Goal: Task Accomplishment & Management: Use online tool/utility

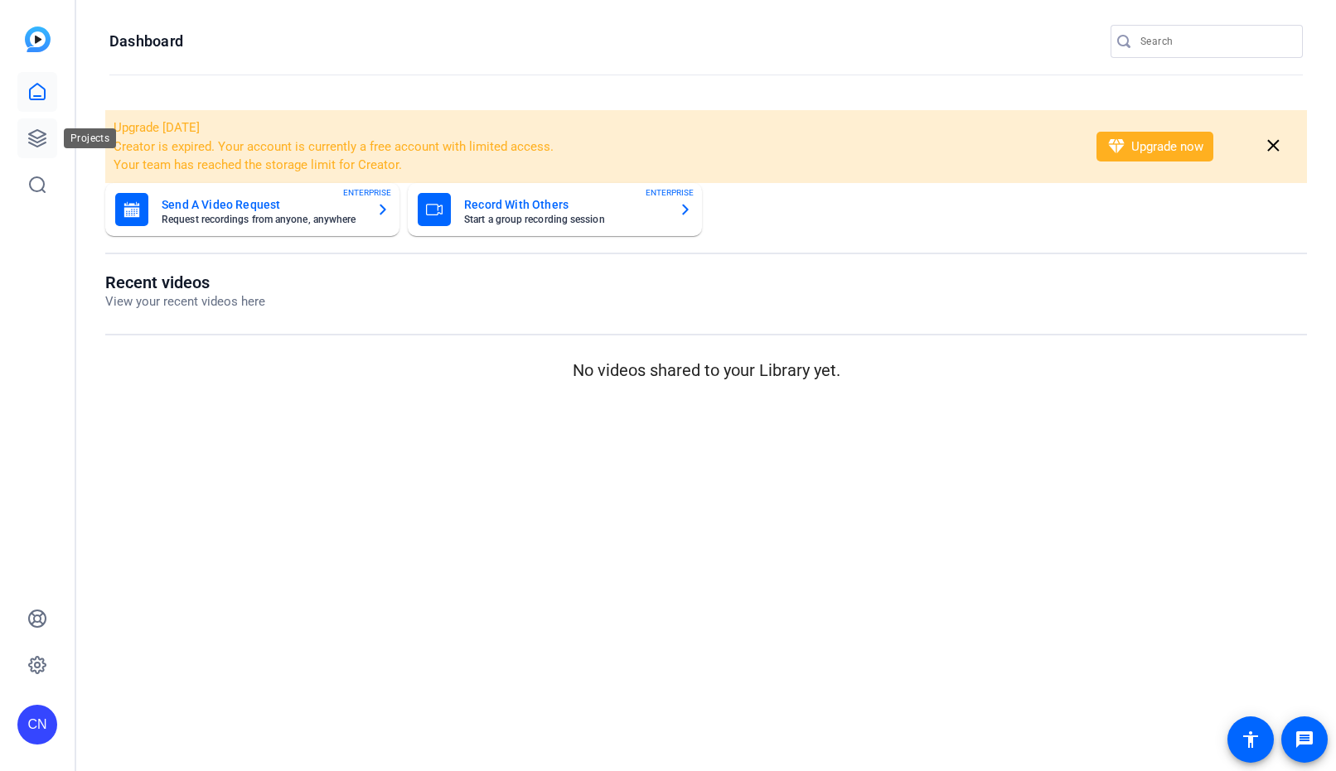
click at [22, 140] on link at bounding box center [37, 138] width 40 height 40
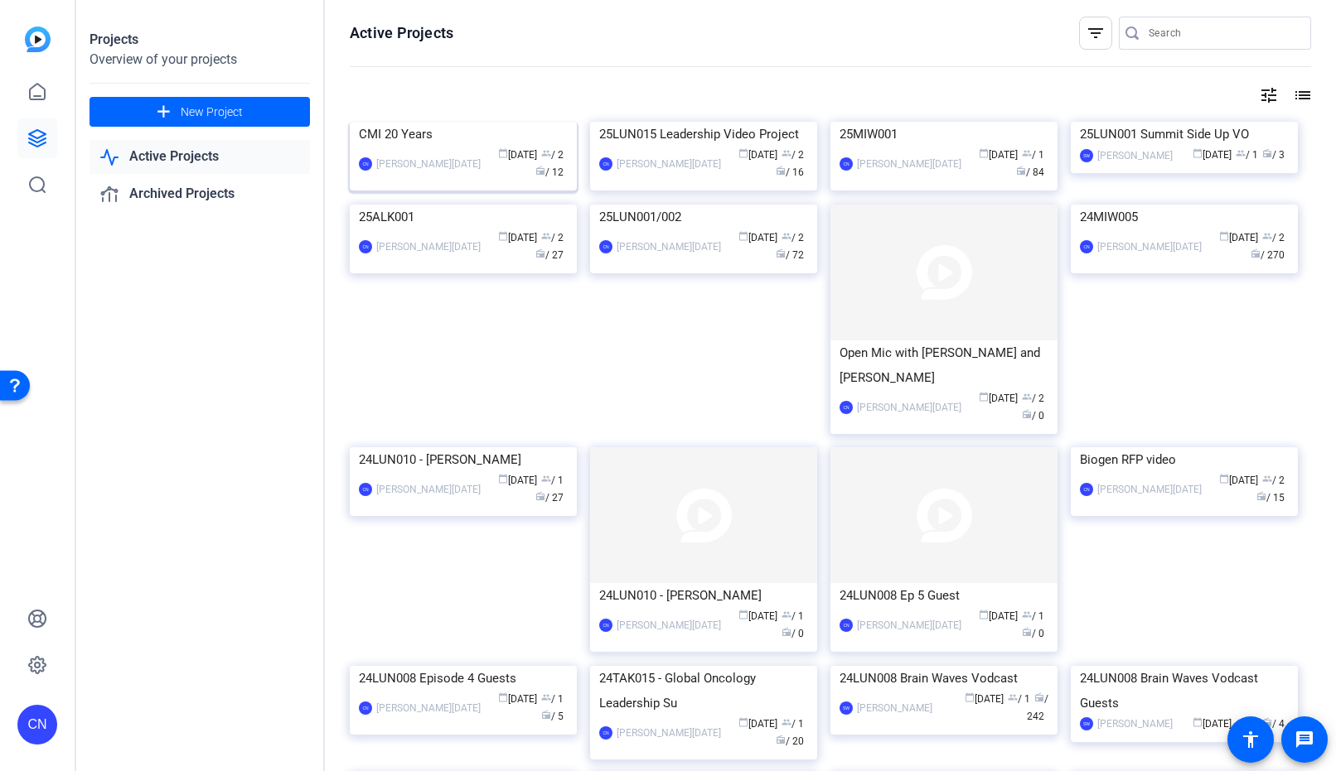
click at [418, 147] on div "CMI 20 Years" at bounding box center [463, 134] width 209 height 25
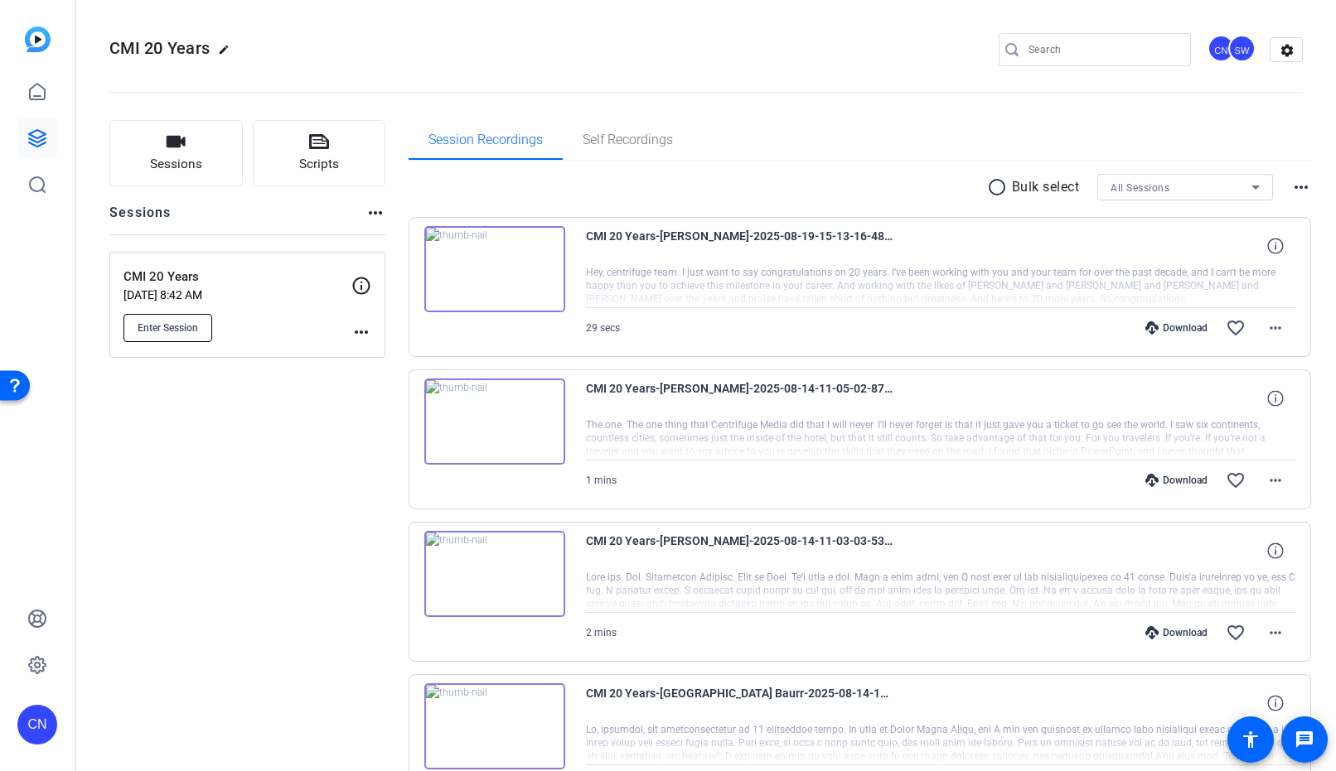
click at [186, 319] on button "Enter Session" at bounding box center [167, 328] width 89 height 28
click at [133, 141] on button "Sessions" at bounding box center [175, 153] width 133 height 66
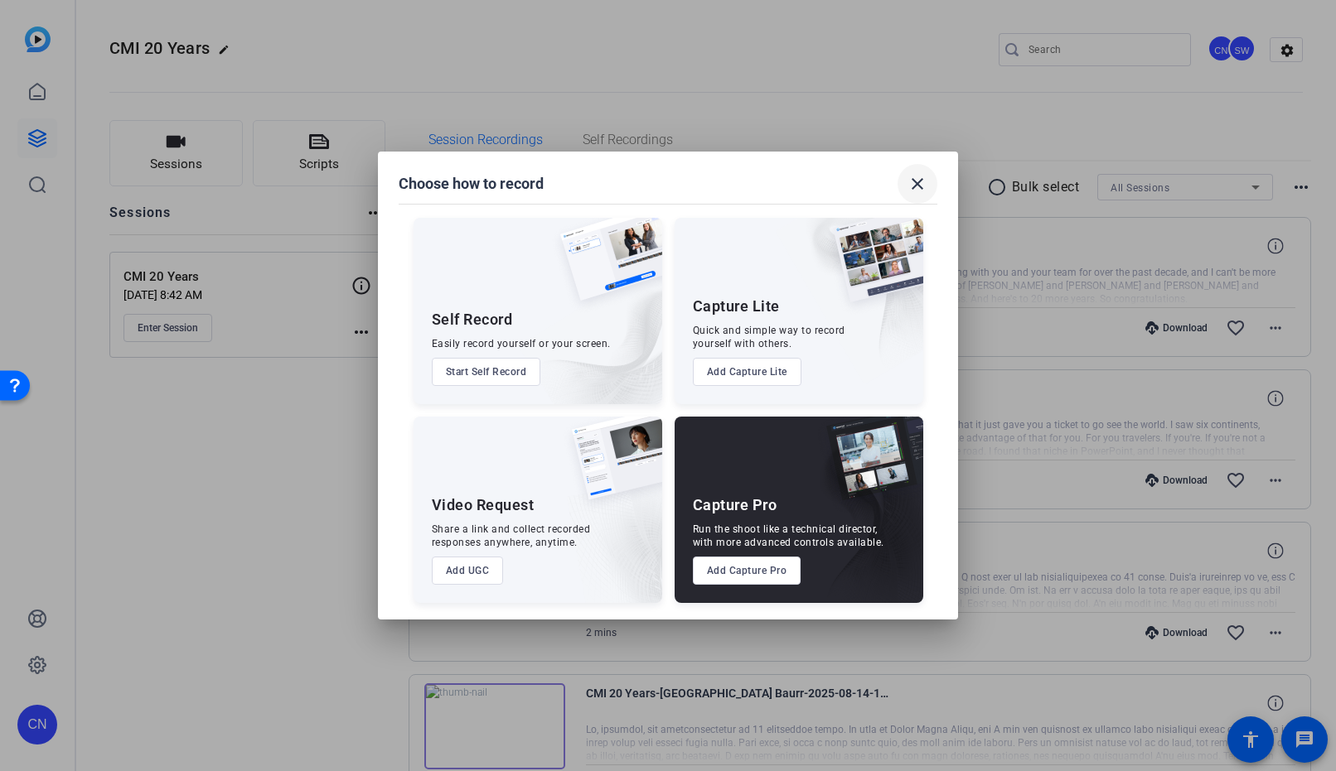
click at [911, 186] on mat-icon "close" at bounding box center [917, 184] width 20 height 20
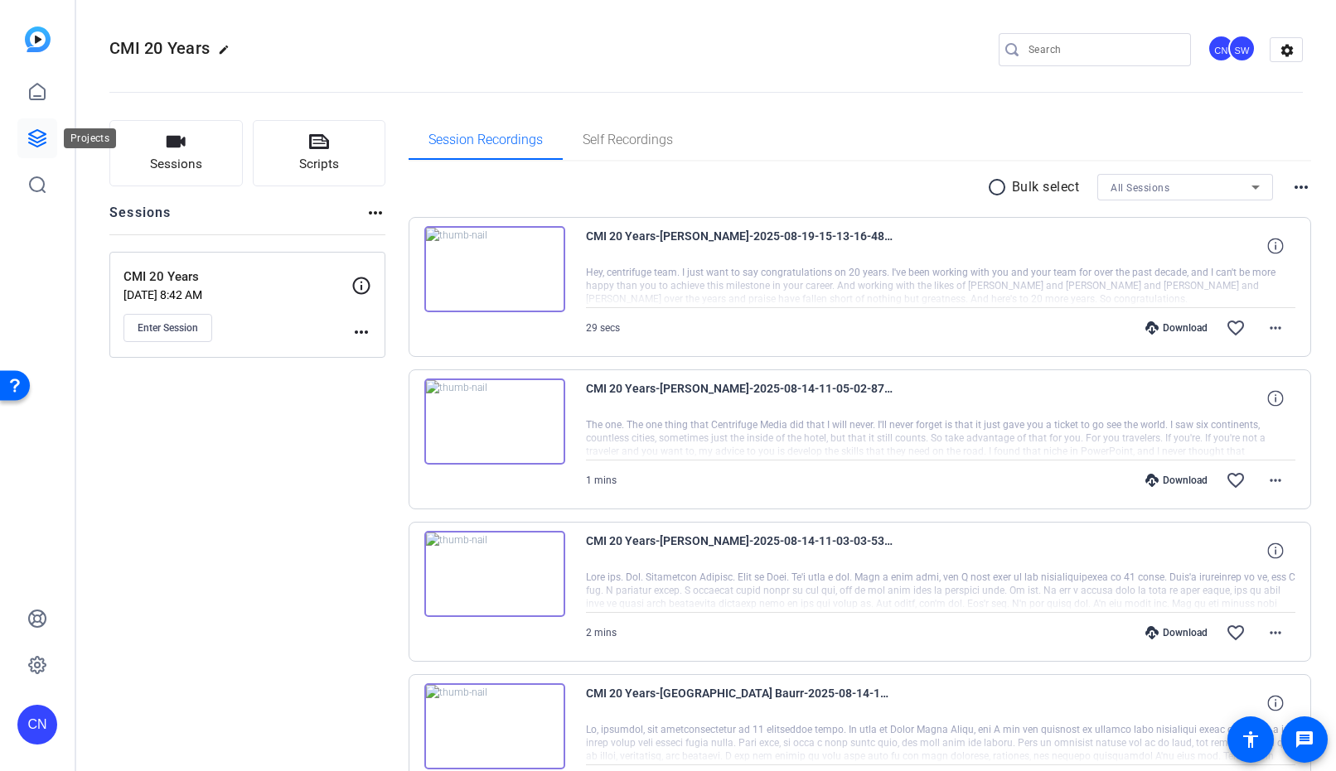
click at [46, 140] on icon at bounding box center [37, 138] width 20 height 20
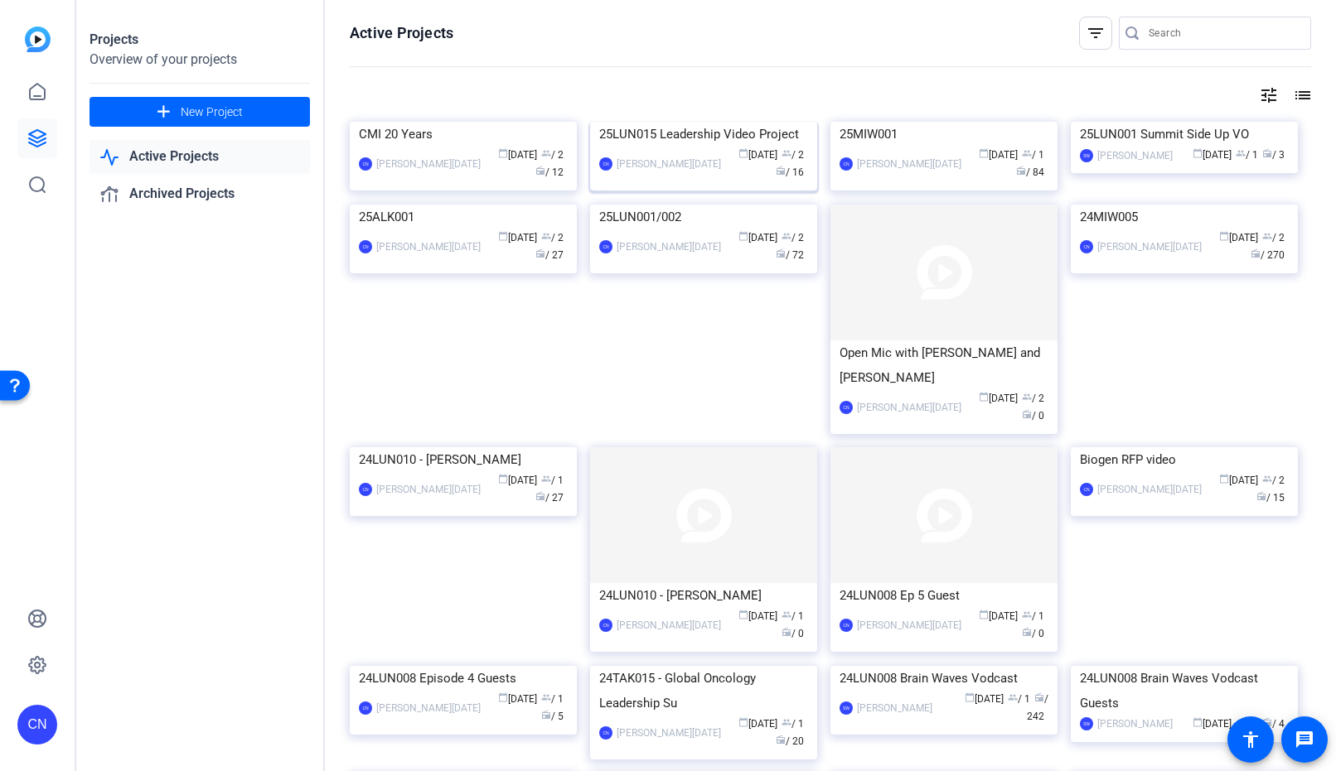
click at [696, 122] on img at bounding box center [703, 122] width 227 height 0
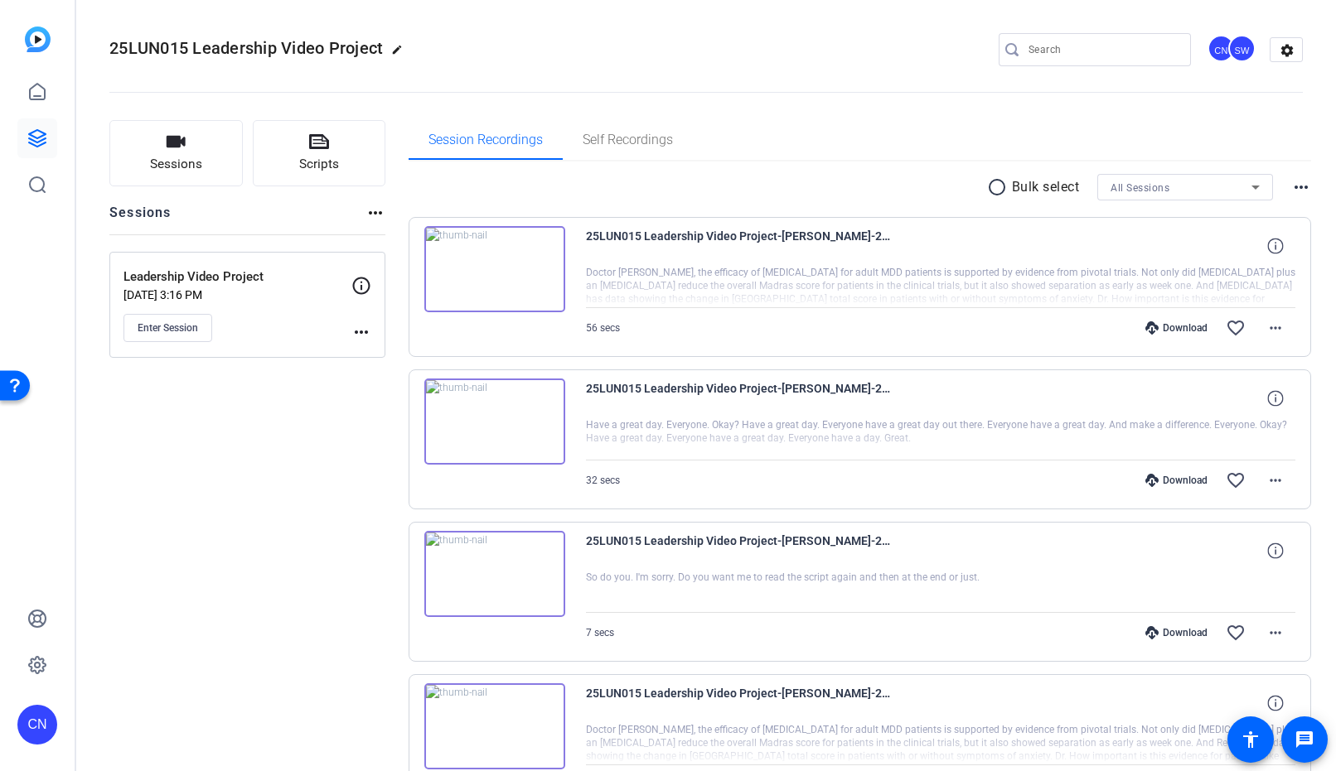
click at [357, 336] on mat-icon "more_horiz" at bounding box center [361, 332] width 20 height 20
click at [395, 357] on span "Edit Session" at bounding box center [402, 356] width 75 height 20
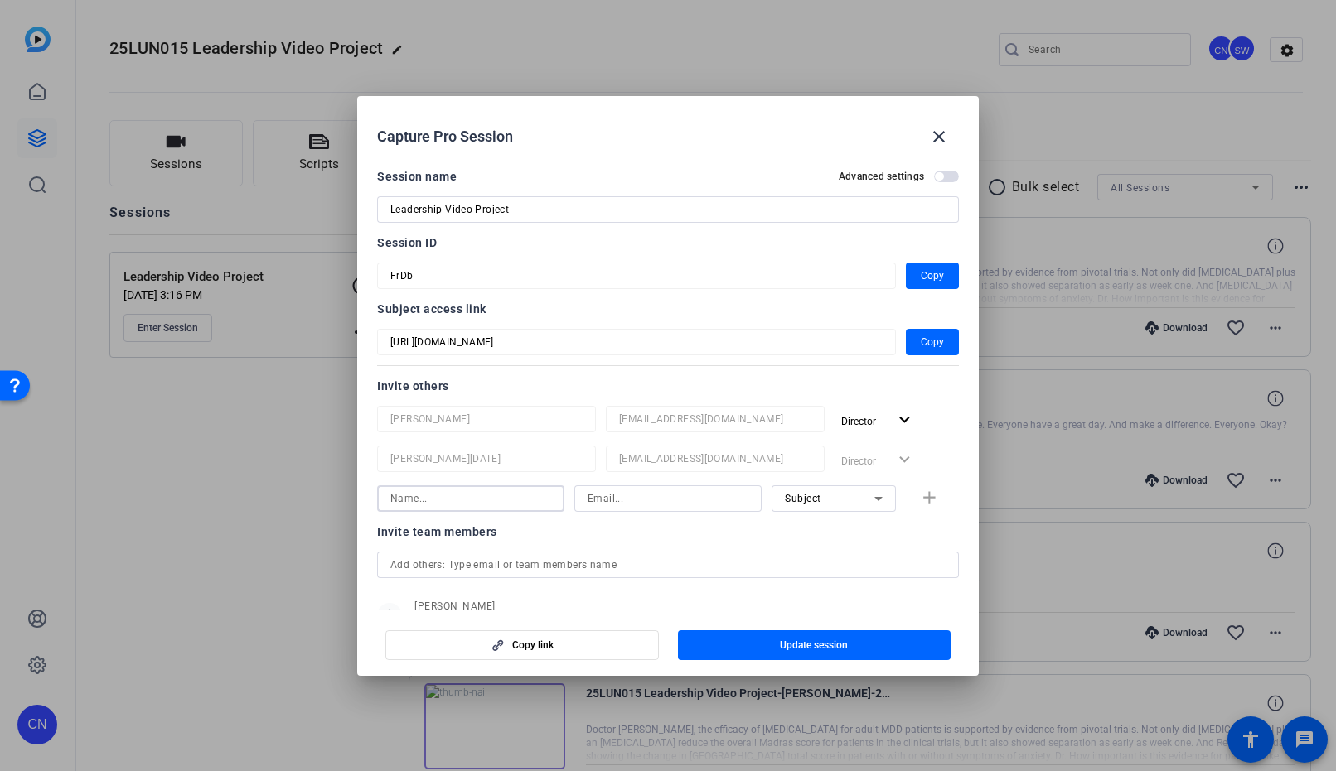
click at [405, 498] on input at bounding box center [470, 499] width 161 height 20
type input "alec"
click at [613, 501] on input at bounding box center [667, 499] width 161 height 20
type input "AECR@lundbeck.com"
click at [868, 500] on icon at bounding box center [878, 499] width 20 height 20
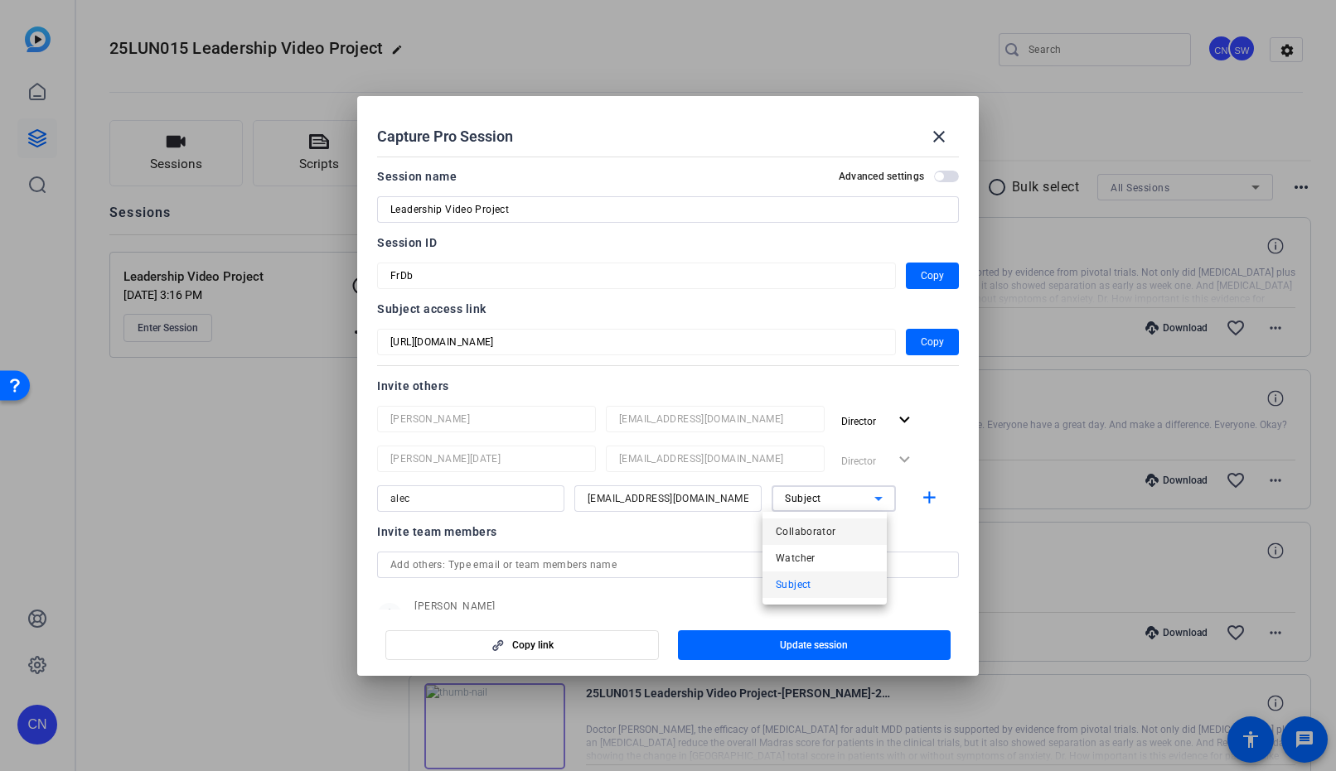
click at [829, 534] on span "Collaborator" at bounding box center [806, 532] width 60 height 20
click at [919, 495] on mat-icon "add" at bounding box center [929, 498] width 21 height 21
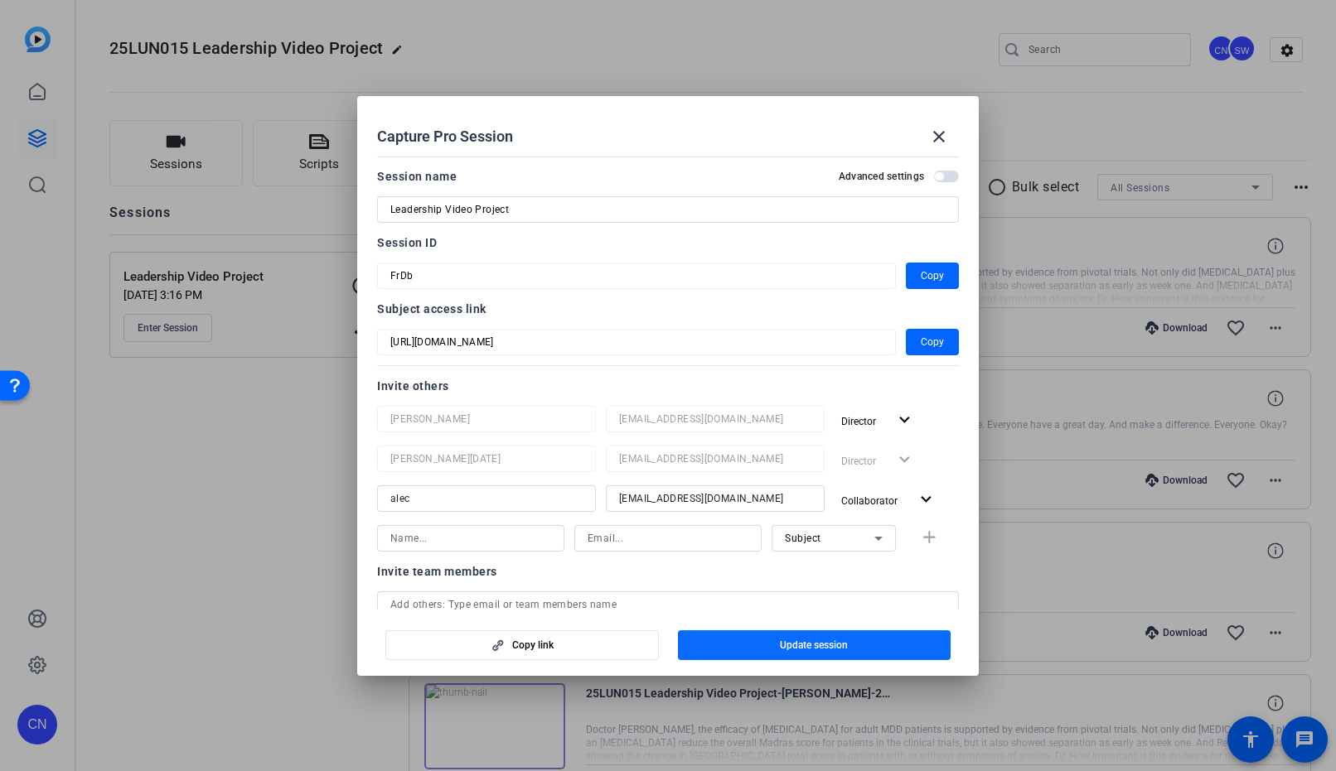
click at [846, 637] on span "button" at bounding box center [814, 646] width 273 height 40
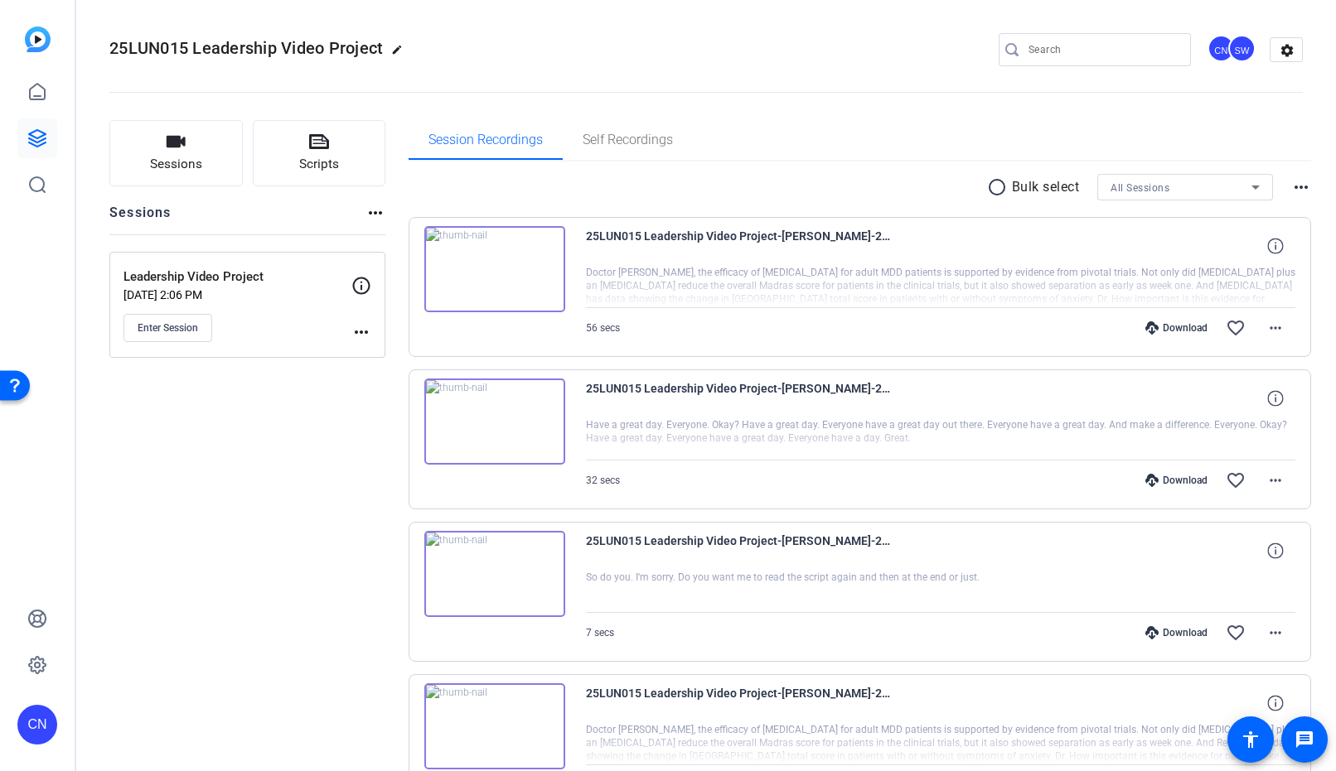
click at [360, 337] on mat-icon "more_horiz" at bounding box center [361, 332] width 20 height 20
click at [378, 351] on span "Edit Session" at bounding box center [402, 356] width 75 height 20
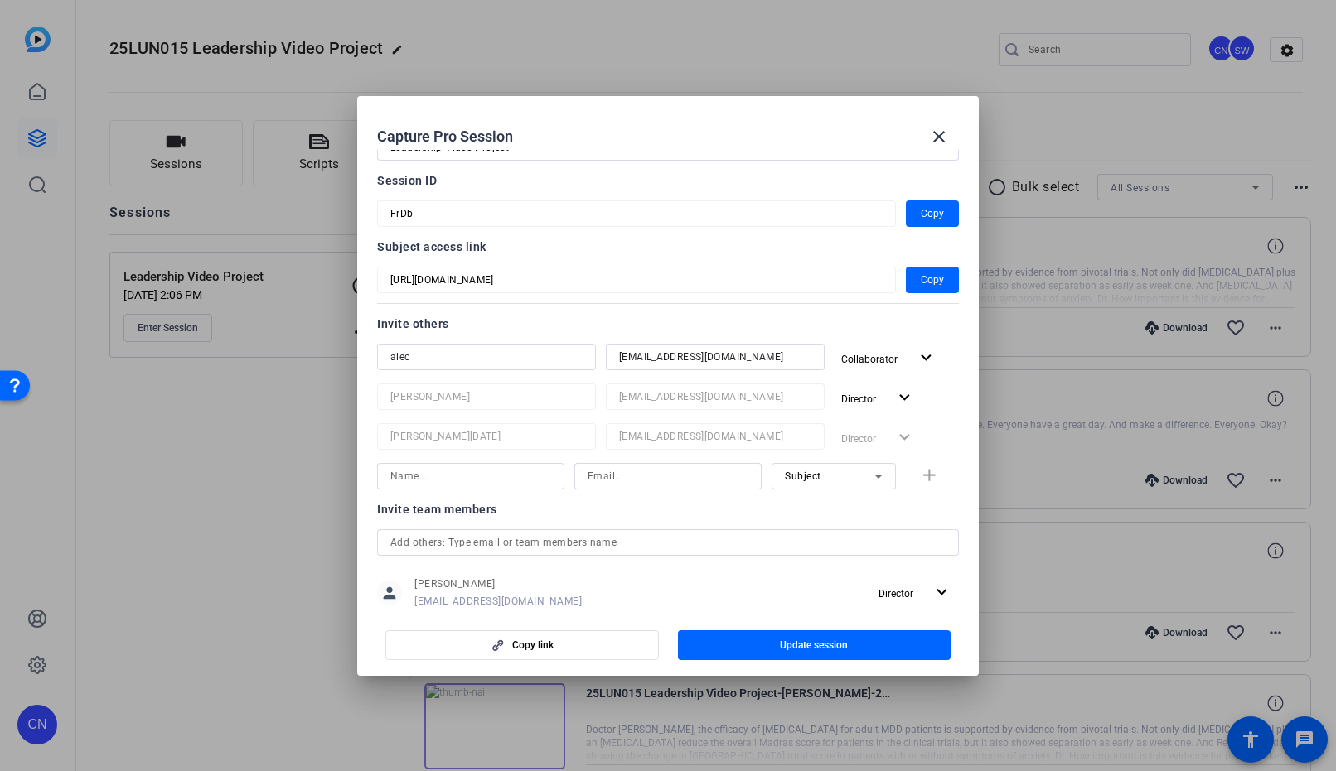
scroll to position [155, 0]
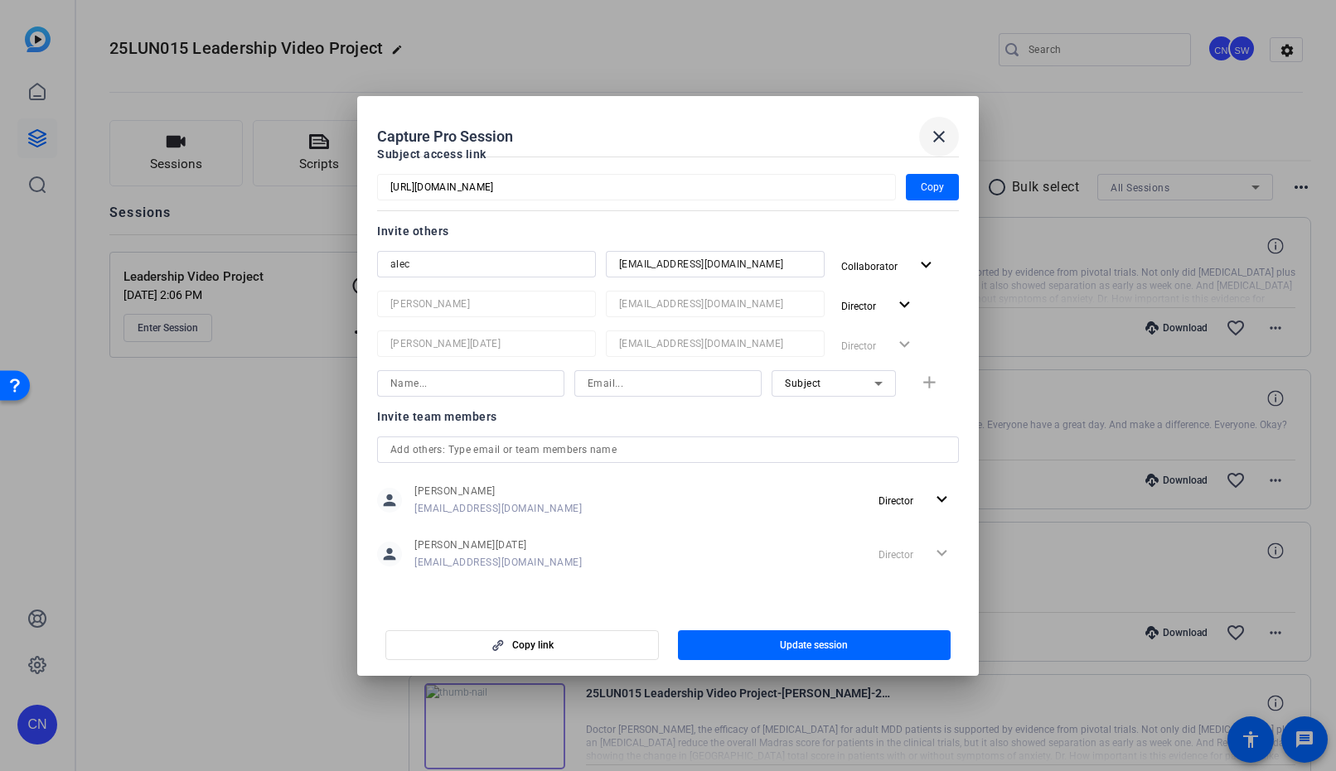
click at [929, 139] on mat-icon "close" at bounding box center [939, 137] width 20 height 20
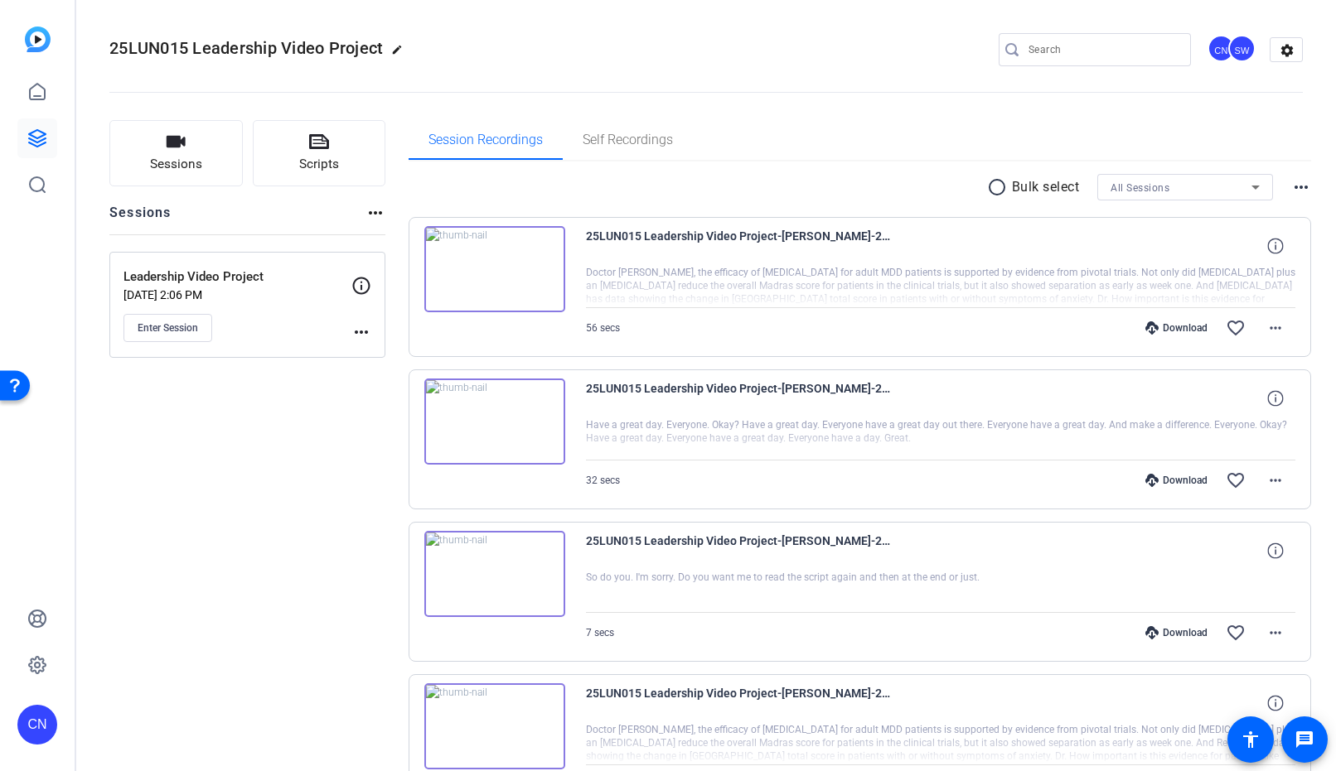
scroll to position [79, 0]
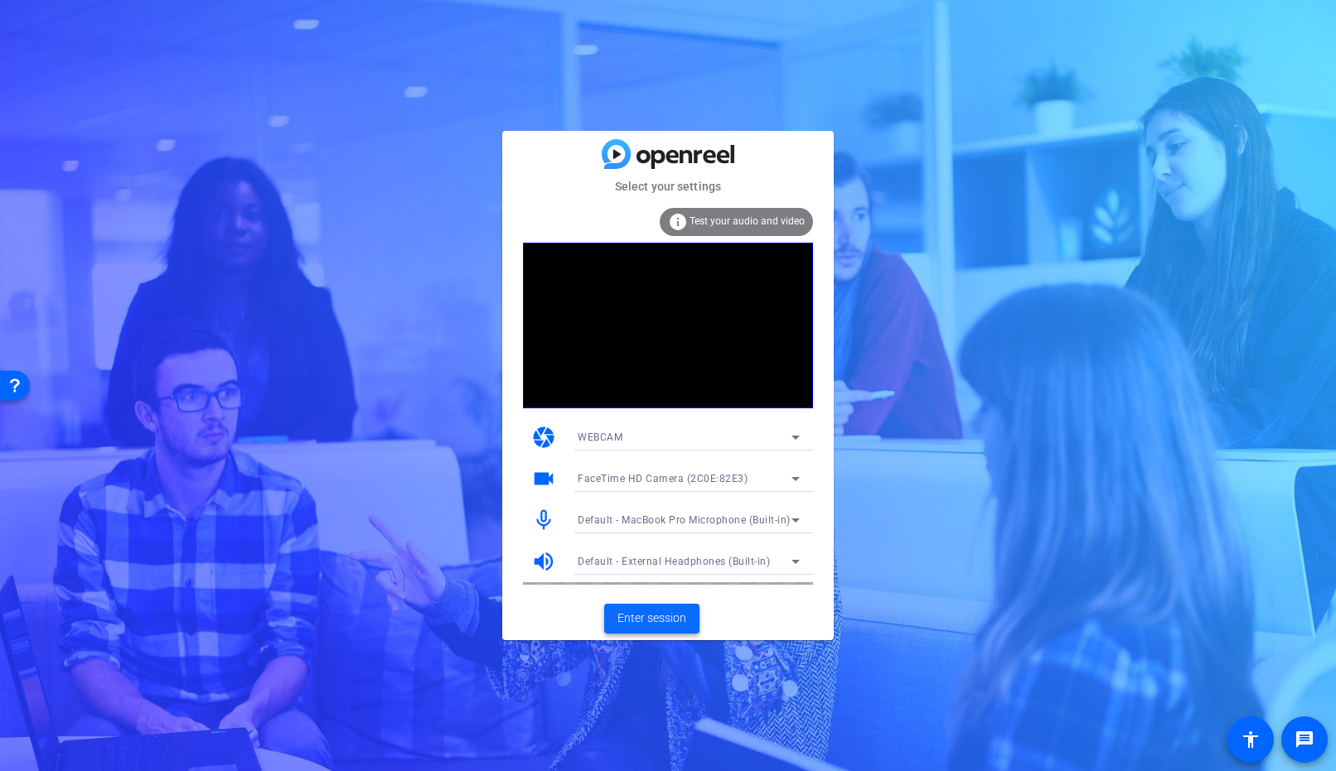
click at [664, 616] on span "Enter session" at bounding box center [651, 618] width 69 height 17
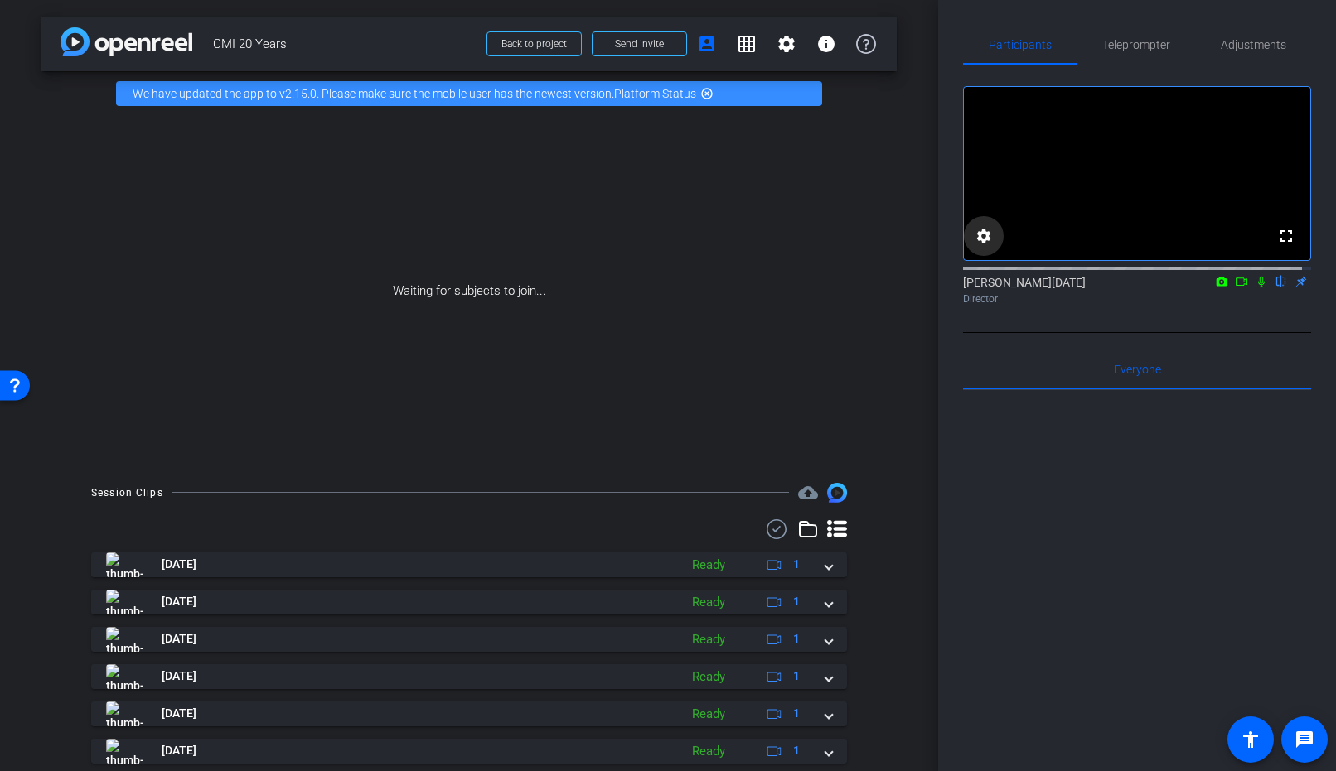
click at [979, 246] on mat-icon "settings" at bounding box center [984, 236] width 20 height 20
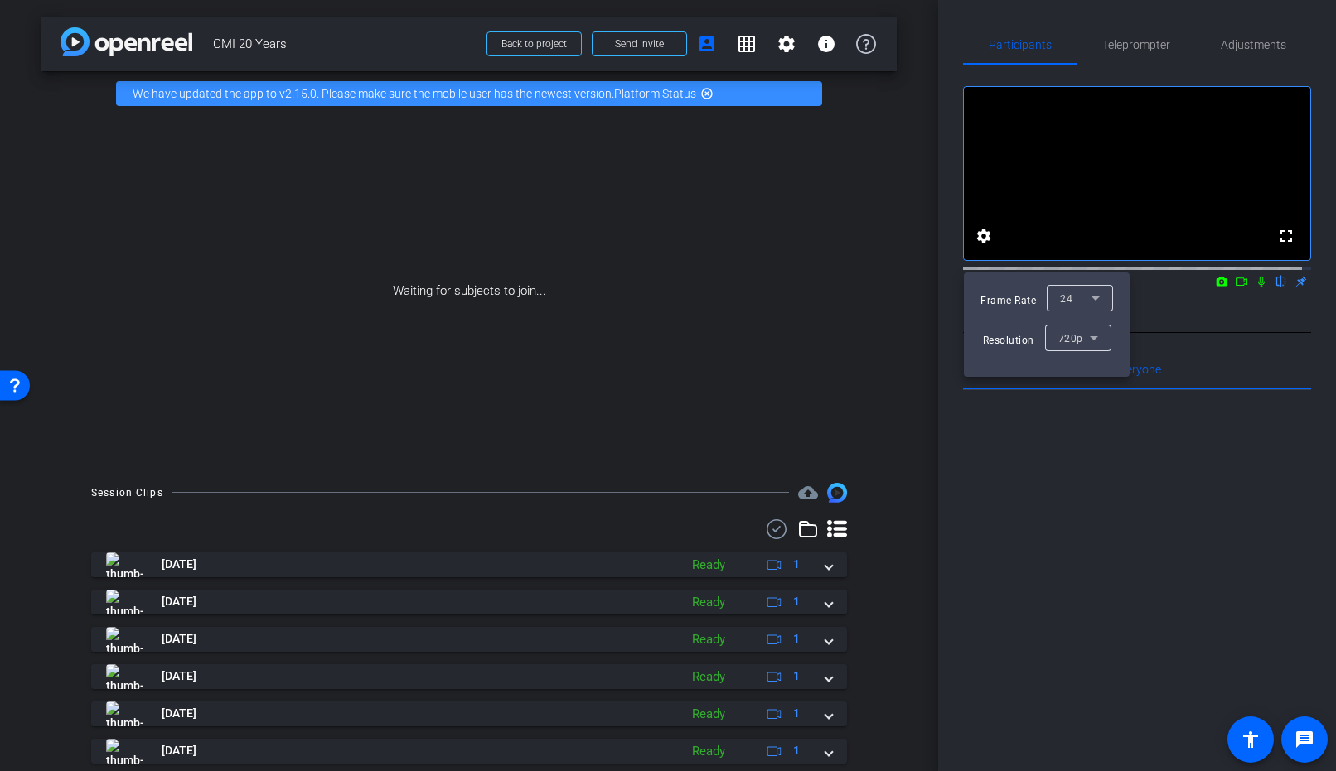
click at [1167, 573] on div at bounding box center [668, 385] width 1336 height 771
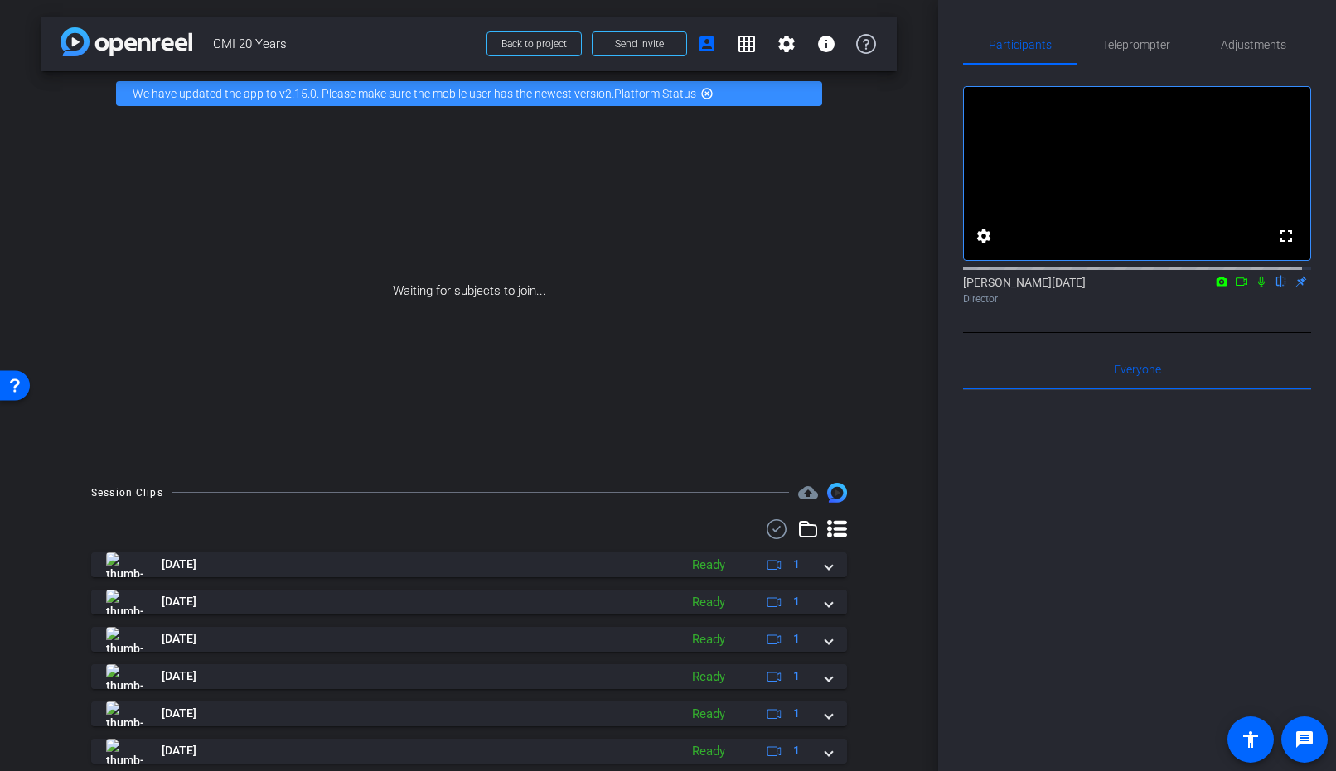
click at [1271, 288] on mat-icon "flip" at bounding box center [1281, 280] width 20 height 15
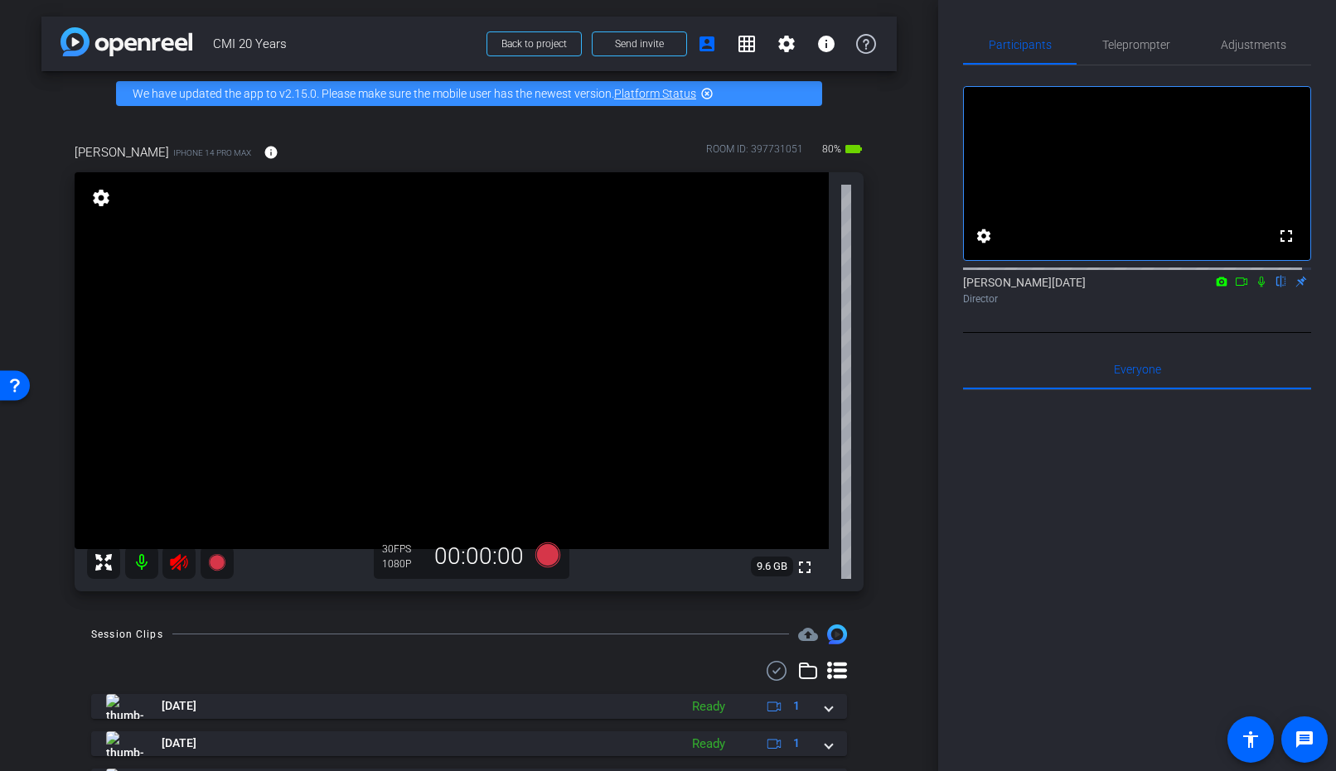
click at [181, 569] on icon at bounding box center [179, 563] width 20 height 20
click at [1247, 41] on span "Adjustments" at bounding box center [1252, 45] width 65 height 12
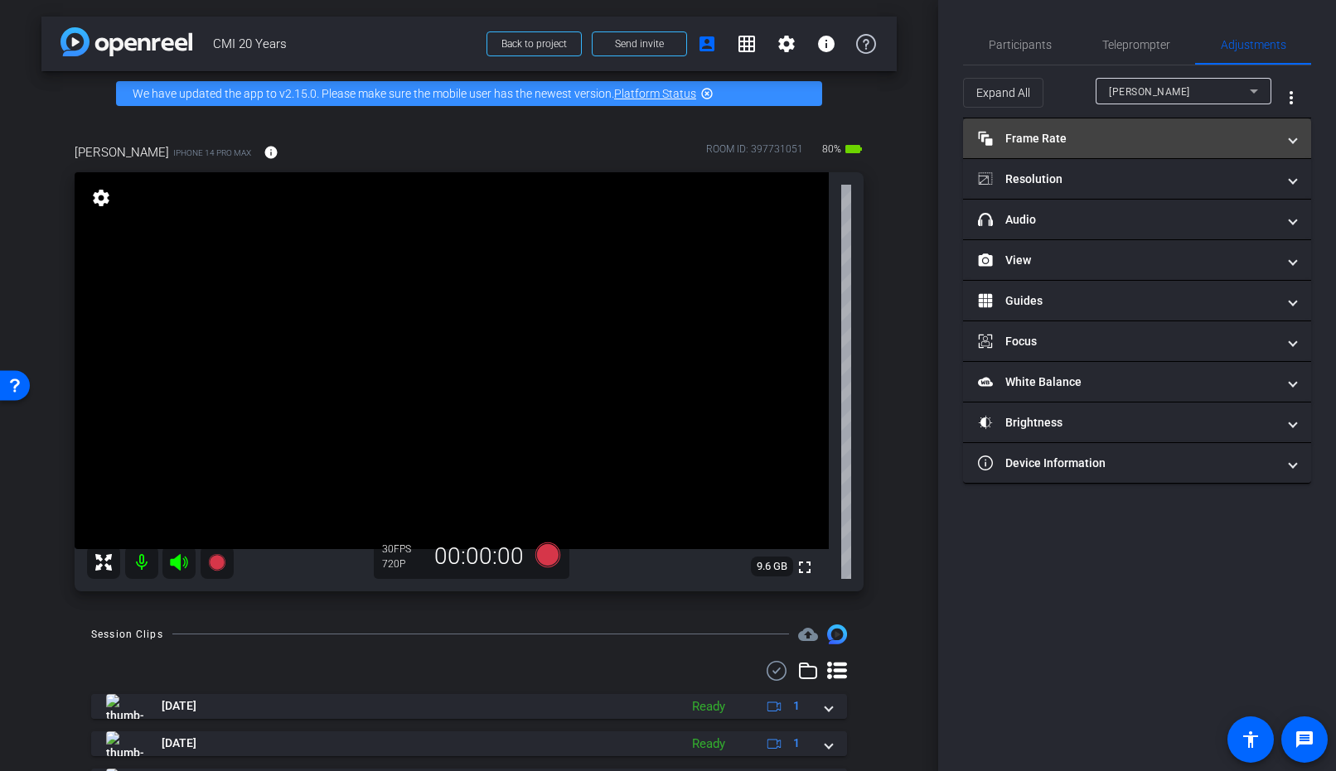
click at [1082, 149] on mat-expansion-panel-header "Frame Rate Frame Rate" at bounding box center [1137, 138] width 348 height 40
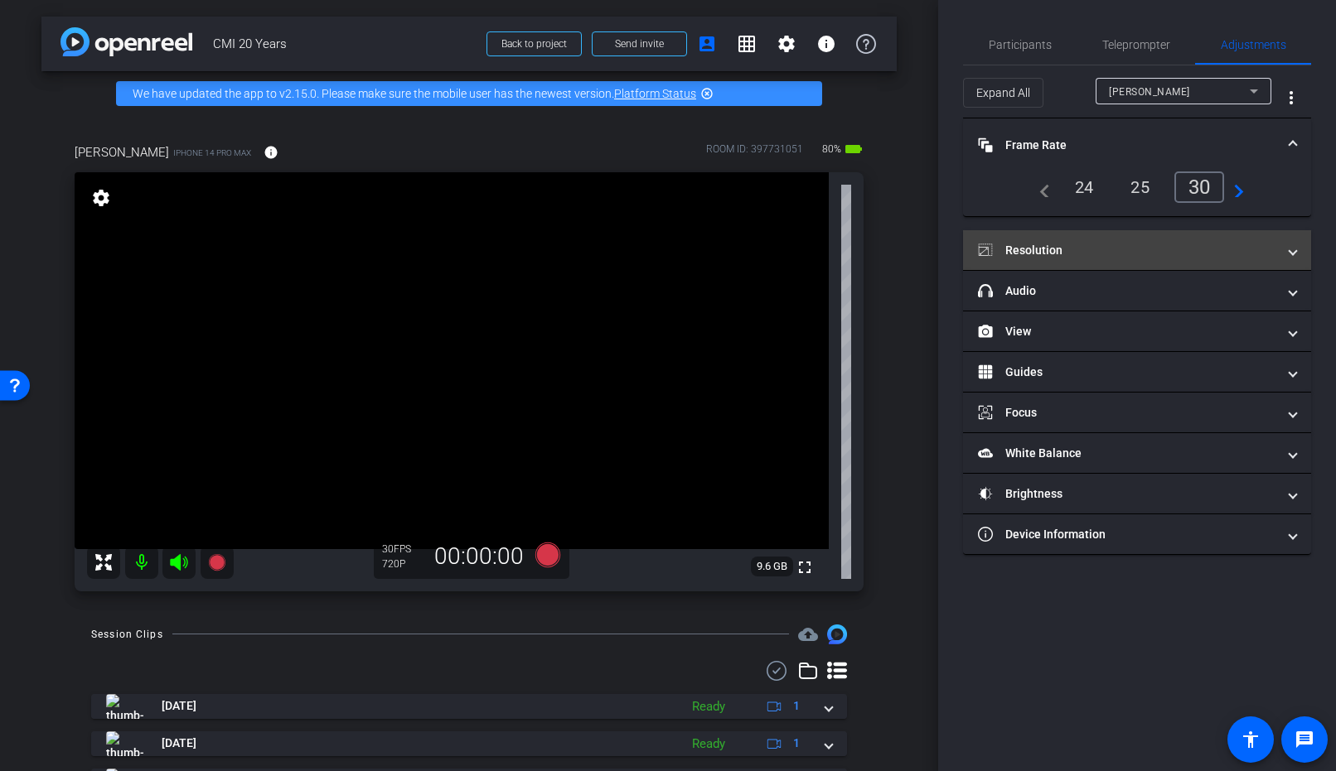
click at [1094, 263] on mat-expansion-panel-header "Resolution" at bounding box center [1137, 250] width 348 height 40
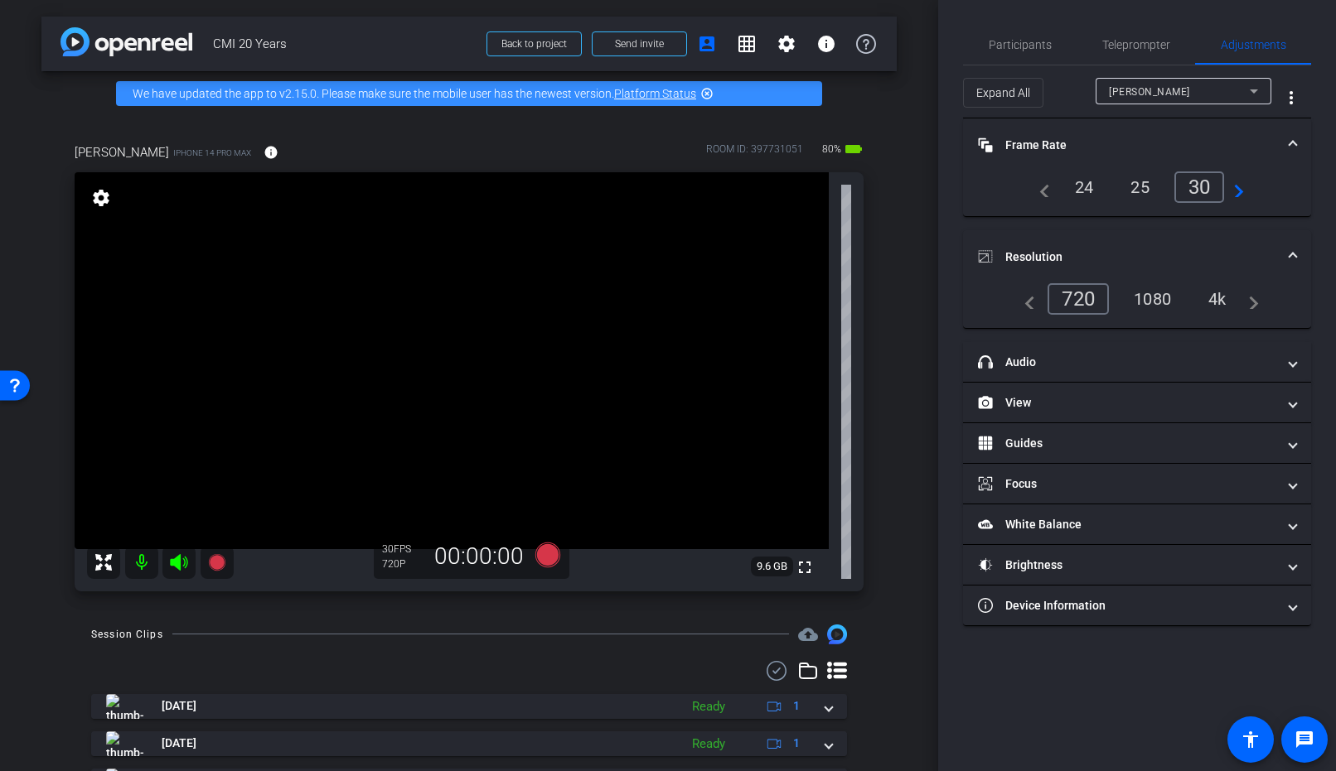
click at [1145, 305] on div "1080" at bounding box center [1152, 299] width 62 height 28
click at [1036, 56] on span "Participants" at bounding box center [1019, 45] width 63 height 40
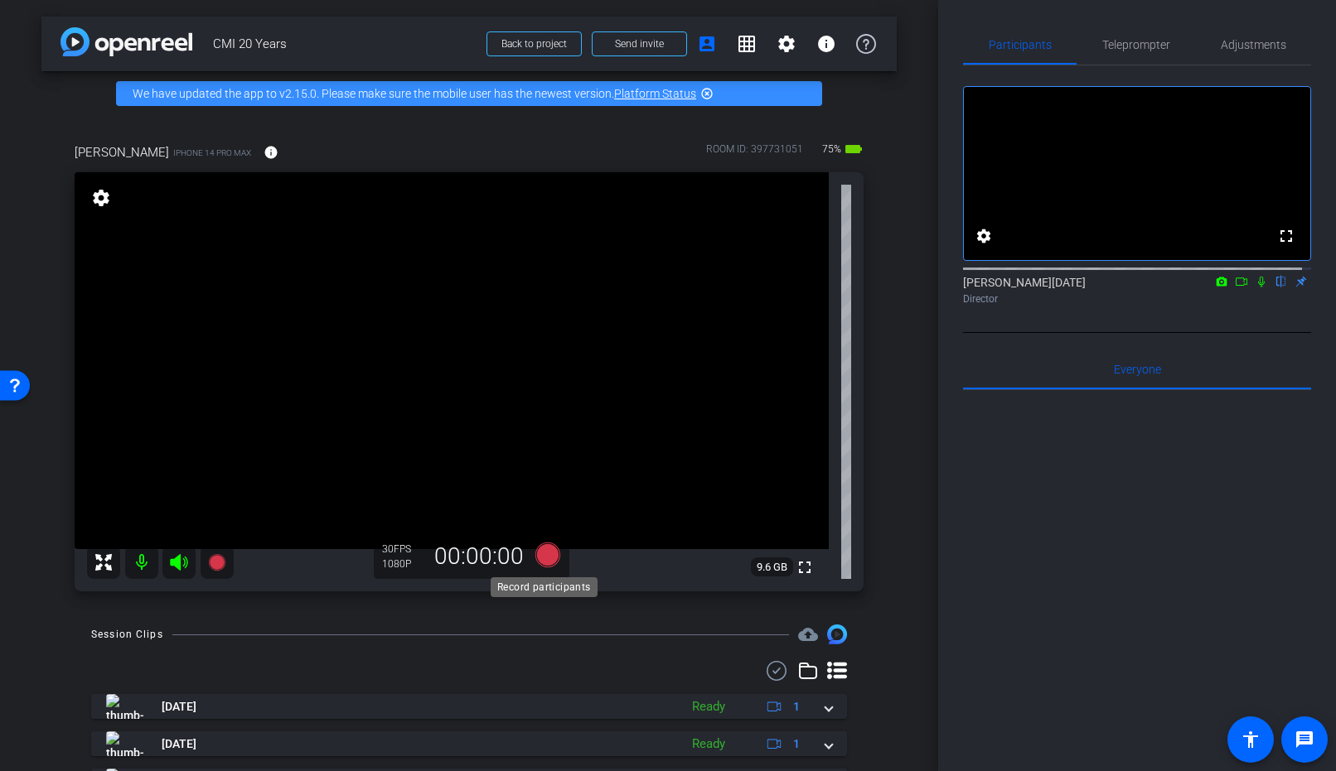
click at [544, 563] on icon at bounding box center [547, 555] width 25 height 25
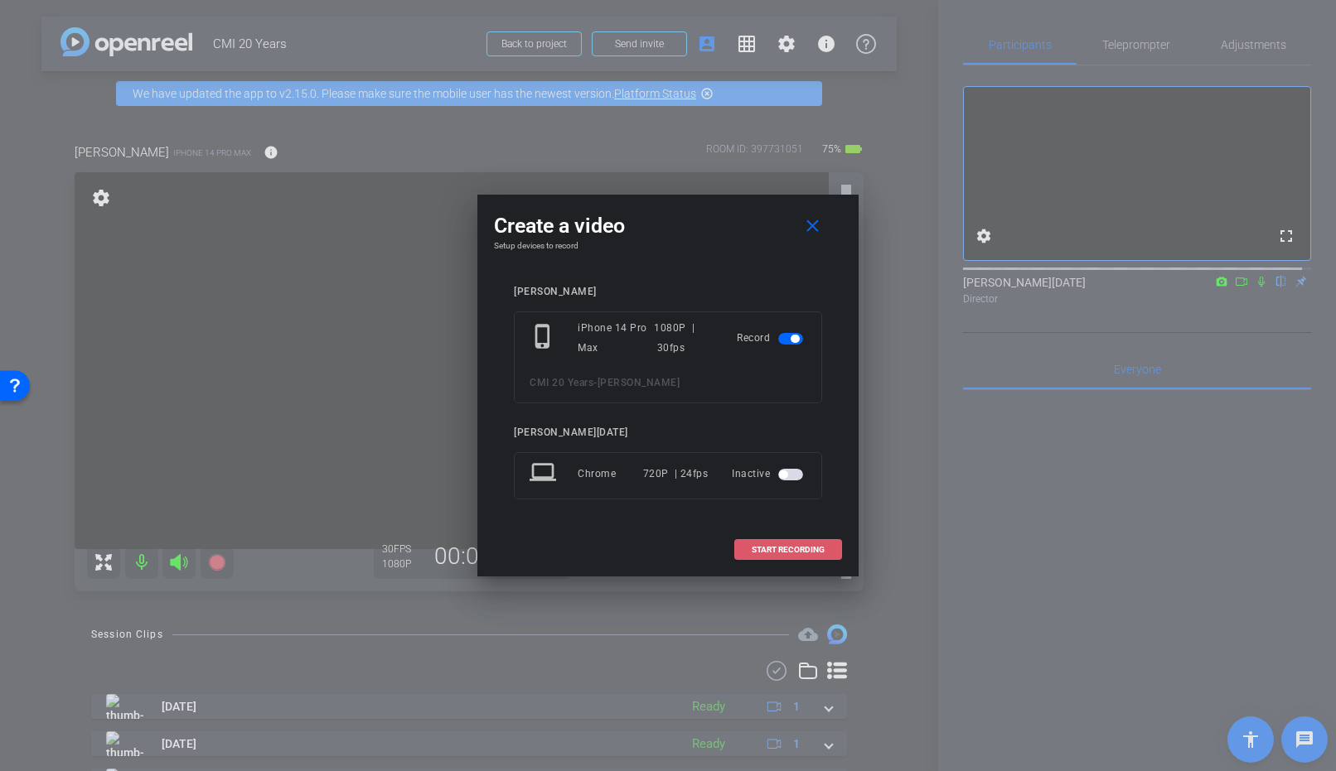
click at [776, 553] on span "START RECORDING" at bounding box center [787, 550] width 73 height 8
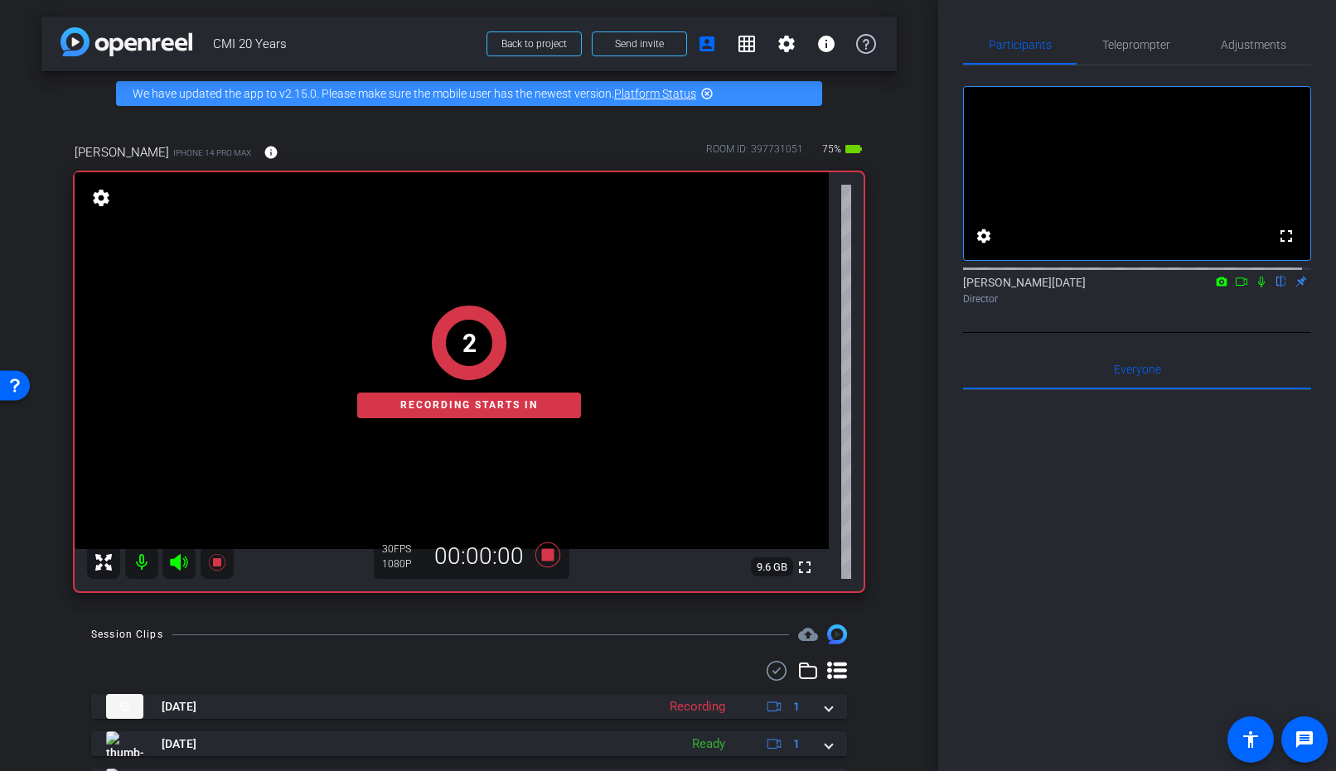
click at [543, 557] on div "2 Recording starts in" at bounding box center [469, 362] width 789 height 459
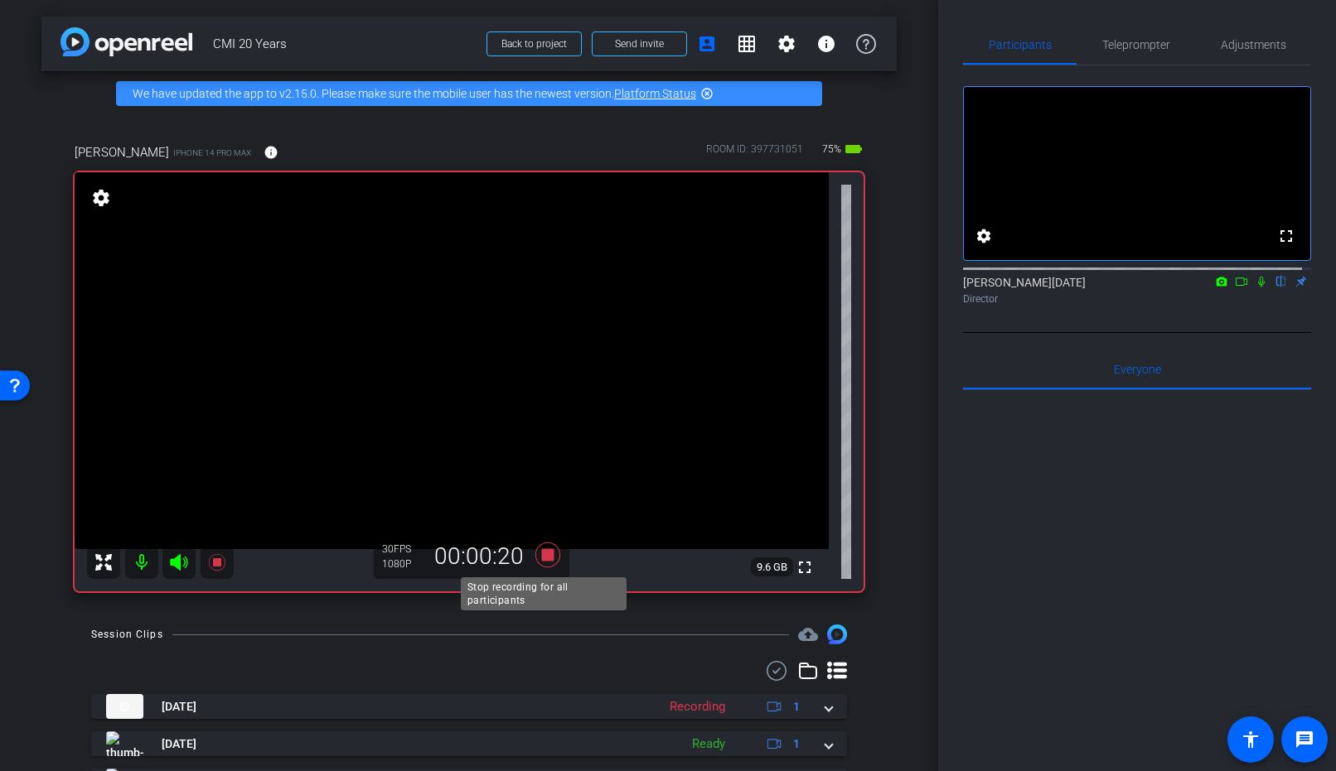
click at [535, 555] on icon at bounding box center [548, 555] width 40 height 30
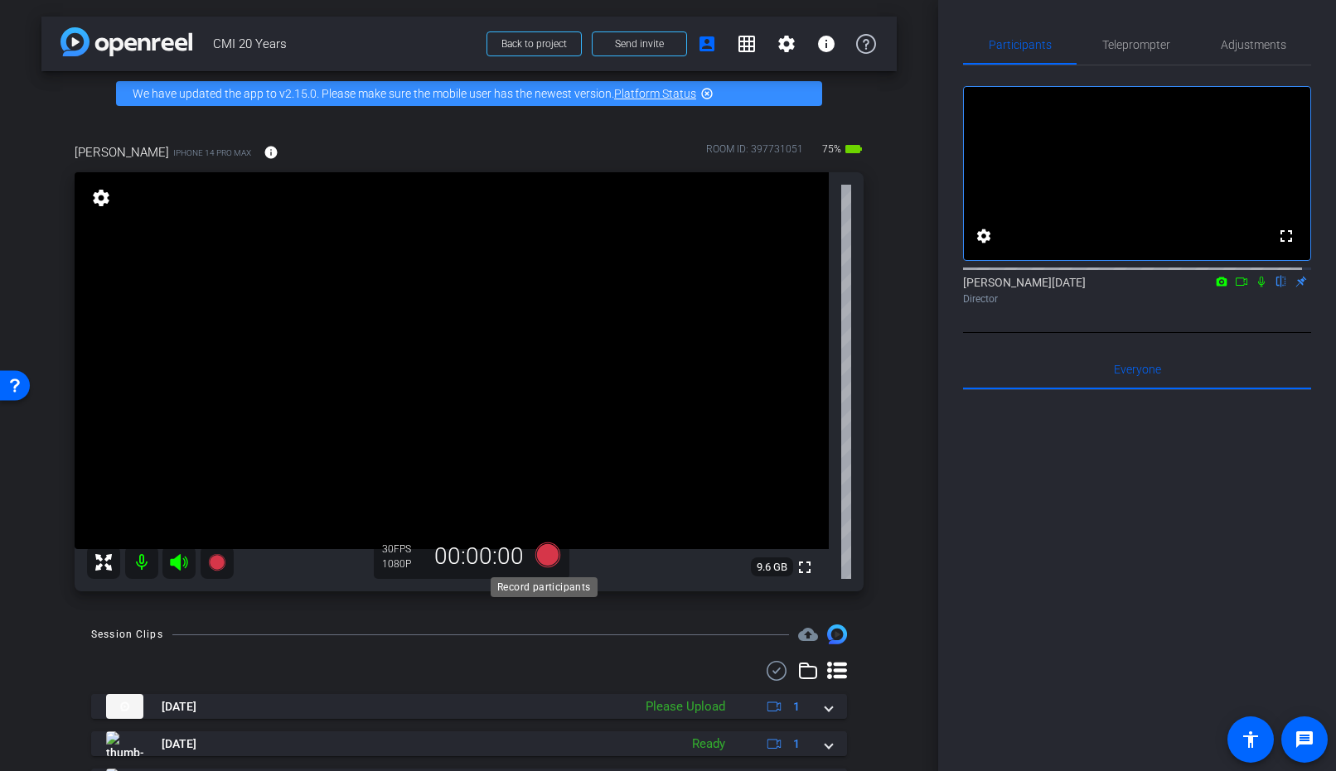
click at [546, 558] on icon at bounding box center [547, 555] width 25 height 25
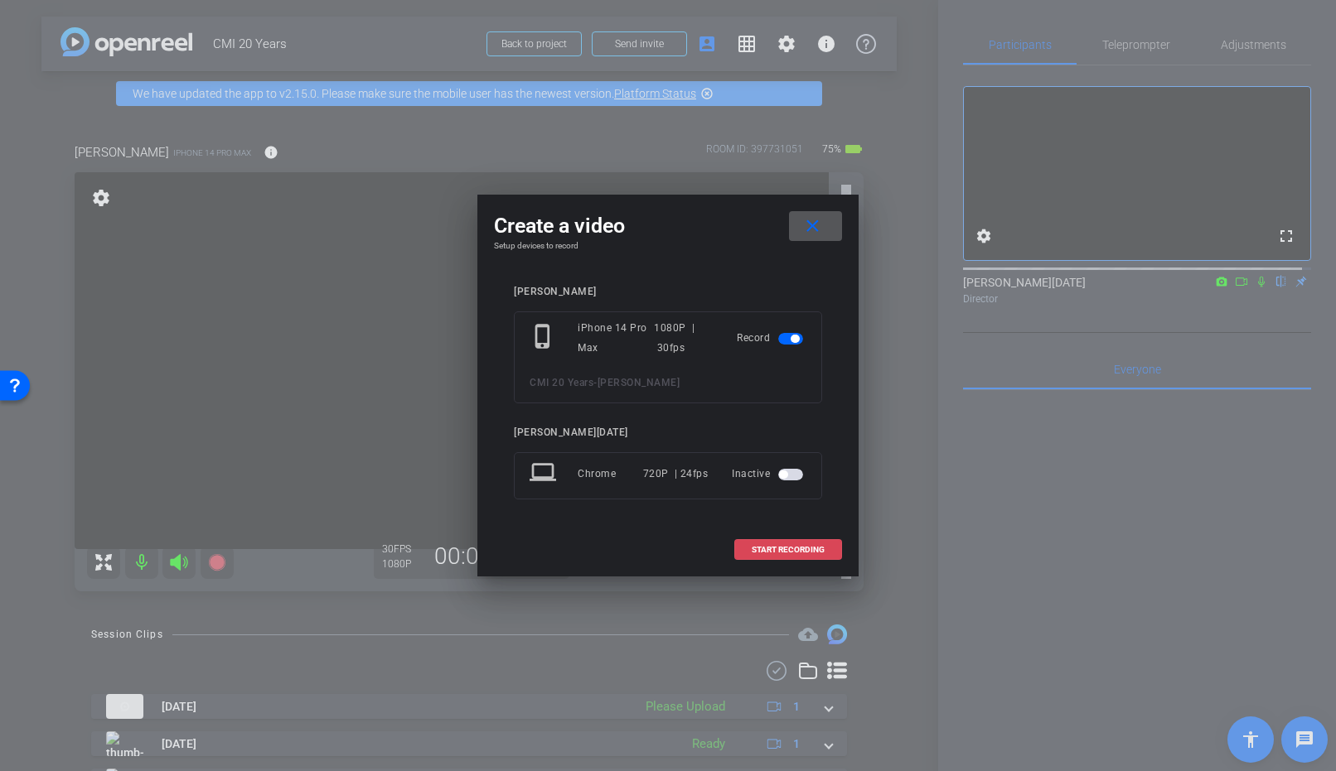
click at [808, 552] on span "START RECORDING" at bounding box center [787, 550] width 73 height 8
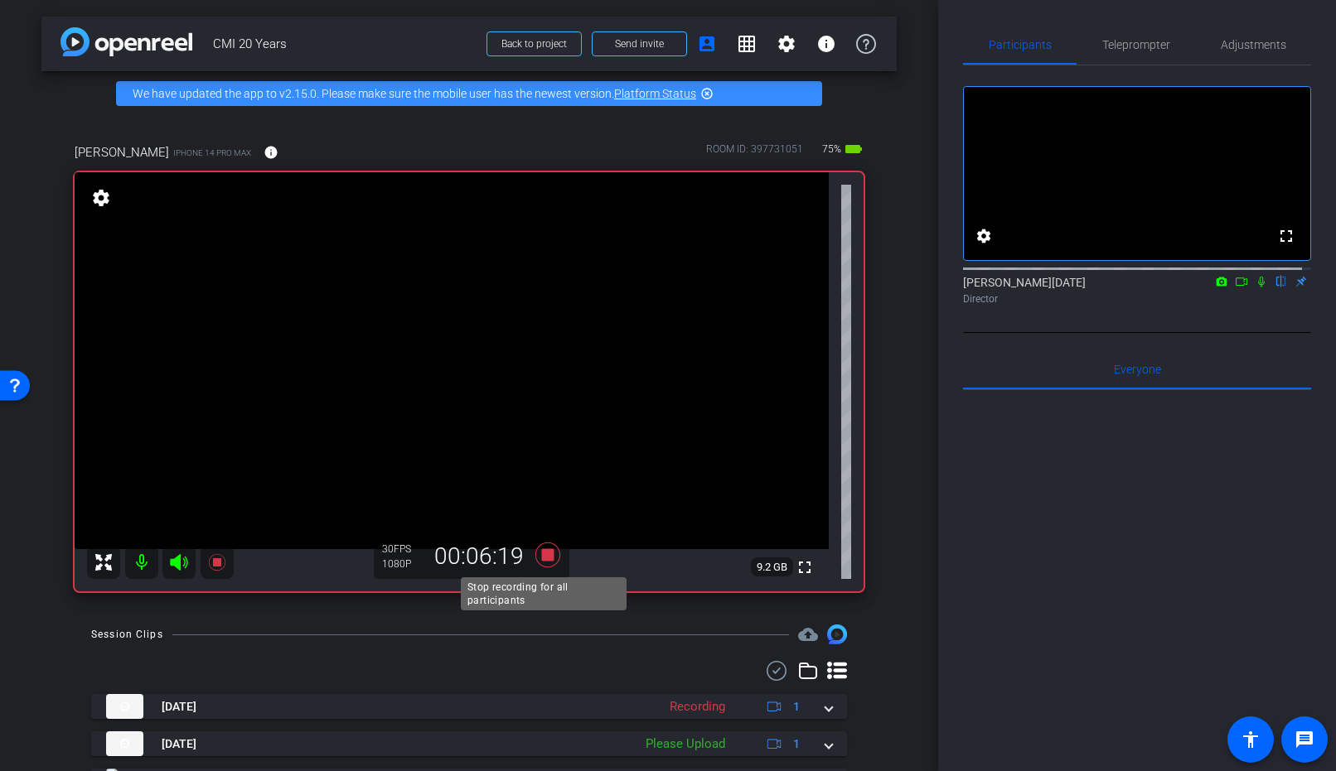
click at [544, 561] on icon at bounding box center [547, 555] width 25 height 25
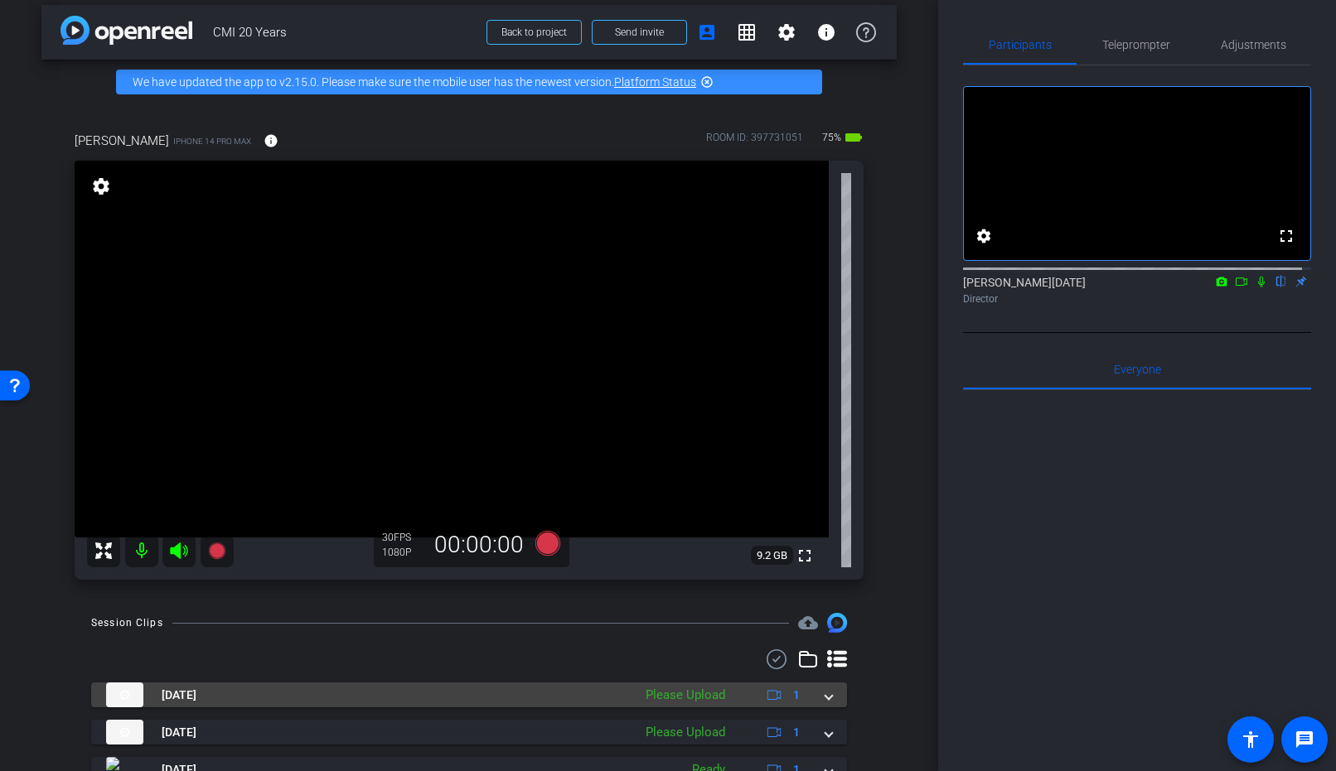
click at [825, 695] on span at bounding box center [828, 695] width 7 height 17
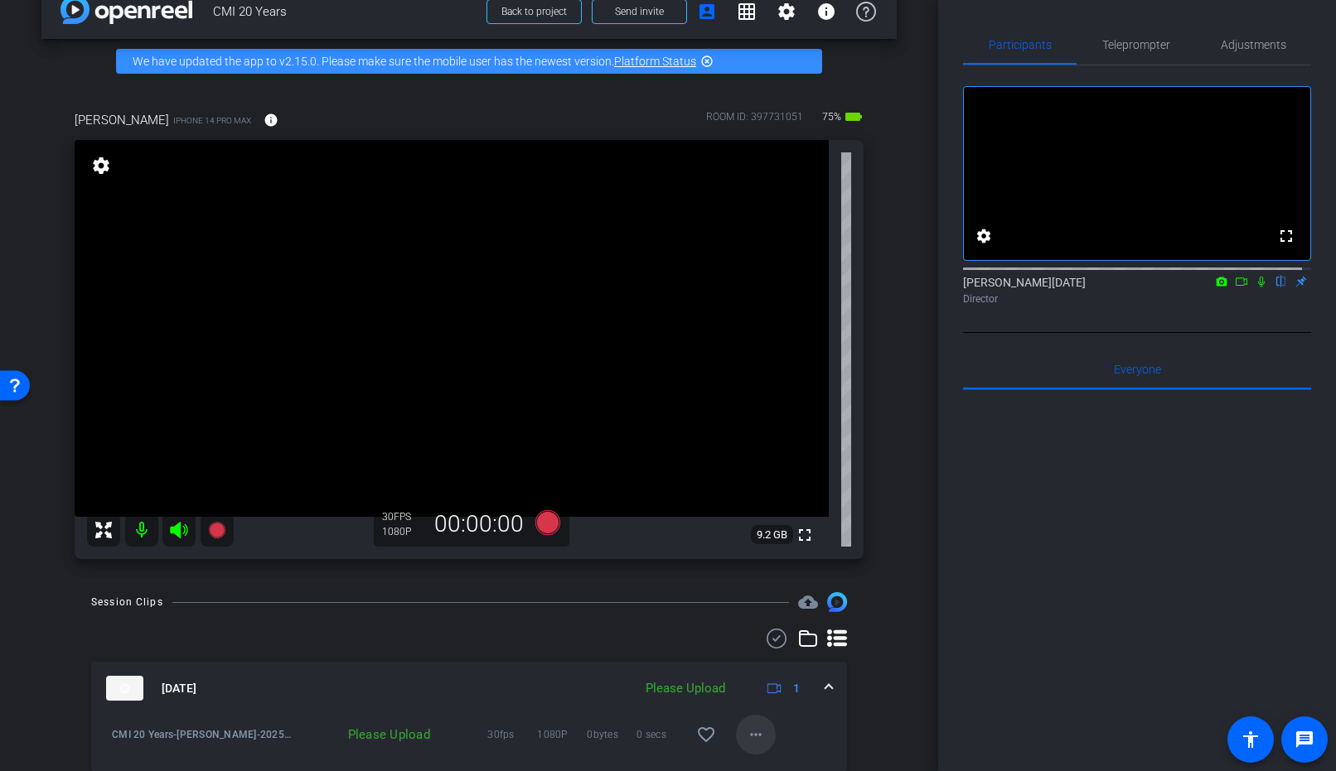
scroll to position [44, 0]
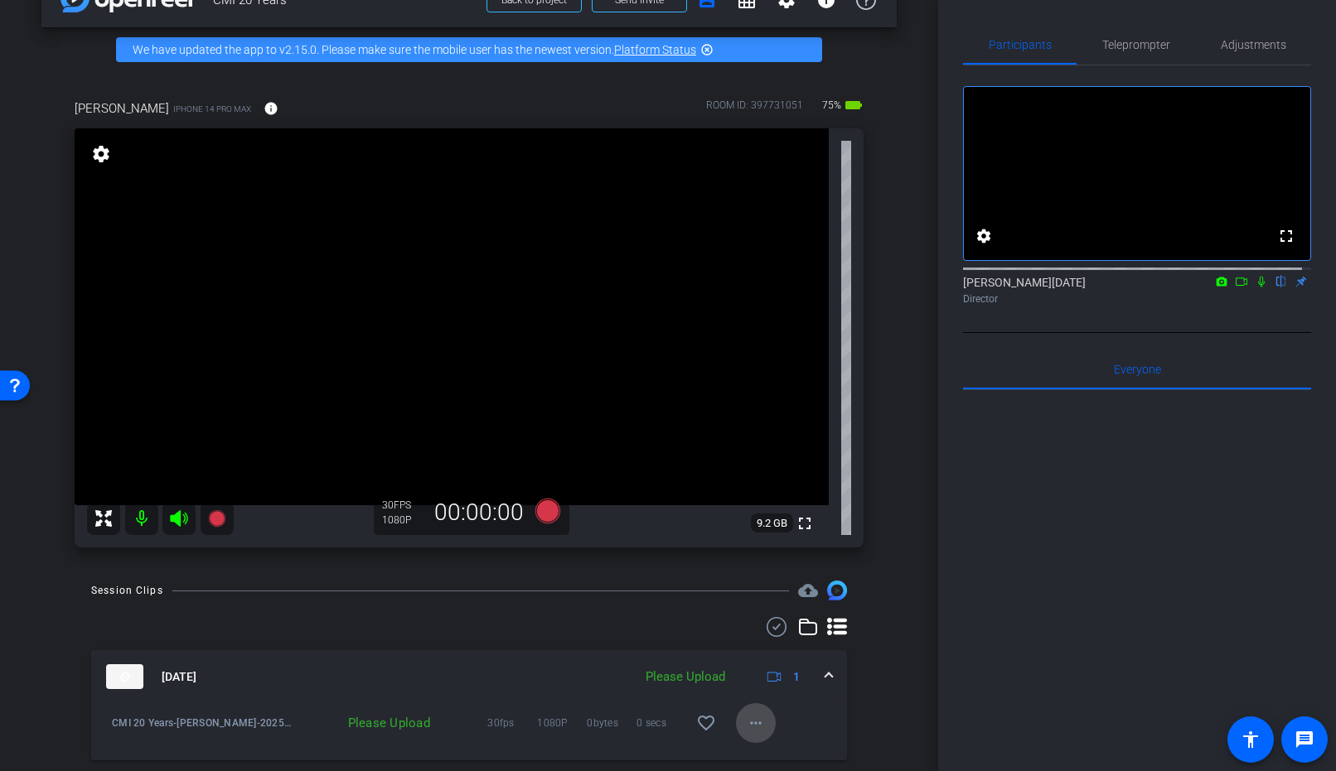
click at [746, 718] on mat-icon "more_horiz" at bounding box center [756, 723] width 20 height 20
click at [765, 647] on span "Upload" at bounding box center [774, 648] width 66 height 20
click at [539, 515] on icon at bounding box center [547, 511] width 25 height 25
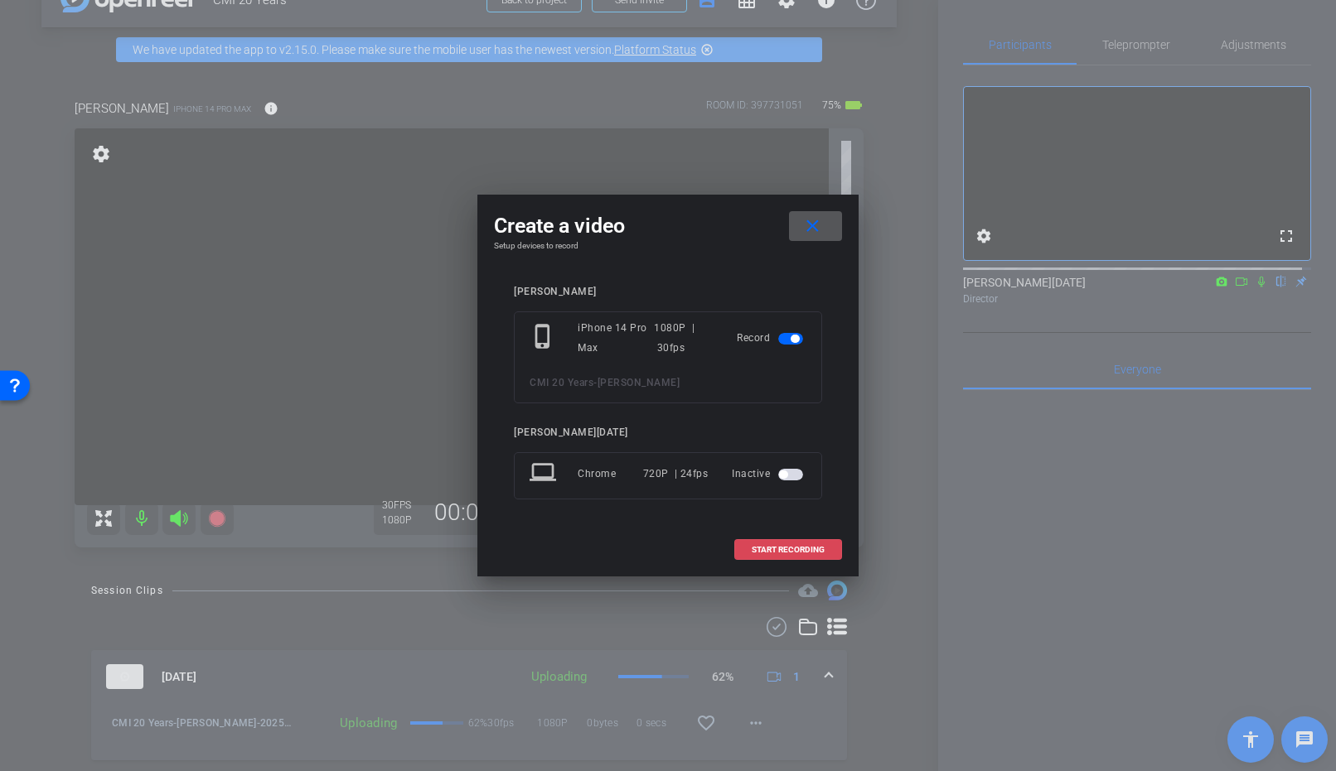
click at [753, 547] on span "START RECORDING" at bounding box center [787, 550] width 73 height 8
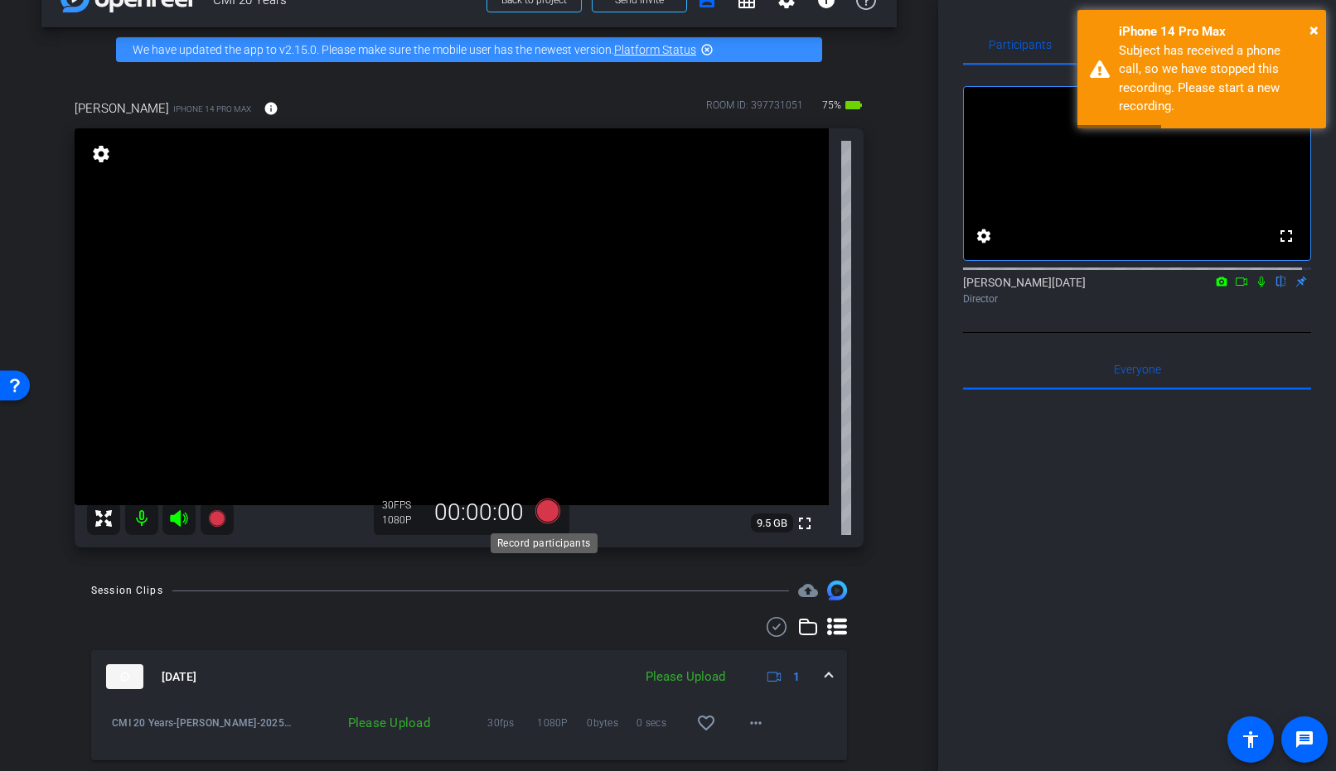
click at [545, 504] on icon at bounding box center [547, 511] width 25 height 25
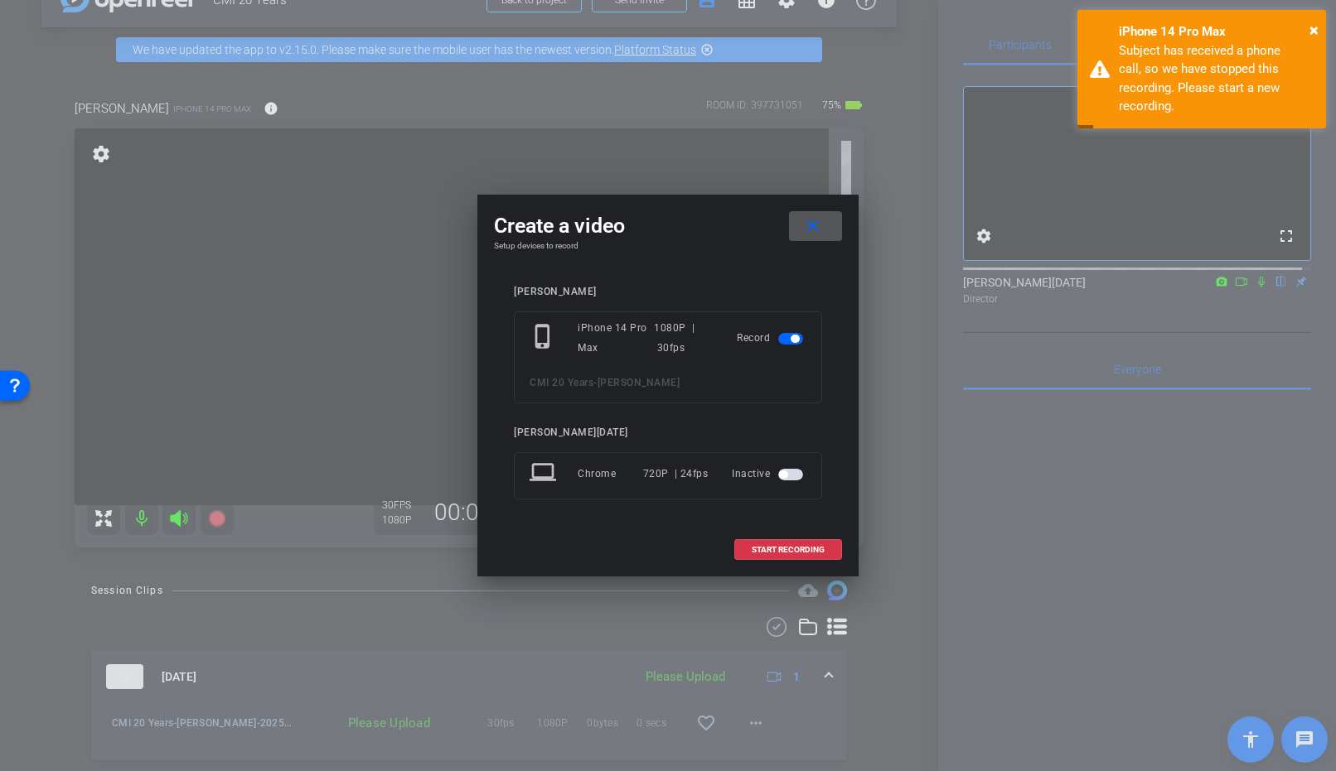
click at [818, 219] on mat-icon "close" at bounding box center [812, 226] width 21 height 21
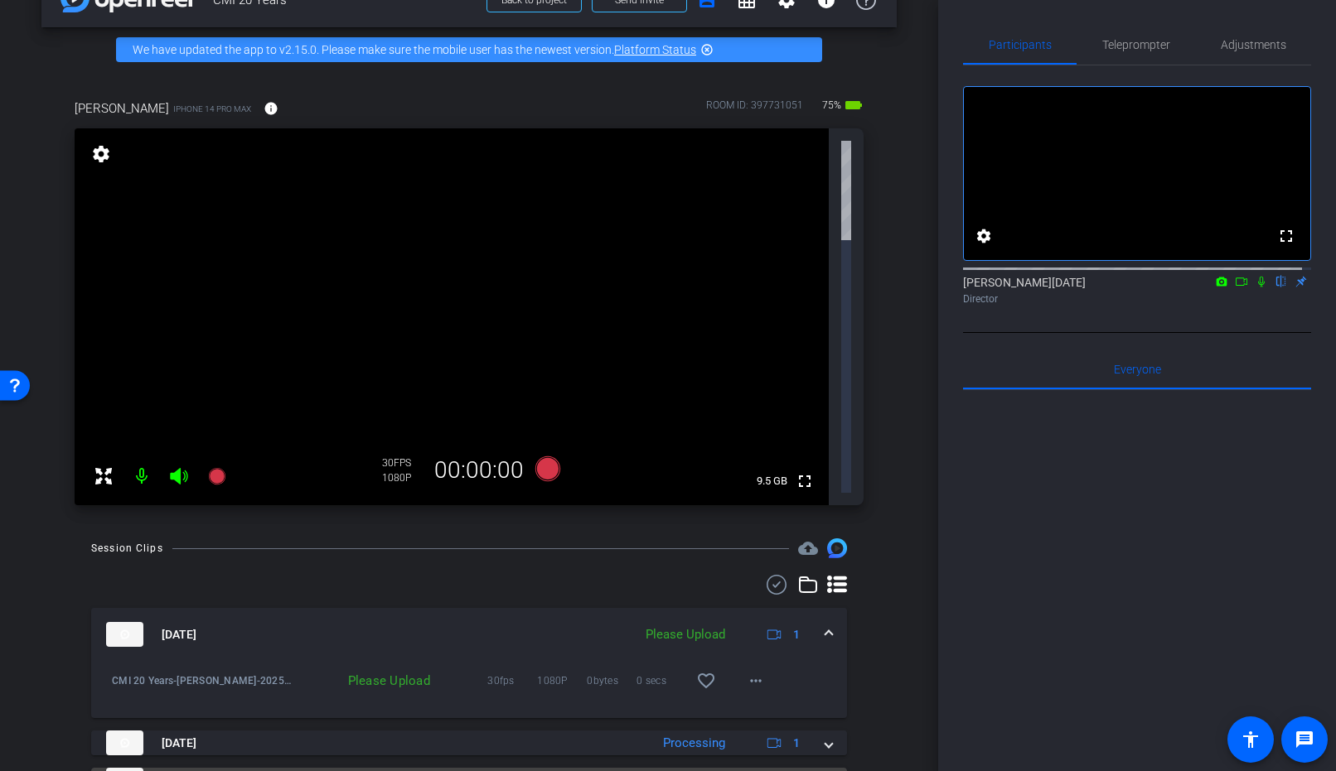
scroll to position [0, 0]
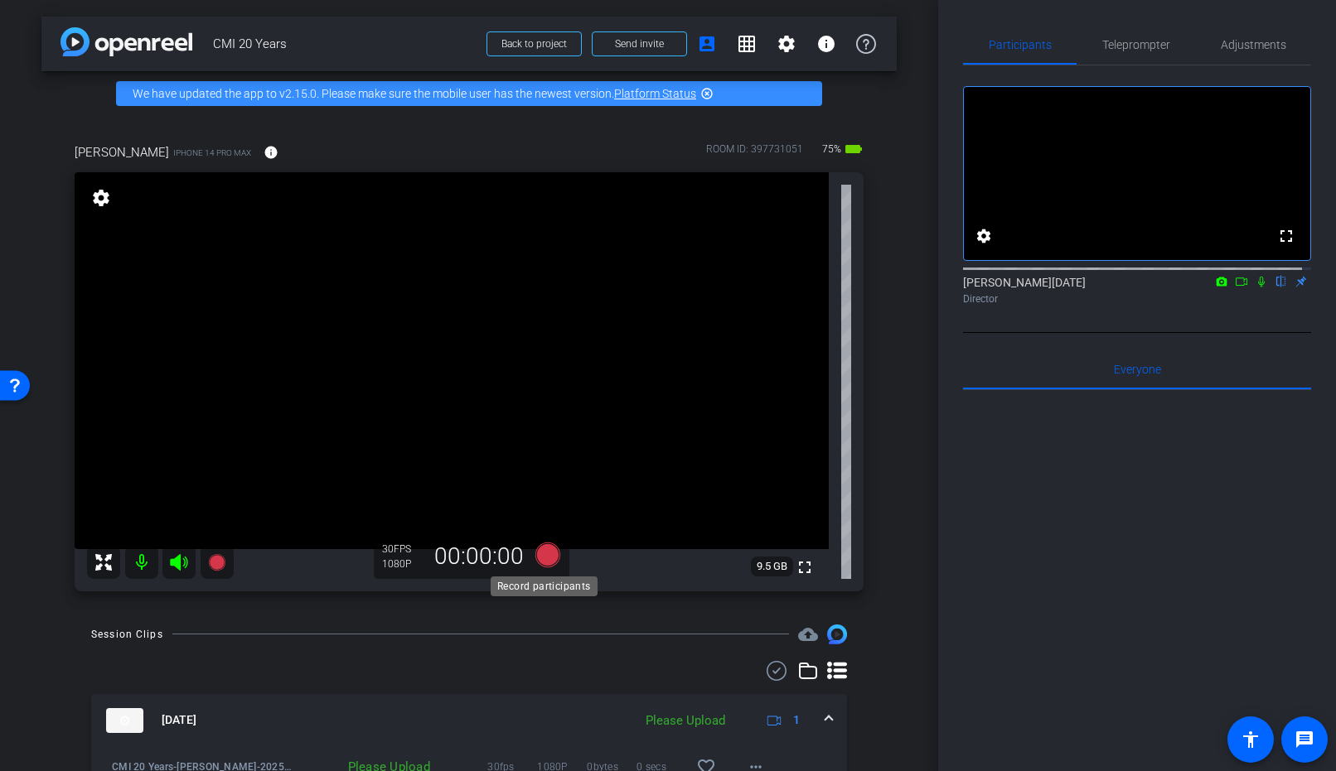
click at [542, 563] on icon at bounding box center [547, 555] width 25 height 25
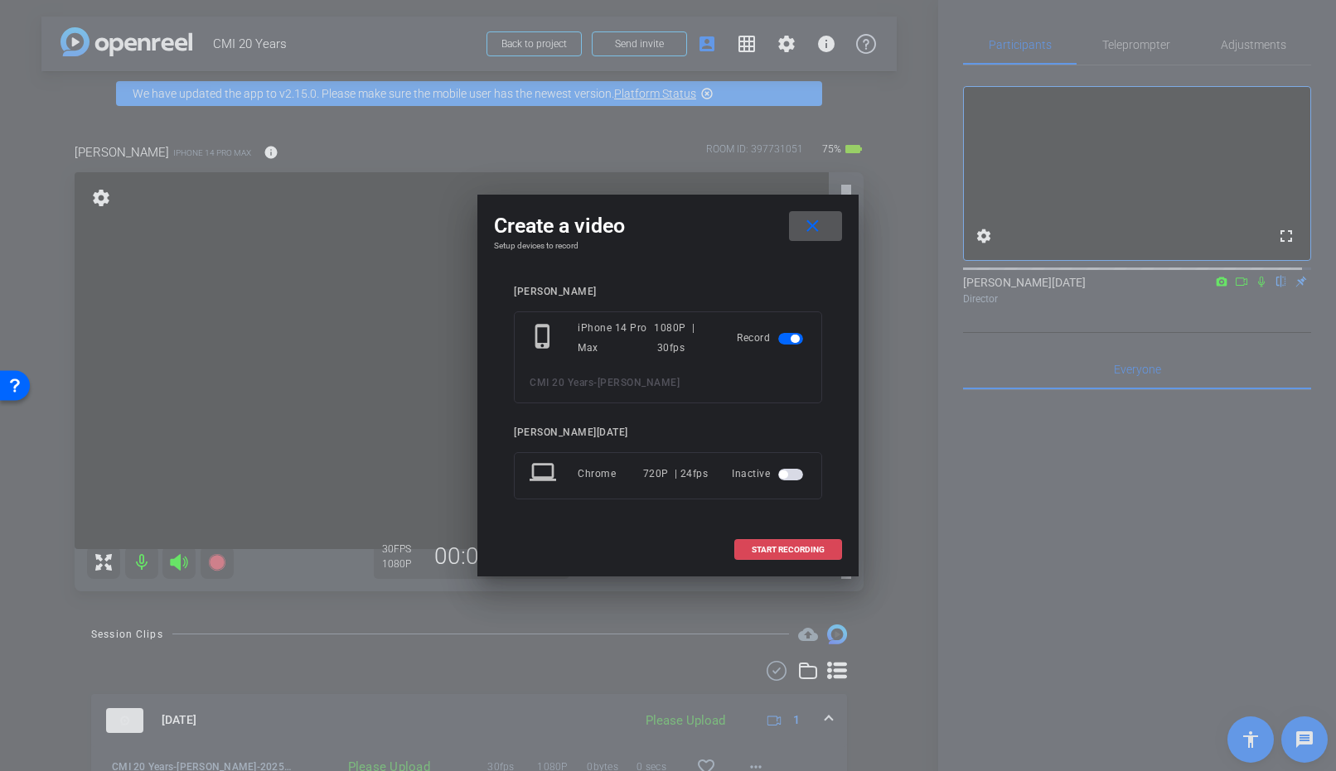
click at [793, 548] on span "START RECORDING" at bounding box center [787, 550] width 73 height 8
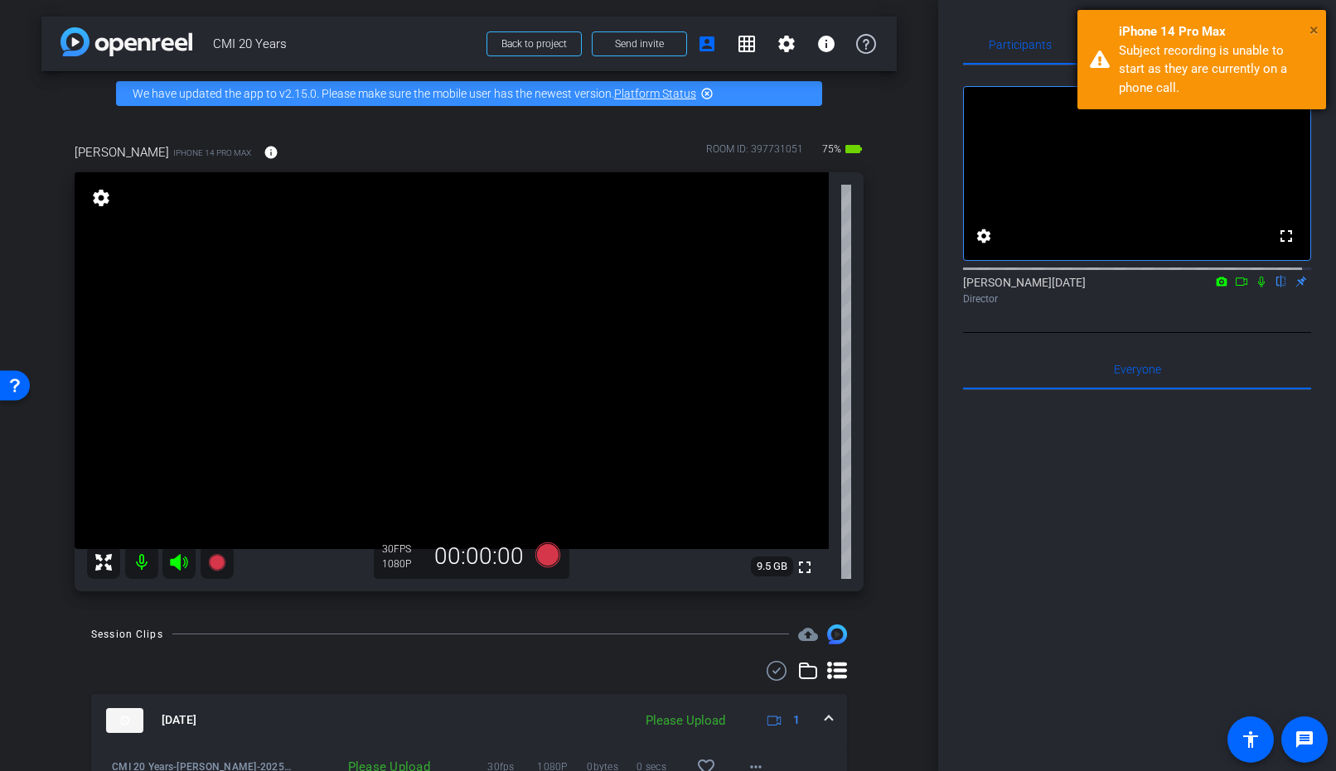
click at [1309, 27] on span "×" at bounding box center [1313, 30] width 9 height 20
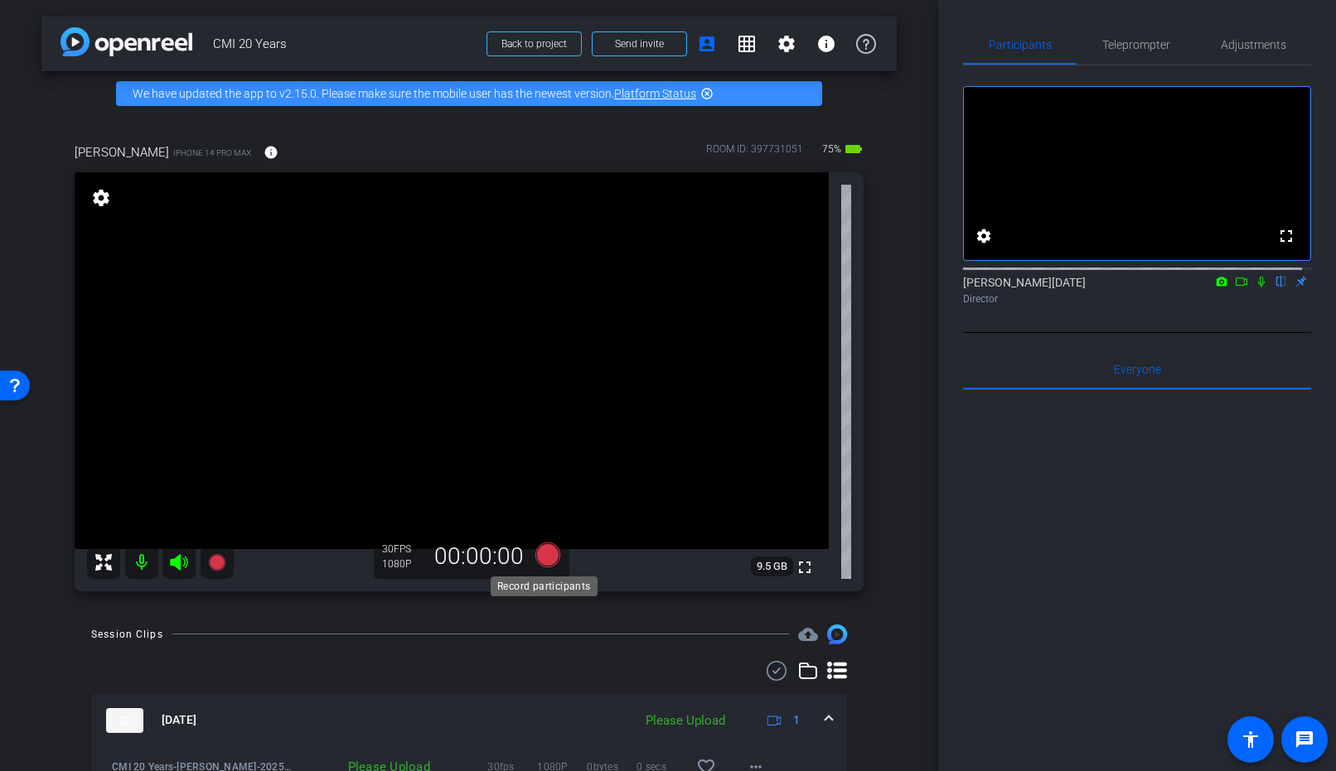
click at [535, 551] on icon at bounding box center [547, 555] width 25 height 25
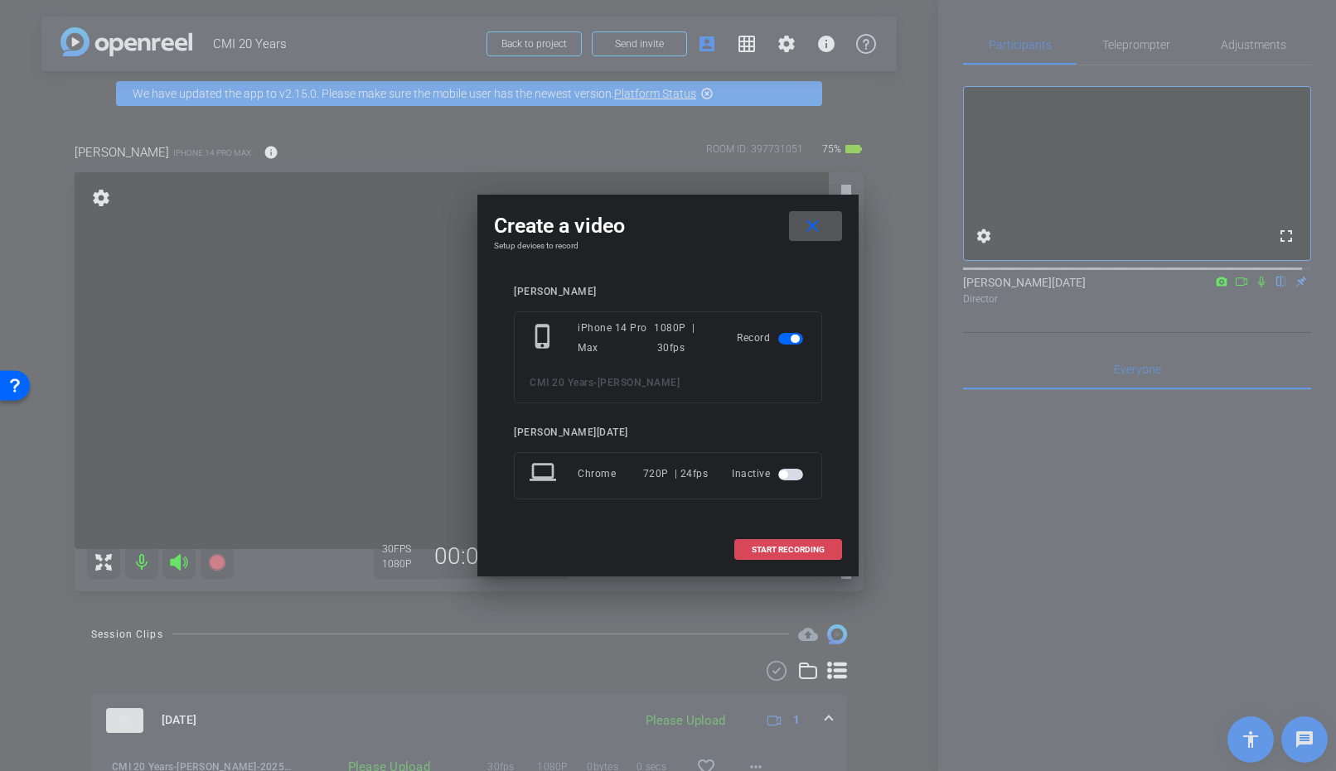
click at [756, 552] on span "START RECORDING" at bounding box center [787, 550] width 73 height 8
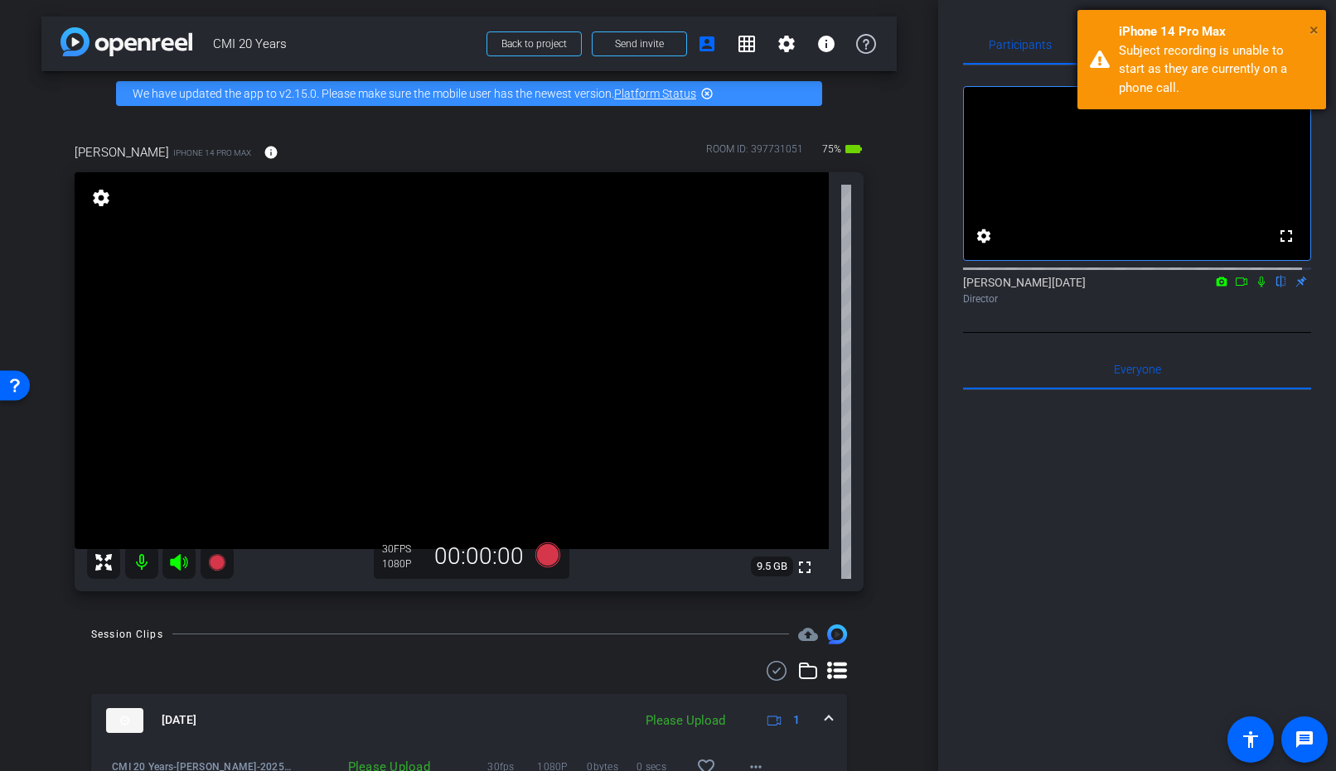
click at [1311, 22] on span "×" at bounding box center [1313, 30] width 9 height 20
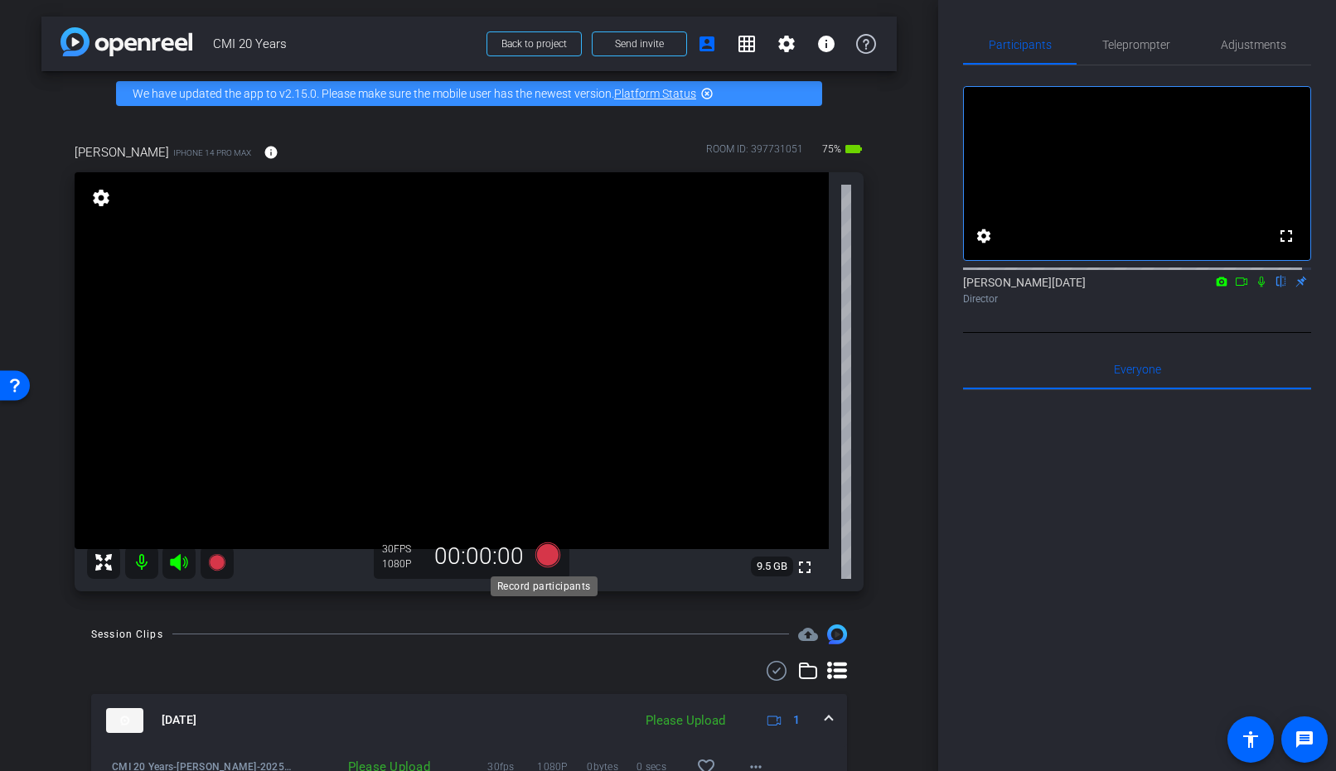
click at [549, 548] on icon at bounding box center [547, 555] width 25 height 25
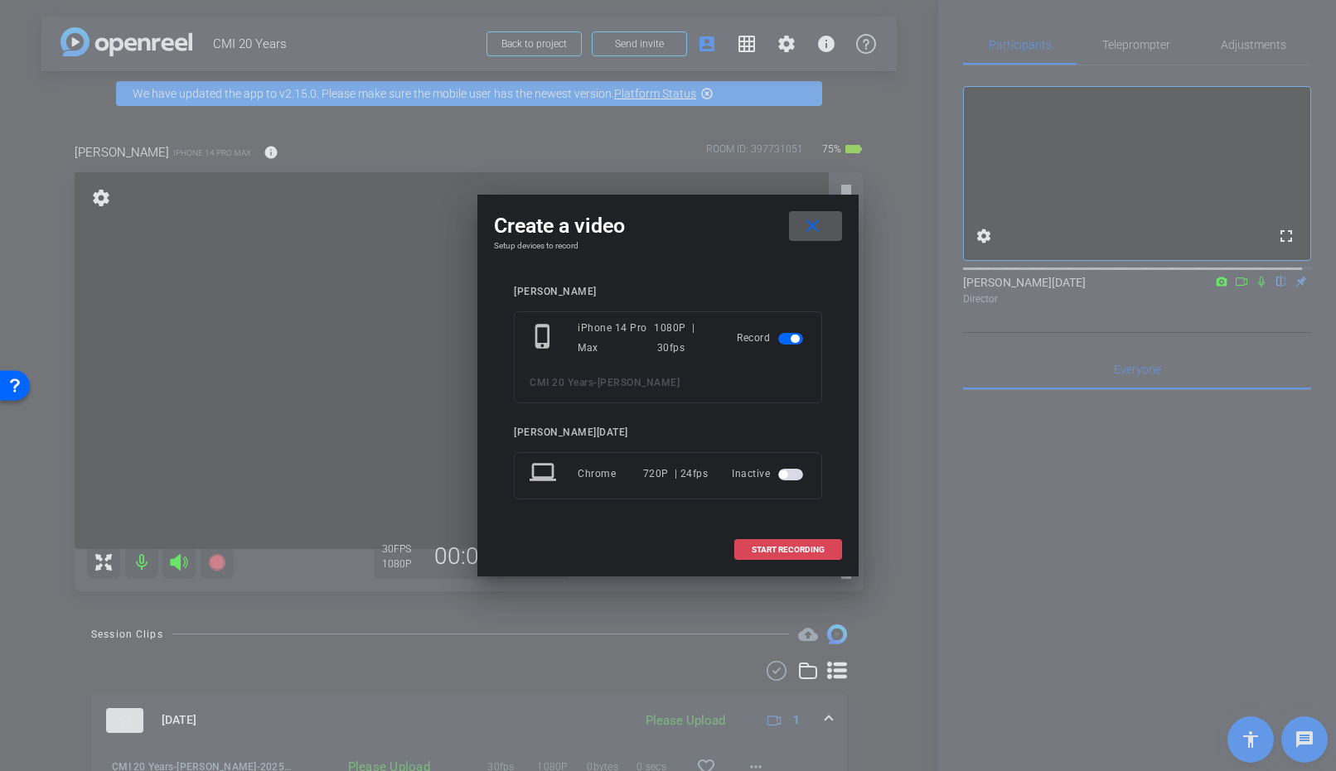
click at [756, 549] on span "START RECORDING" at bounding box center [787, 550] width 73 height 8
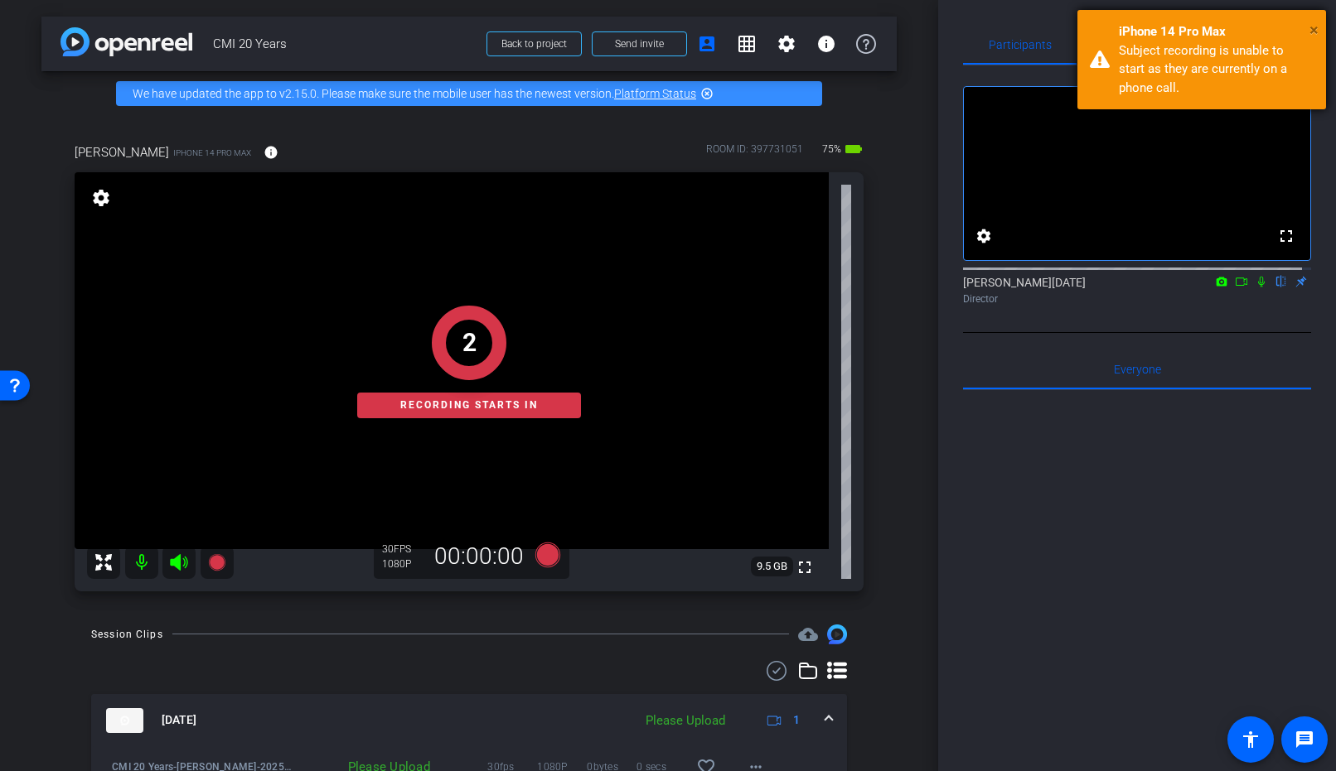
click at [1314, 28] on span "×" at bounding box center [1313, 30] width 9 height 20
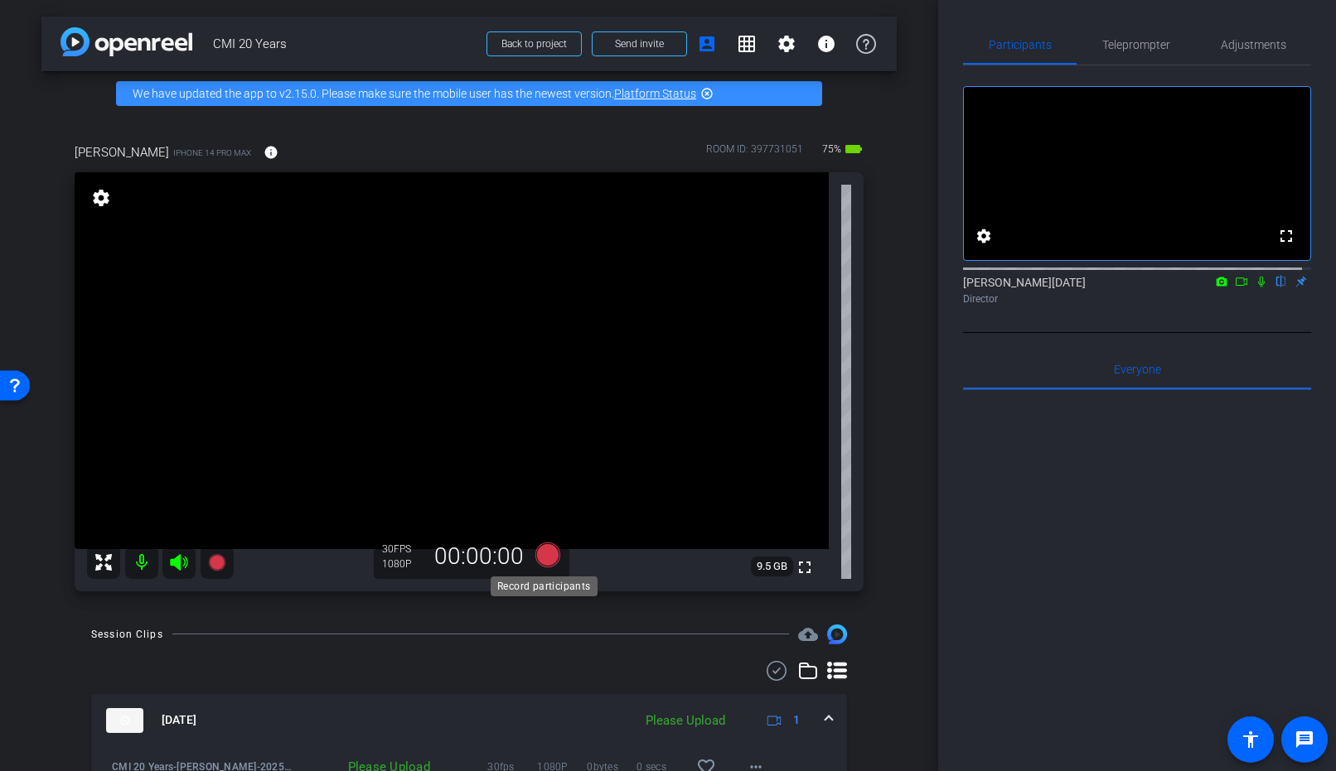
click at [544, 554] on icon at bounding box center [547, 555] width 25 height 25
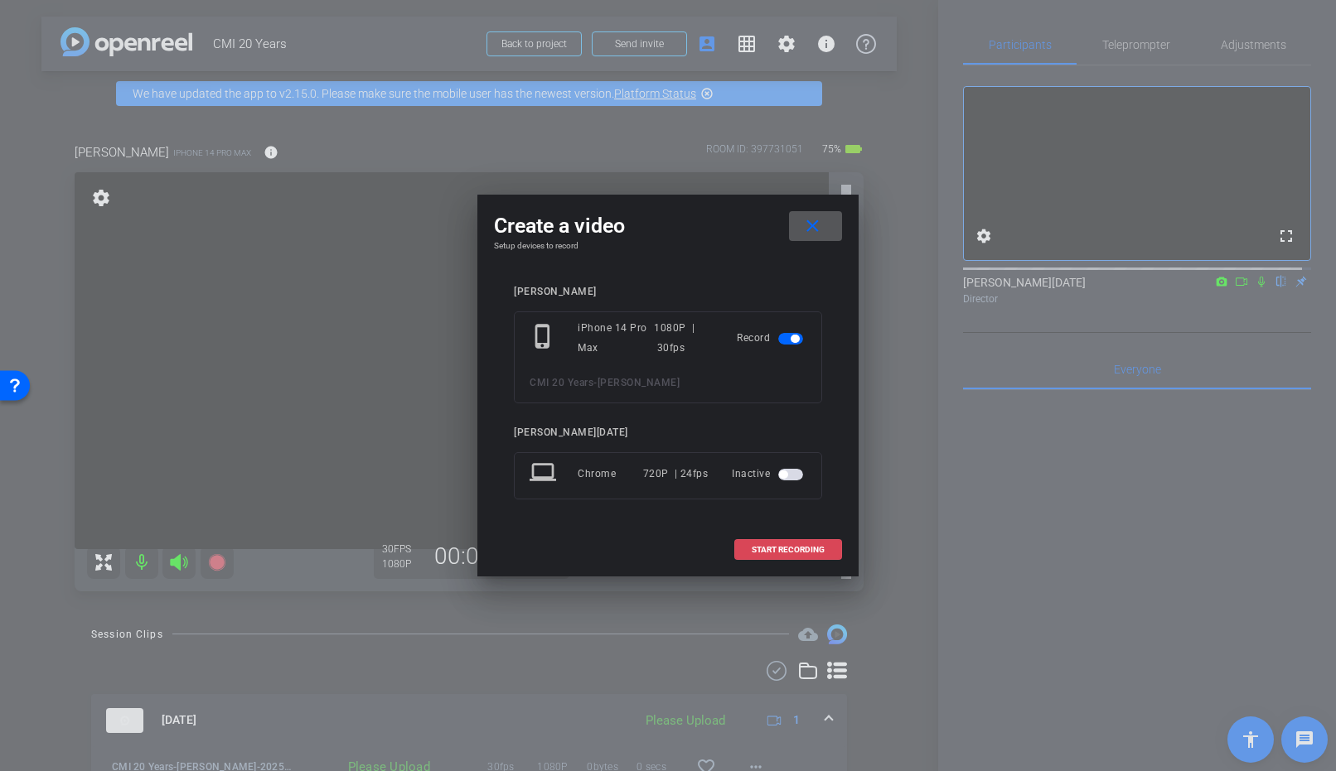
click at [790, 547] on span "START RECORDING" at bounding box center [787, 550] width 73 height 8
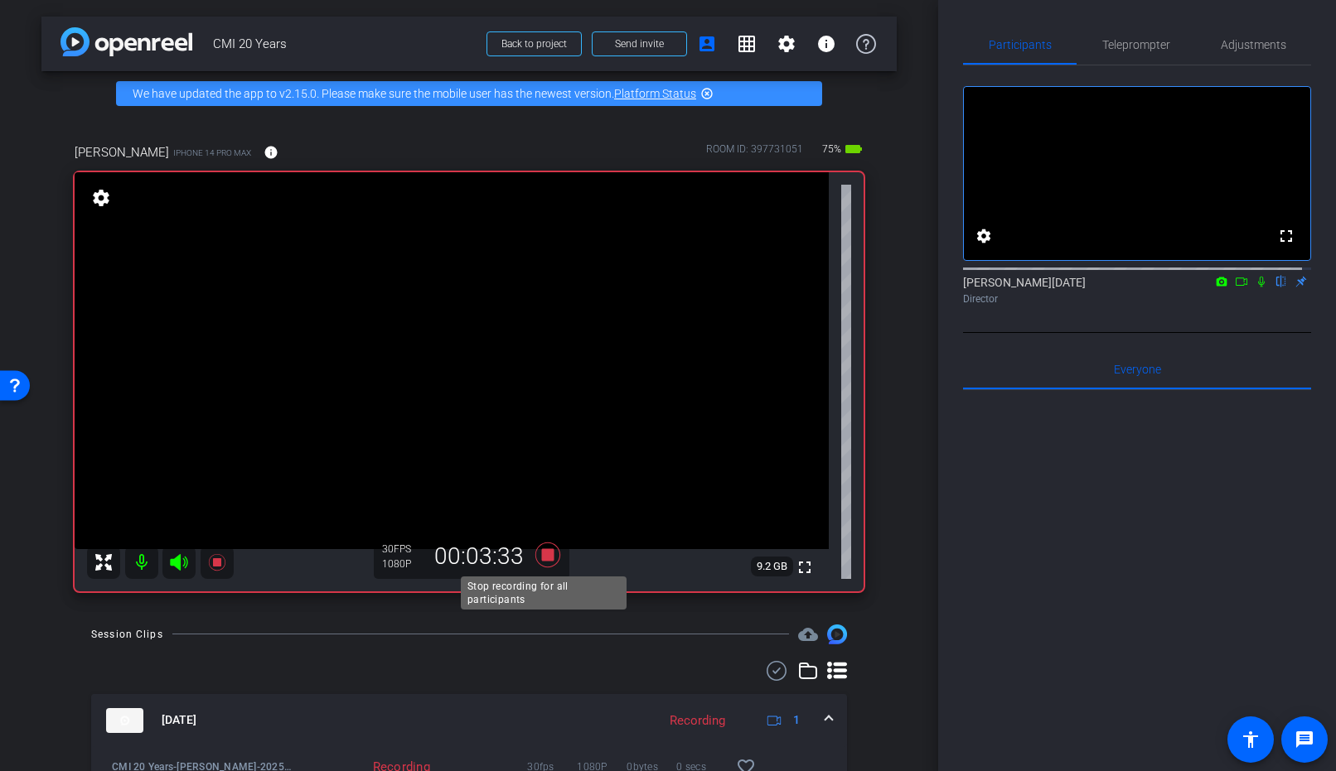
click at [546, 551] on icon at bounding box center [547, 555] width 25 height 25
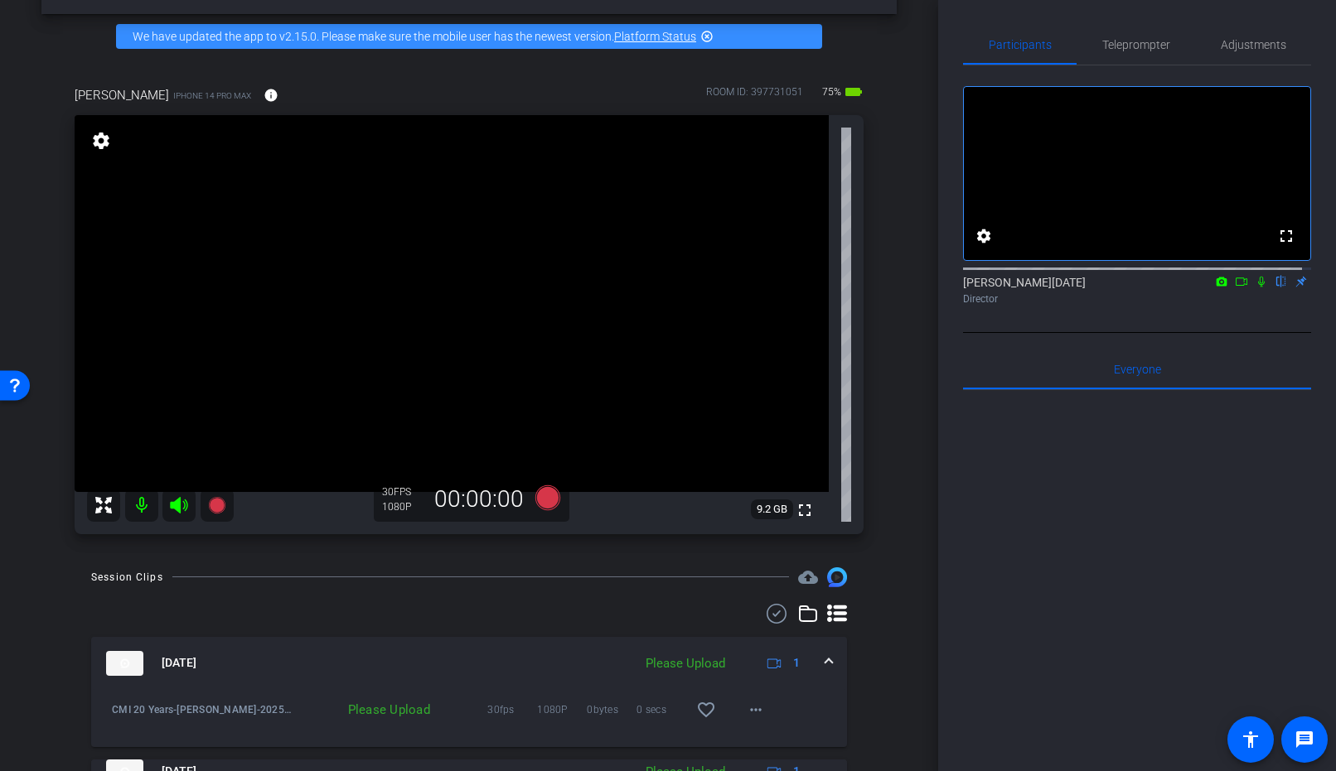
scroll to position [66, 0]
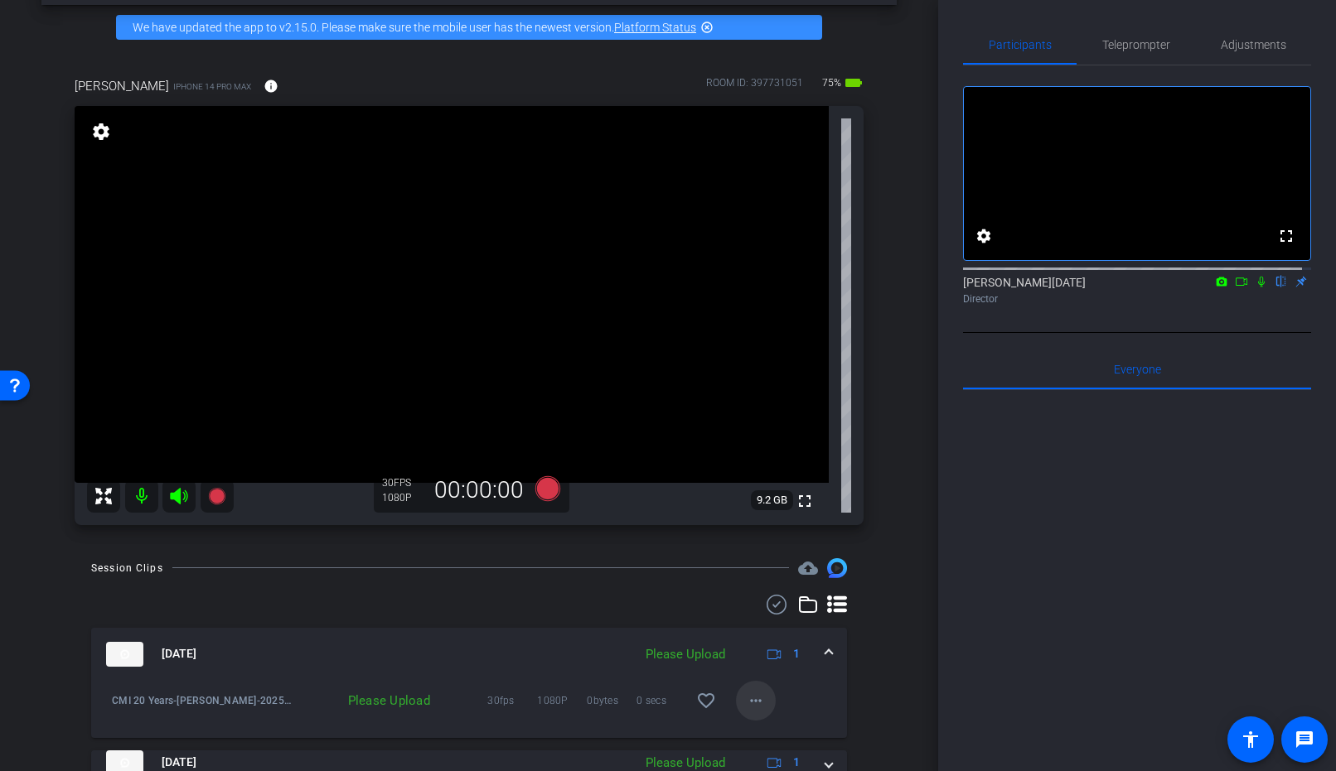
click at [748, 707] on mat-icon "more_horiz" at bounding box center [756, 701] width 20 height 20
click at [762, 620] on span "Upload" at bounding box center [774, 626] width 66 height 20
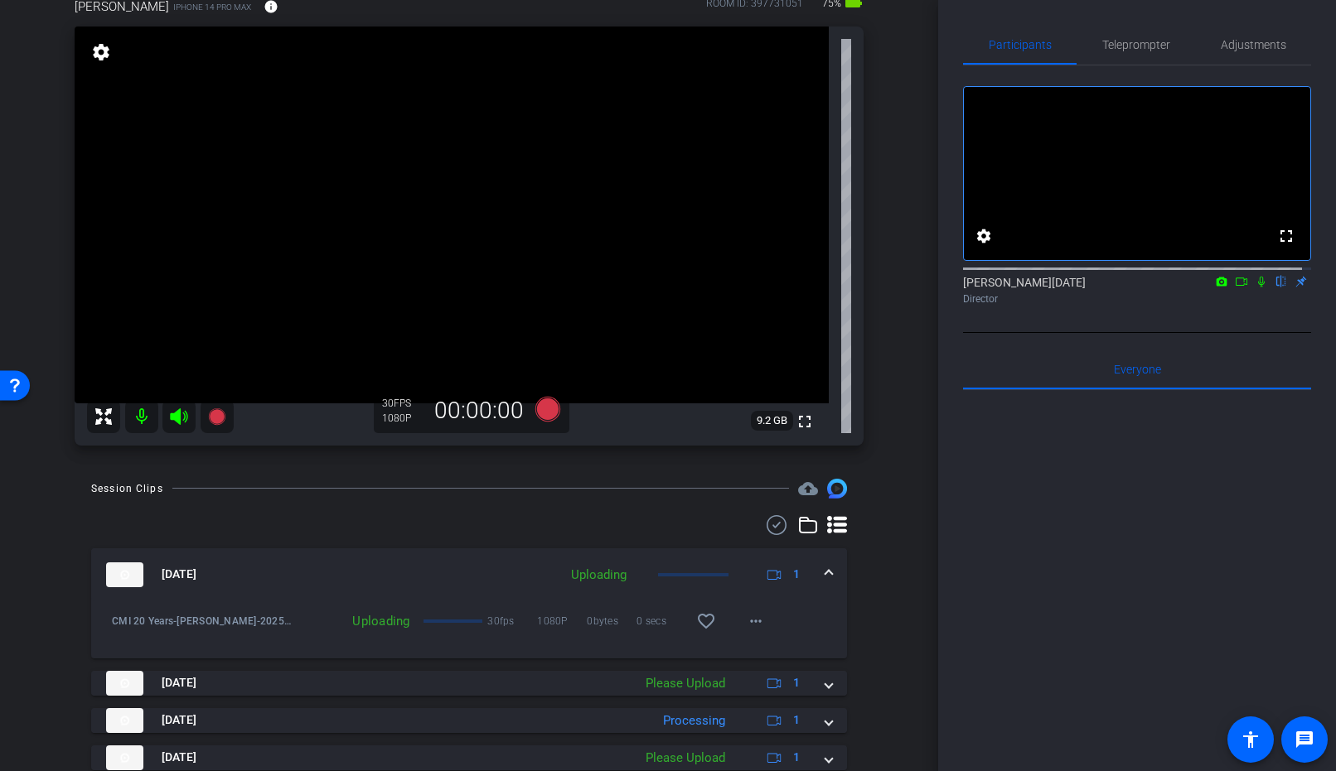
scroll to position [151, 0]
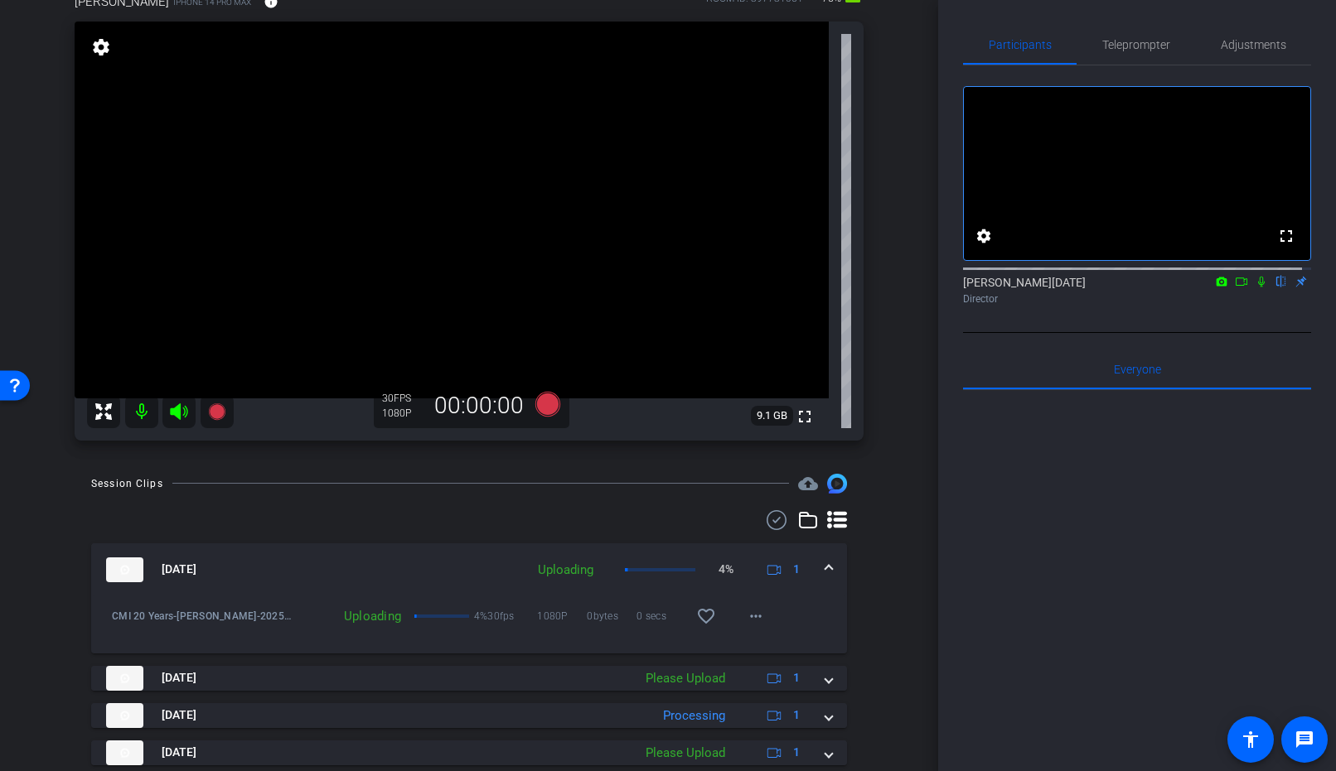
click at [825, 571] on span at bounding box center [828, 569] width 7 height 17
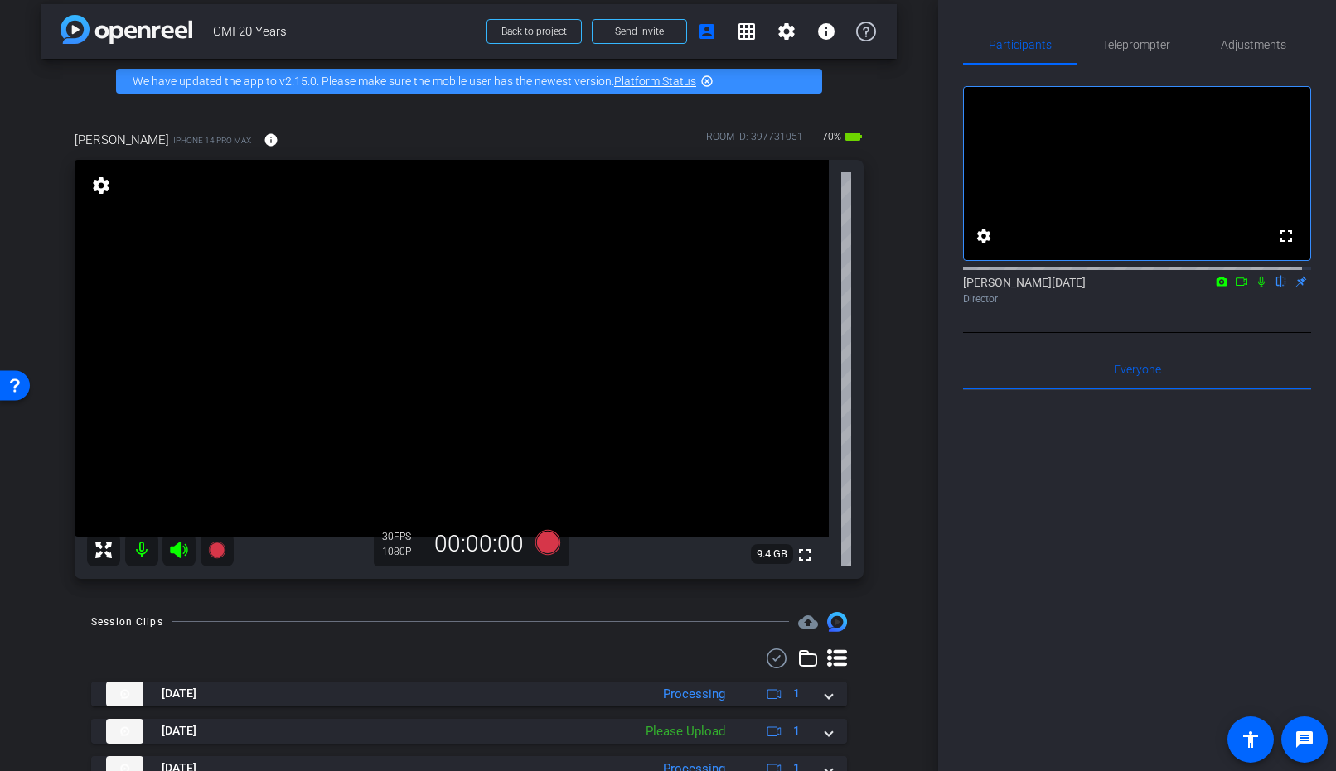
scroll to position [10, 0]
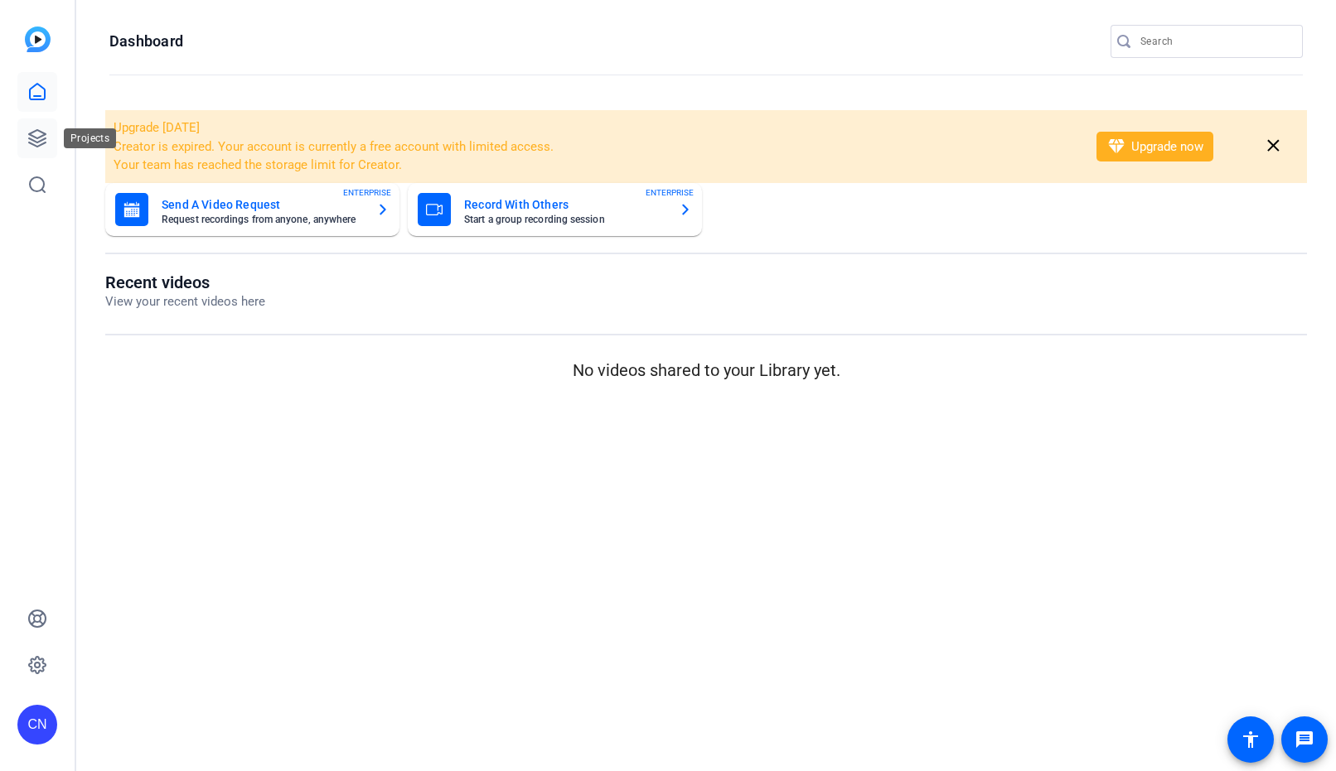
click at [31, 148] on link at bounding box center [37, 138] width 40 height 40
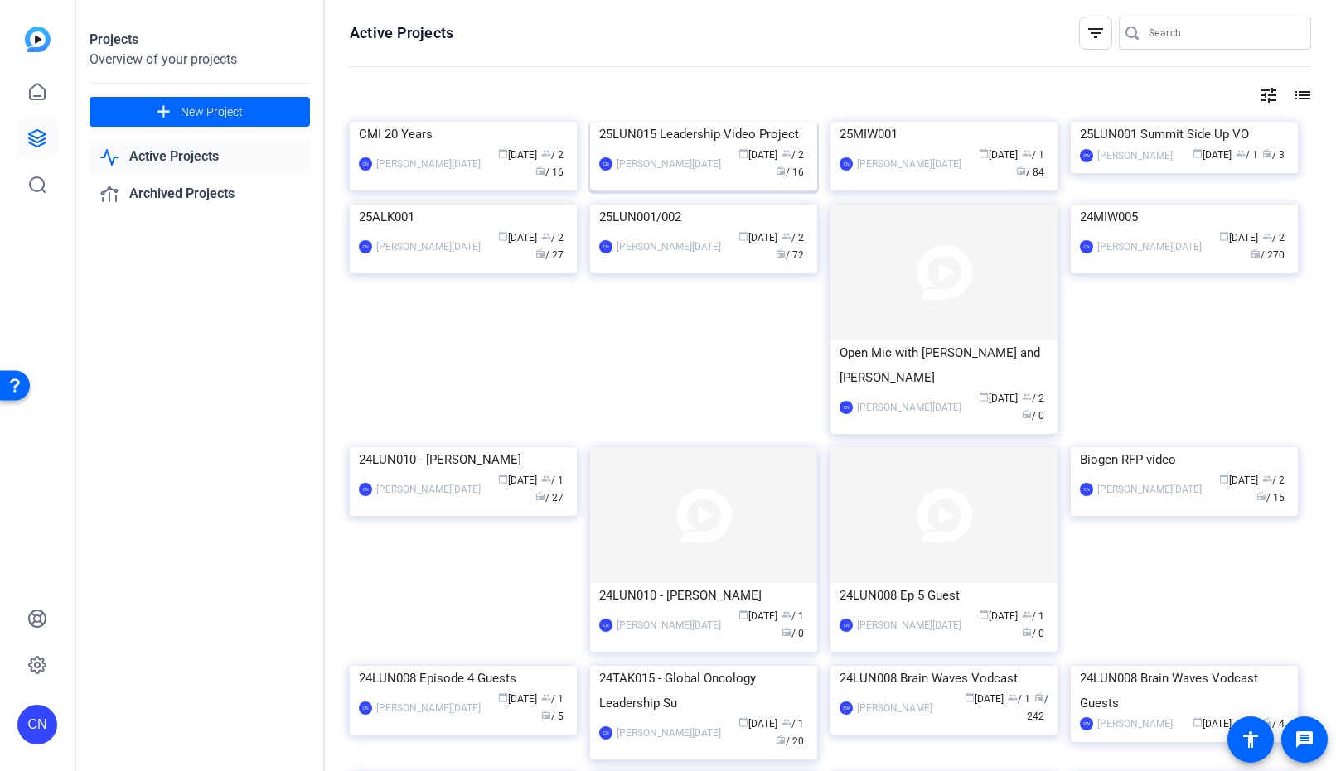
click at [714, 122] on img at bounding box center [703, 122] width 227 height 0
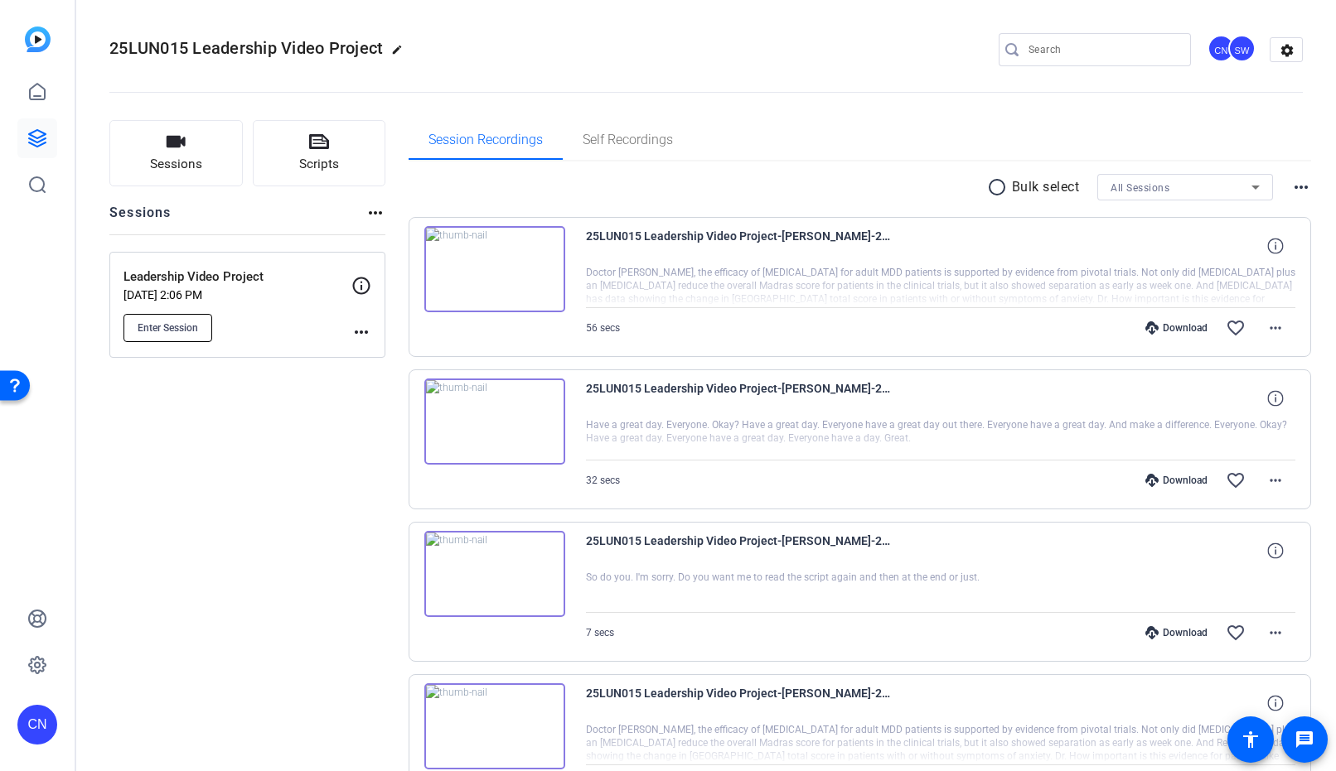
click at [172, 333] on span "Enter Session" at bounding box center [168, 327] width 60 height 13
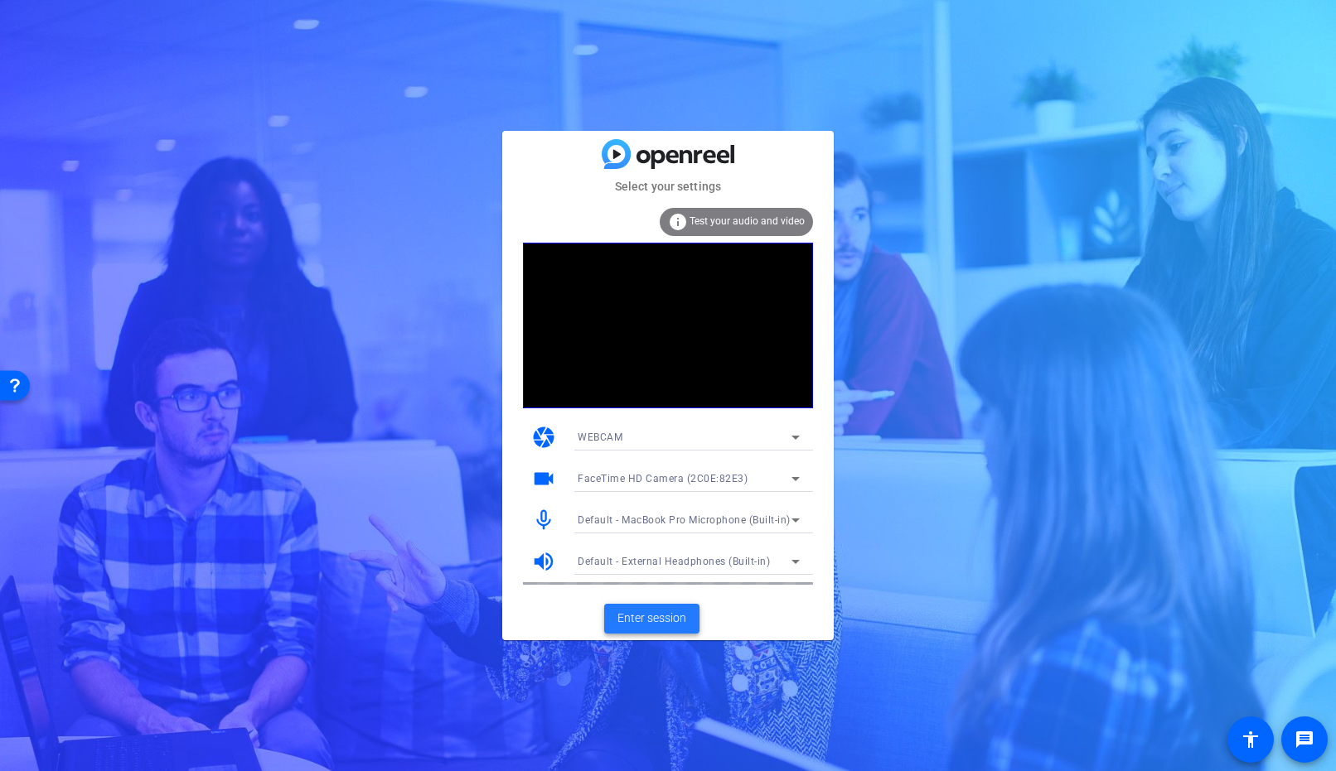
click at [643, 621] on span "Enter session" at bounding box center [651, 618] width 69 height 17
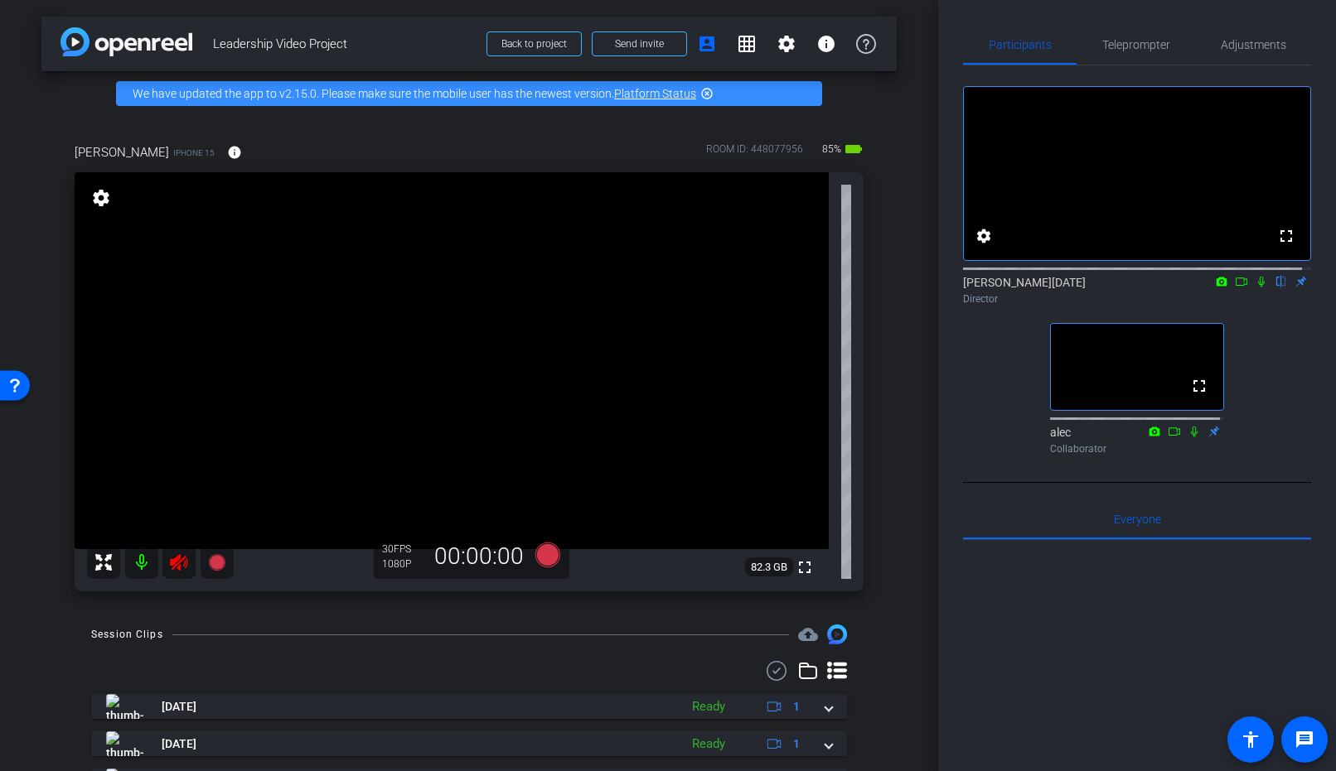
click at [174, 569] on icon at bounding box center [179, 563] width 20 height 20
click at [1262, 41] on span "Adjustments" at bounding box center [1252, 45] width 65 height 12
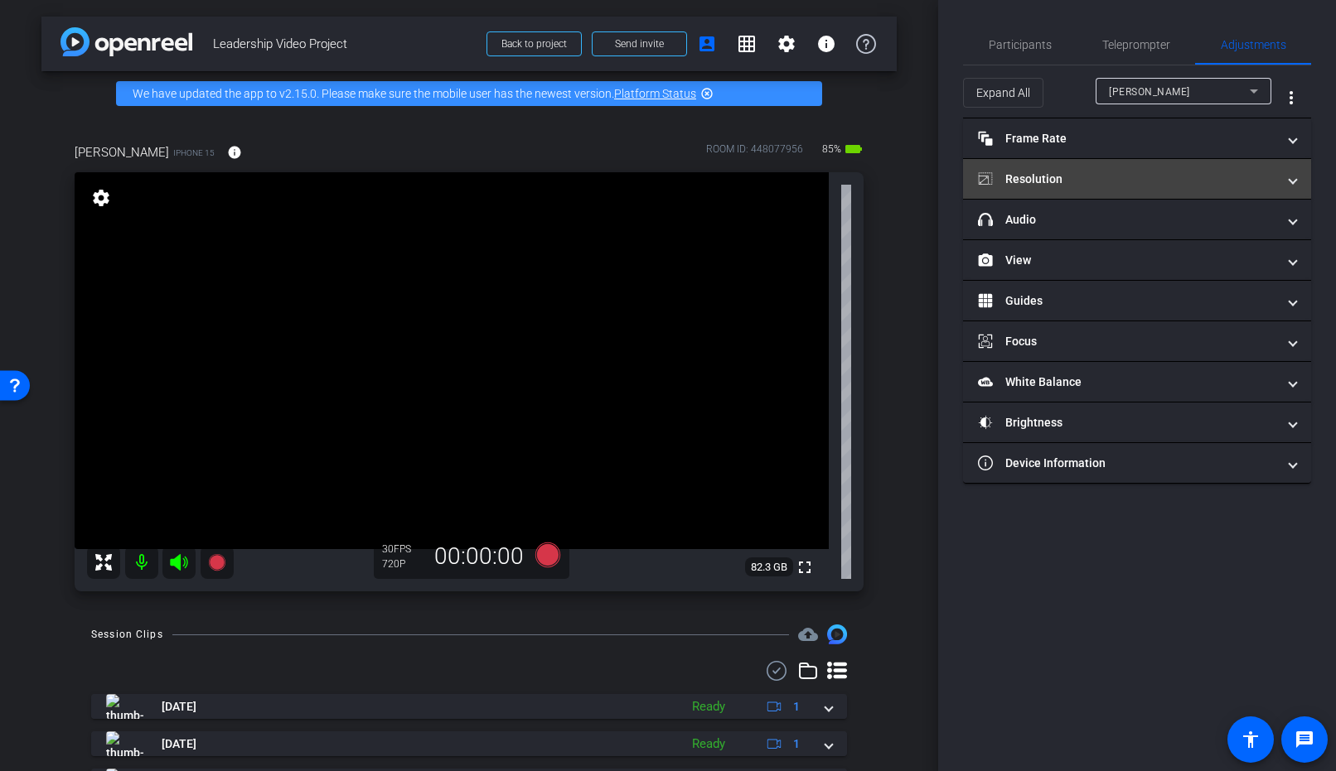
click at [1080, 175] on mat-panel-title "Resolution" at bounding box center [1127, 179] width 298 height 17
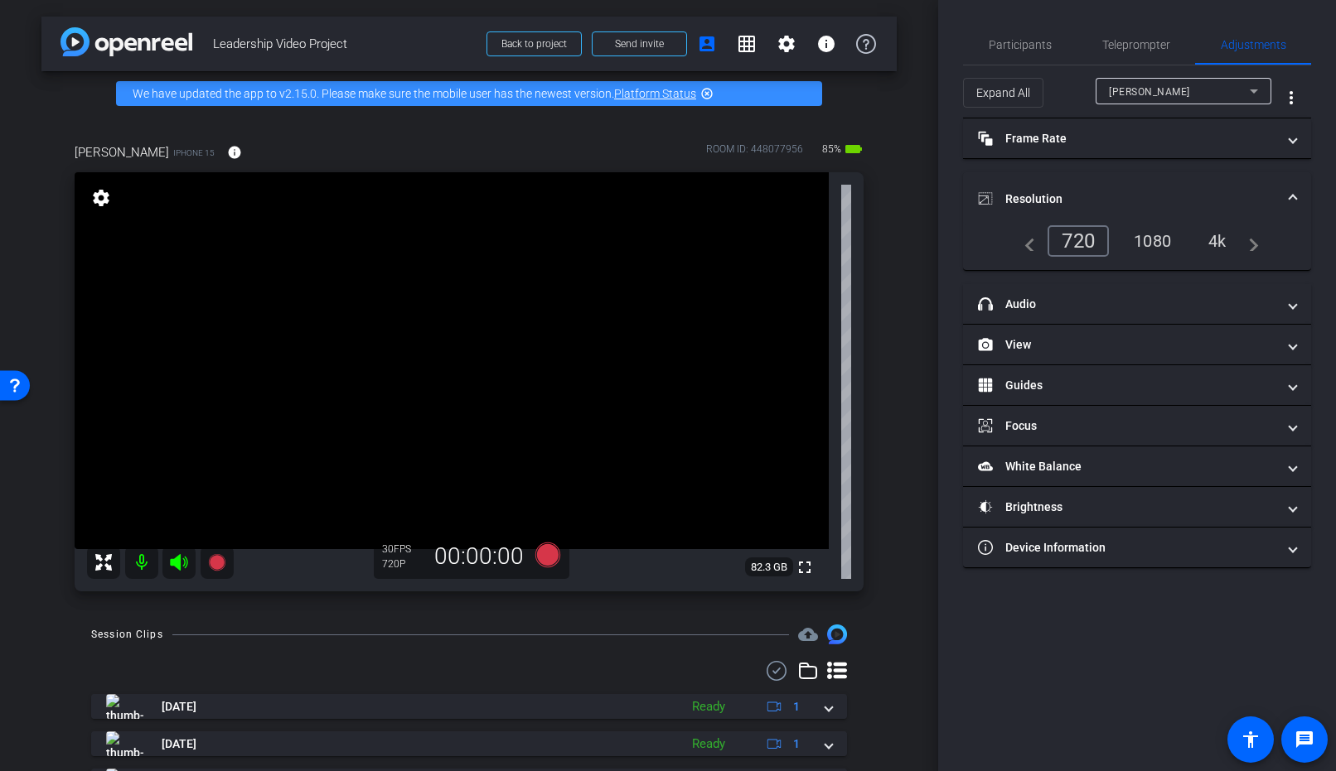
click at [1156, 239] on div "1080" at bounding box center [1152, 241] width 62 height 28
click at [1138, 49] on span "Teleprompter" at bounding box center [1136, 45] width 68 height 12
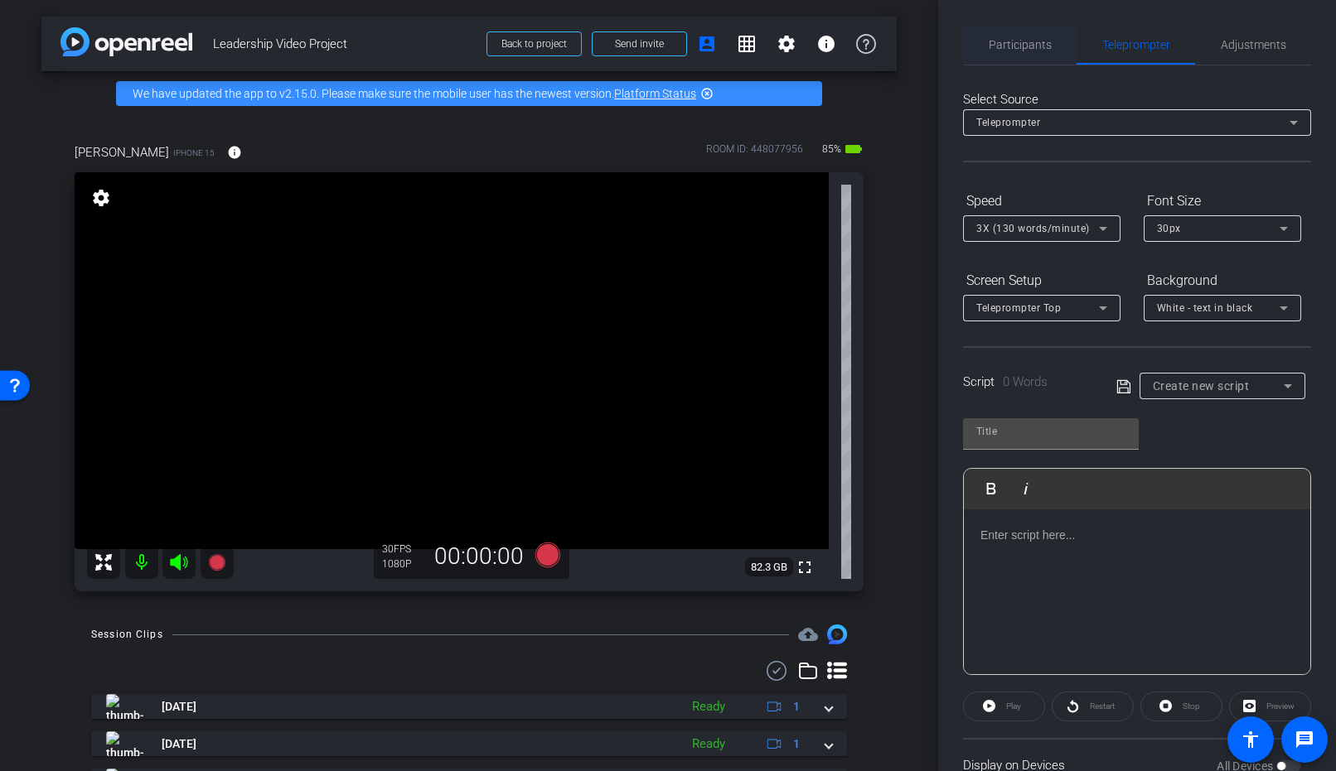
click at [1027, 49] on span "Participants" at bounding box center [1019, 45] width 63 height 12
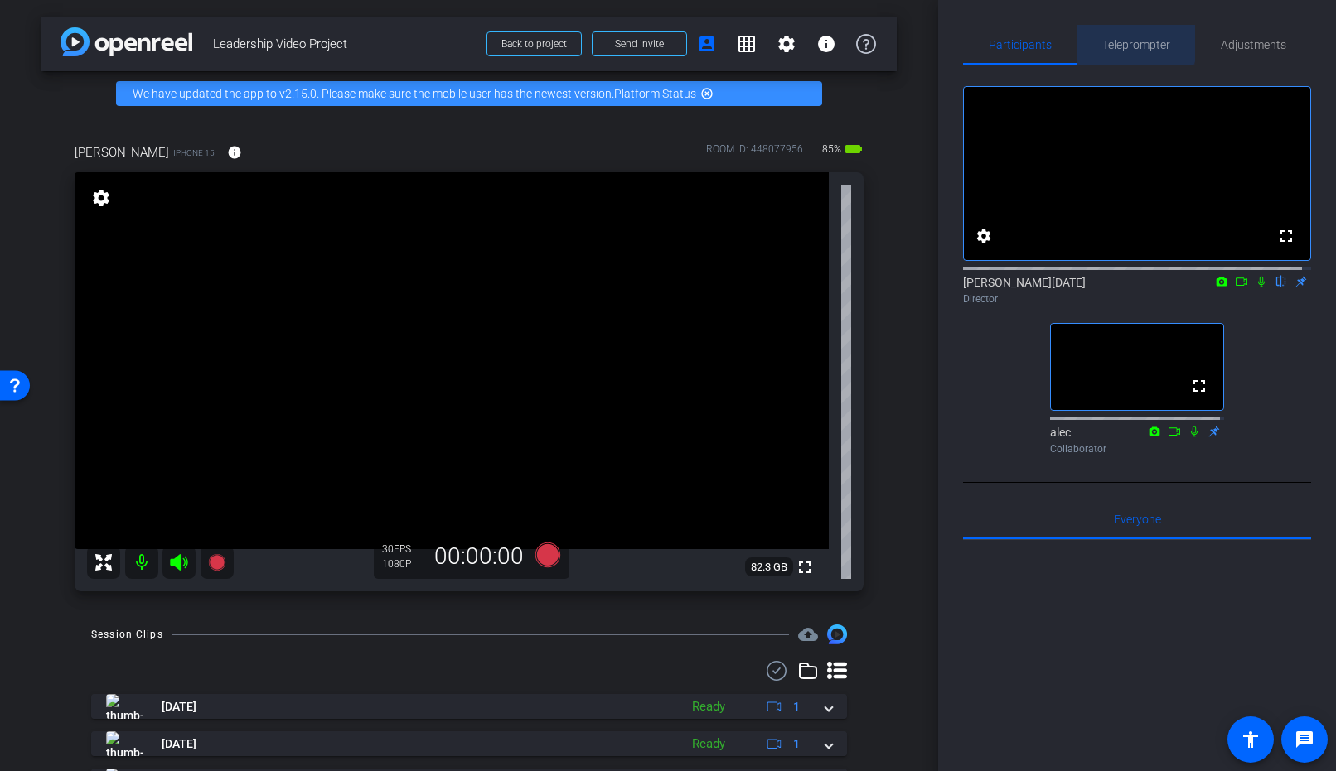
click at [1131, 39] on span "Teleprompter" at bounding box center [1136, 45] width 68 height 12
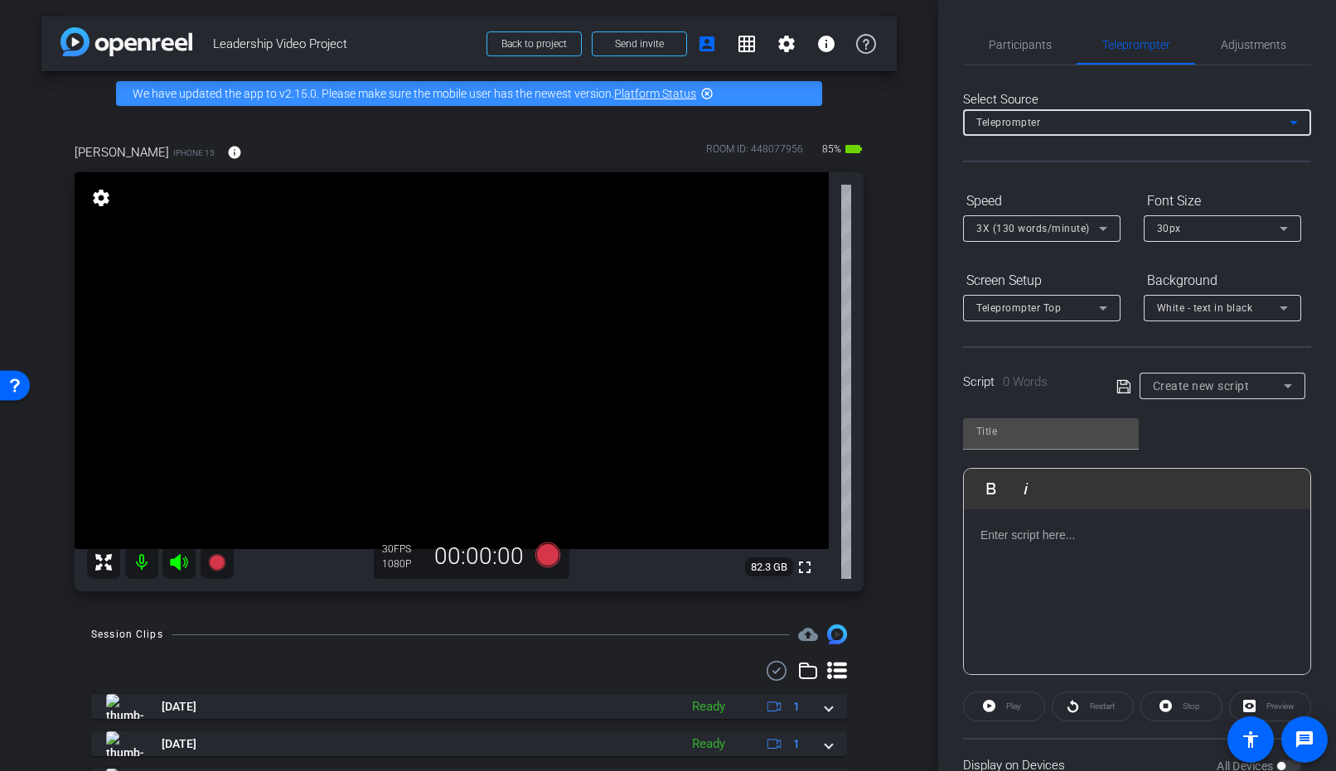
click at [1261, 123] on div "Teleprompter" at bounding box center [1132, 122] width 313 height 21
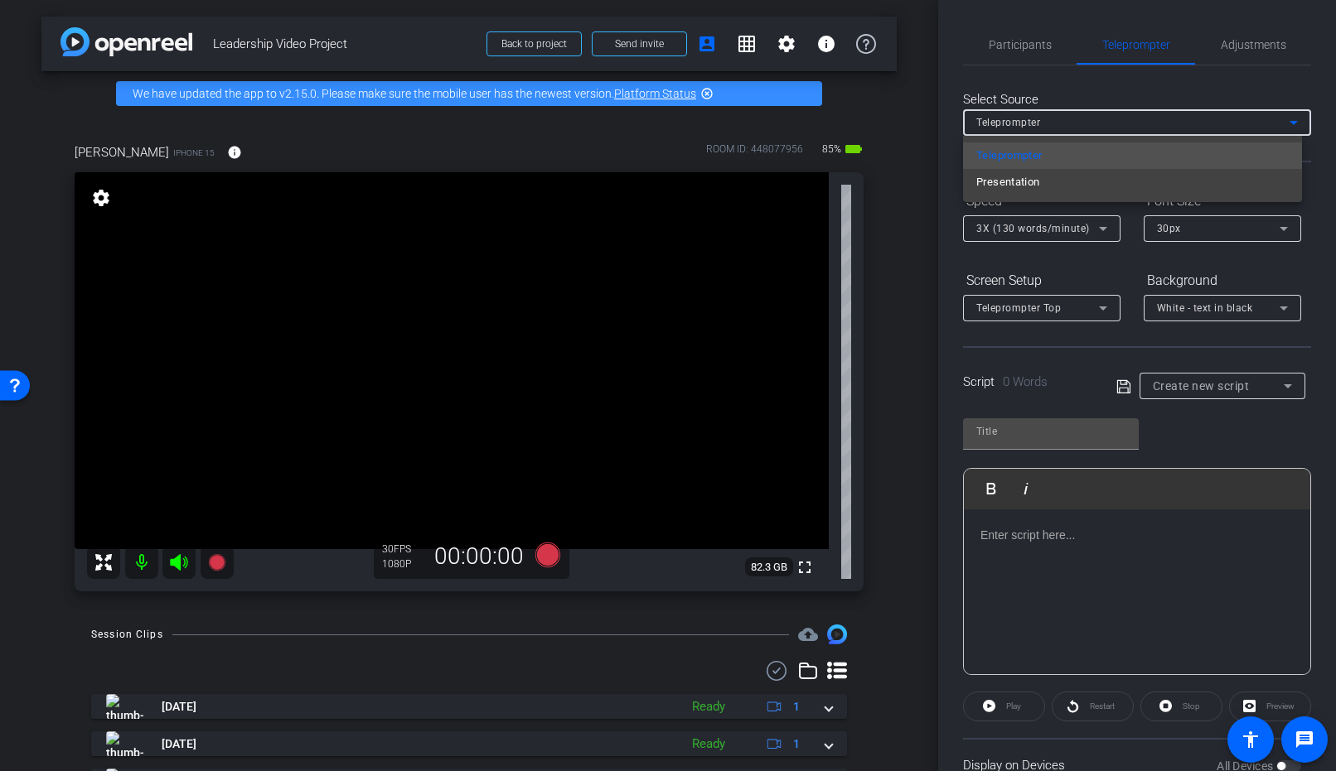
click at [1083, 98] on div at bounding box center [668, 385] width 1336 height 771
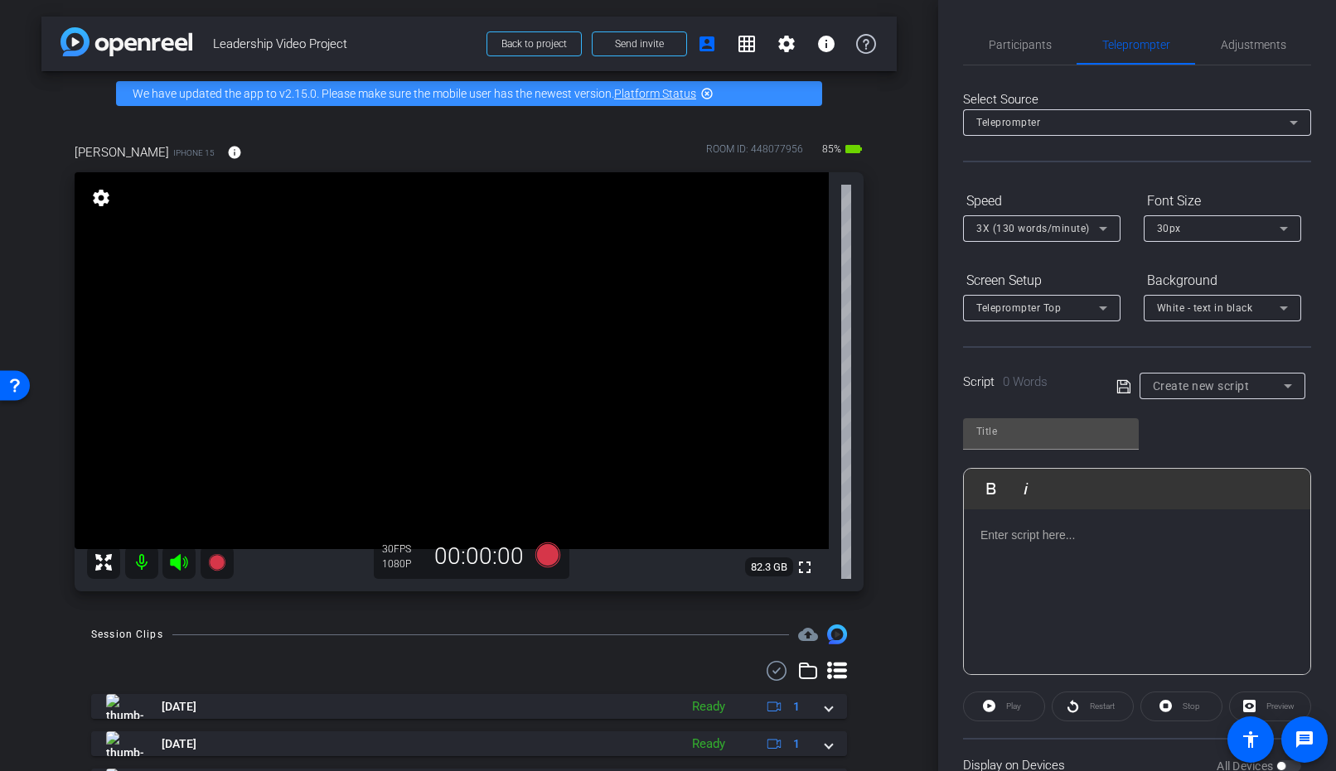
click at [1225, 394] on div "Create new script" at bounding box center [1217, 386] width 131 height 20
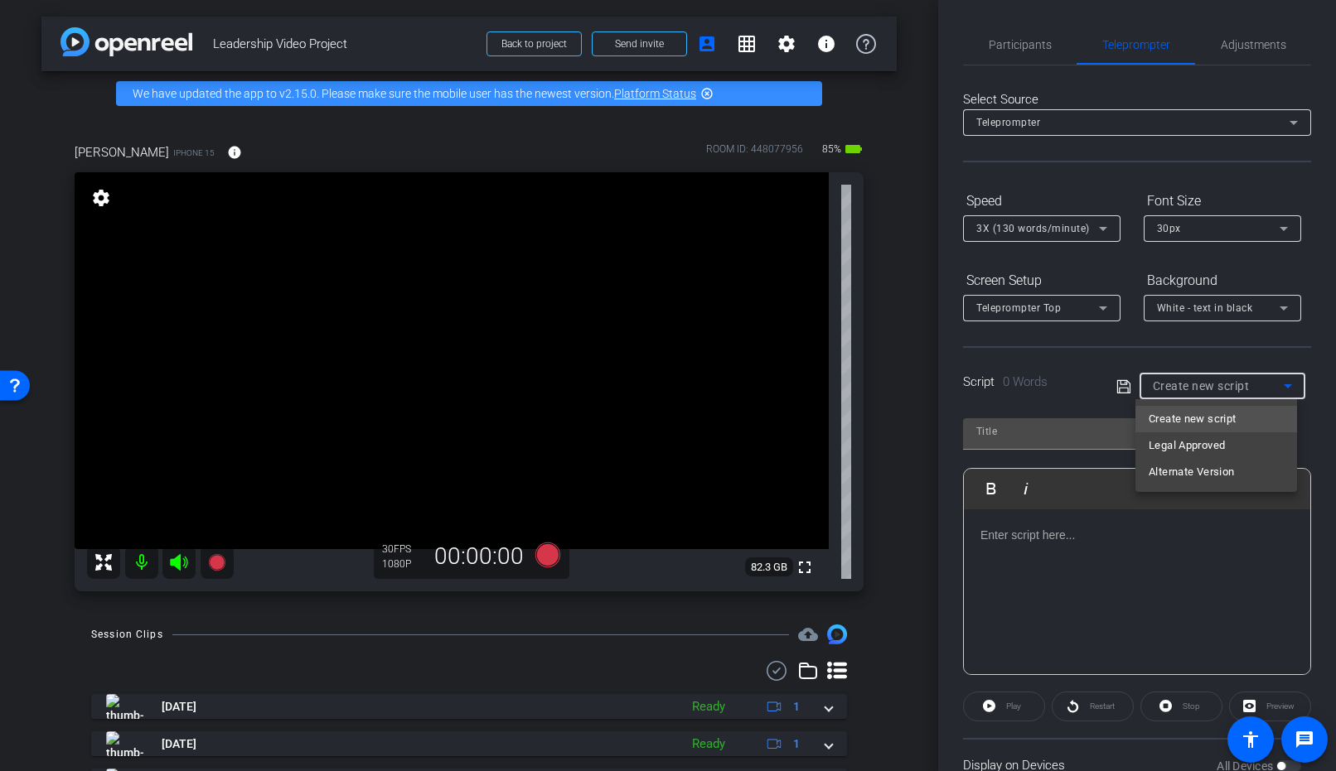
drag, startPoint x: 1248, startPoint y: 450, endPoint x: 1268, endPoint y: 452, distance: 20.9
click at [1248, 450] on mat-option "Legal Approved" at bounding box center [1216, 445] width 162 height 27
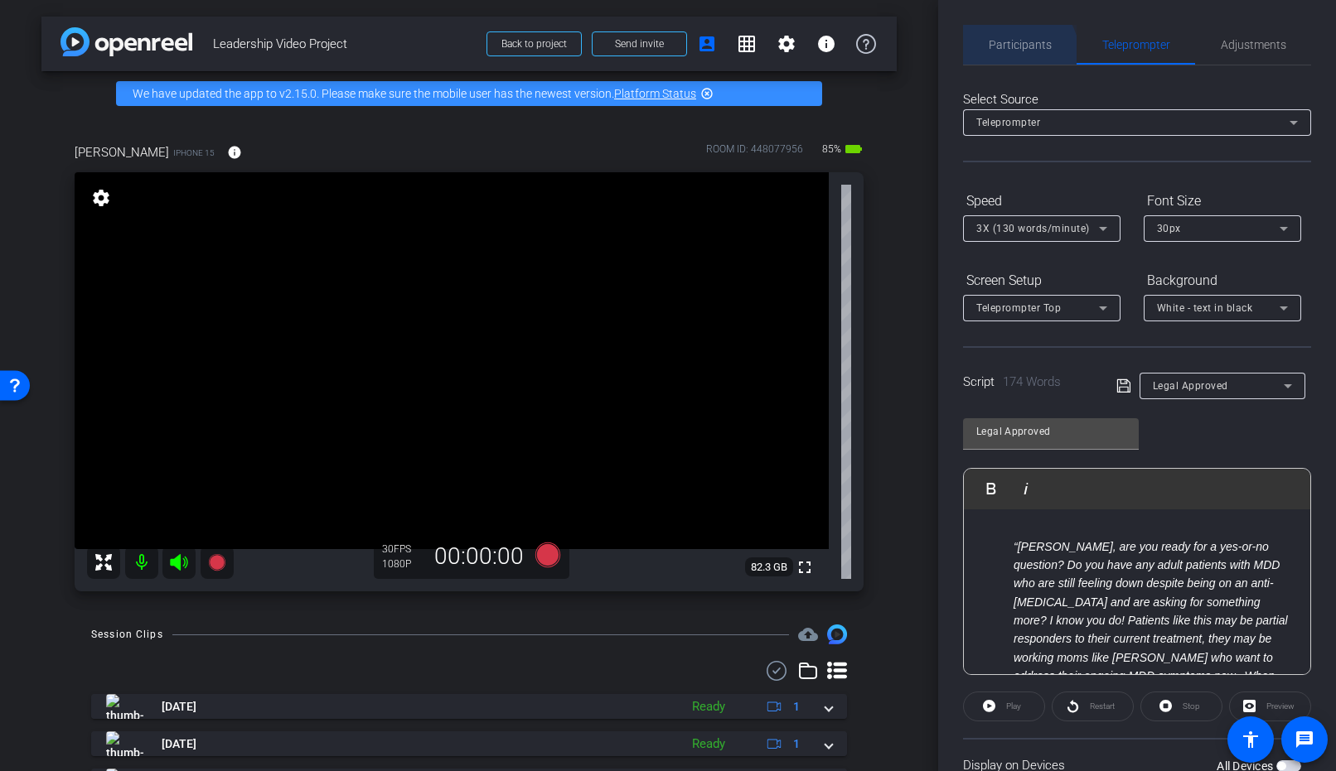
click at [1017, 53] on span "Participants" at bounding box center [1019, 45] width 63 height 40
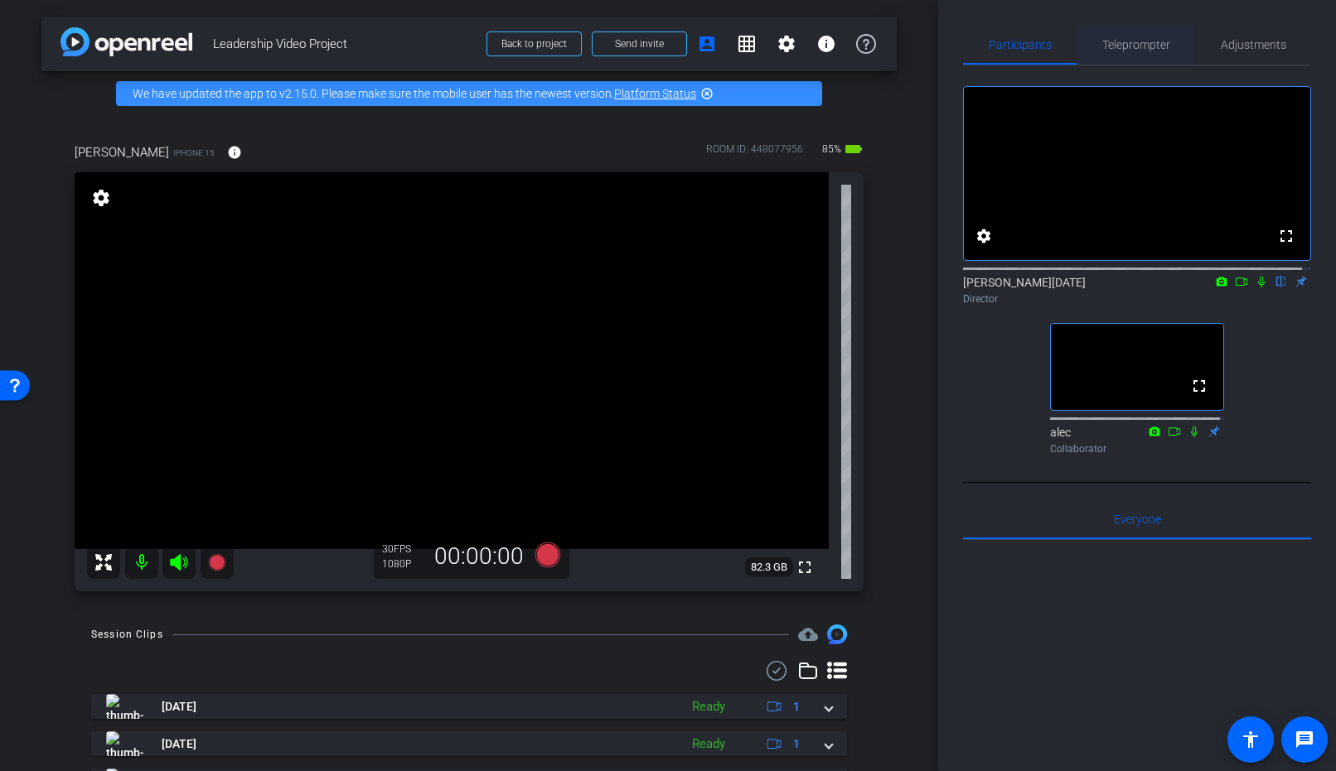
click at [1135, 36] on span "Teleprompter" at bounding box center [1136, 45] width 68 height 40
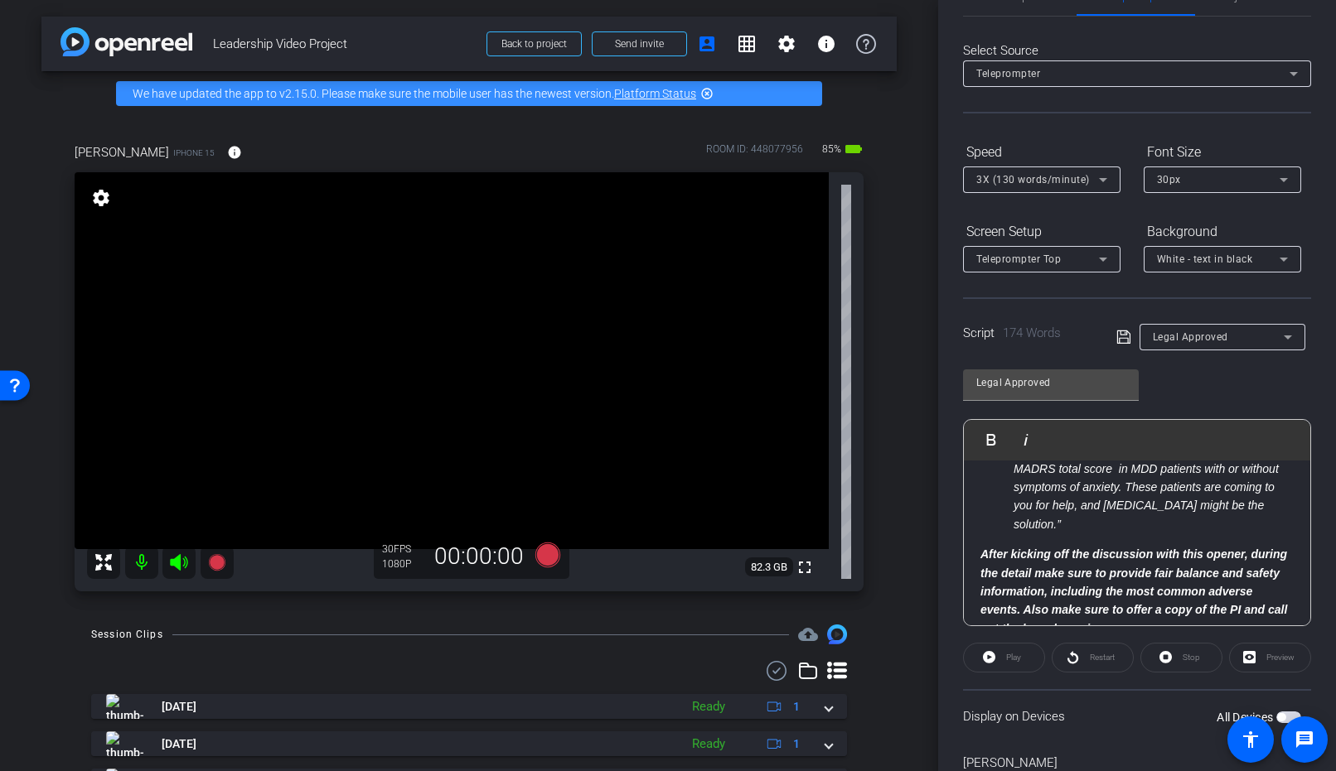
scroll to position [280, 0]
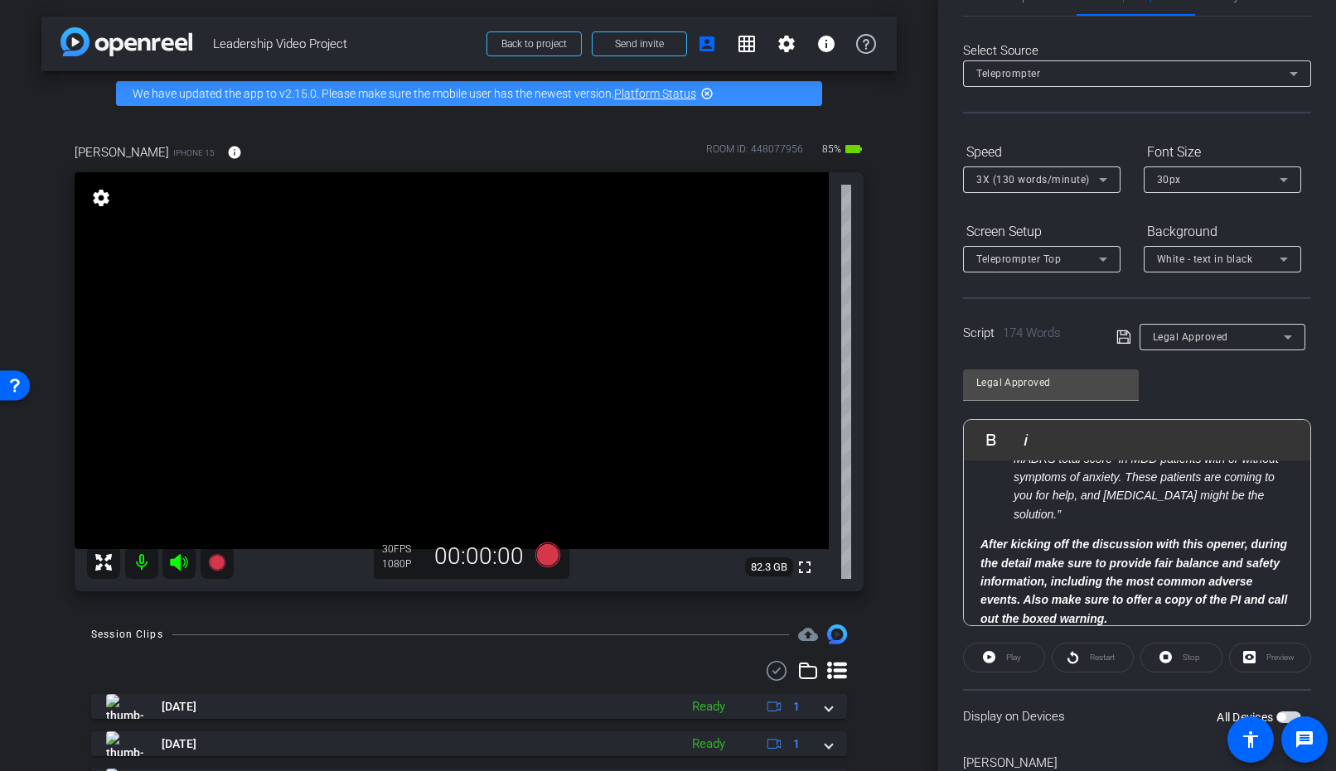
click at [1254, 486] on li "“Dr. Smith, are you ready for a yes-or-no question? Do you have any adult patie…" at bounding box center [1153, 367] width 280 height 316
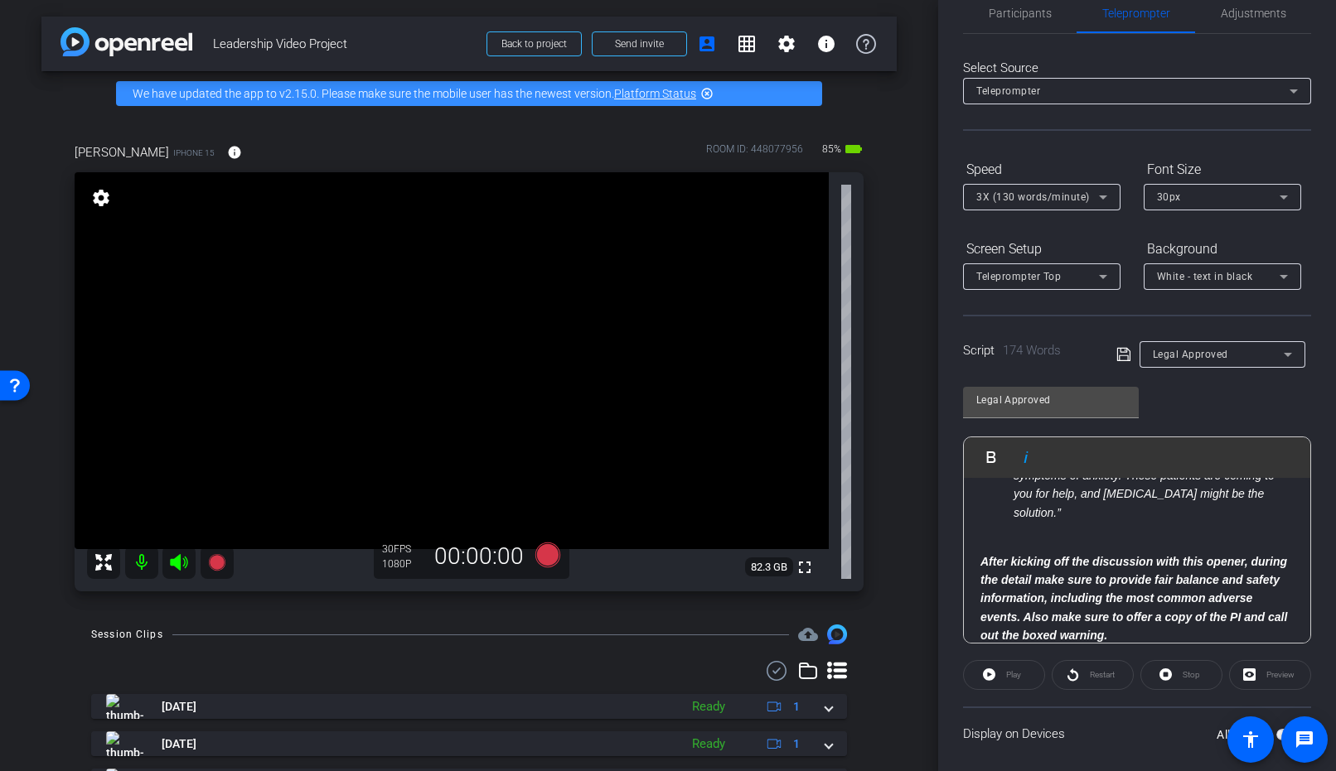
scroll to position [134, 0]
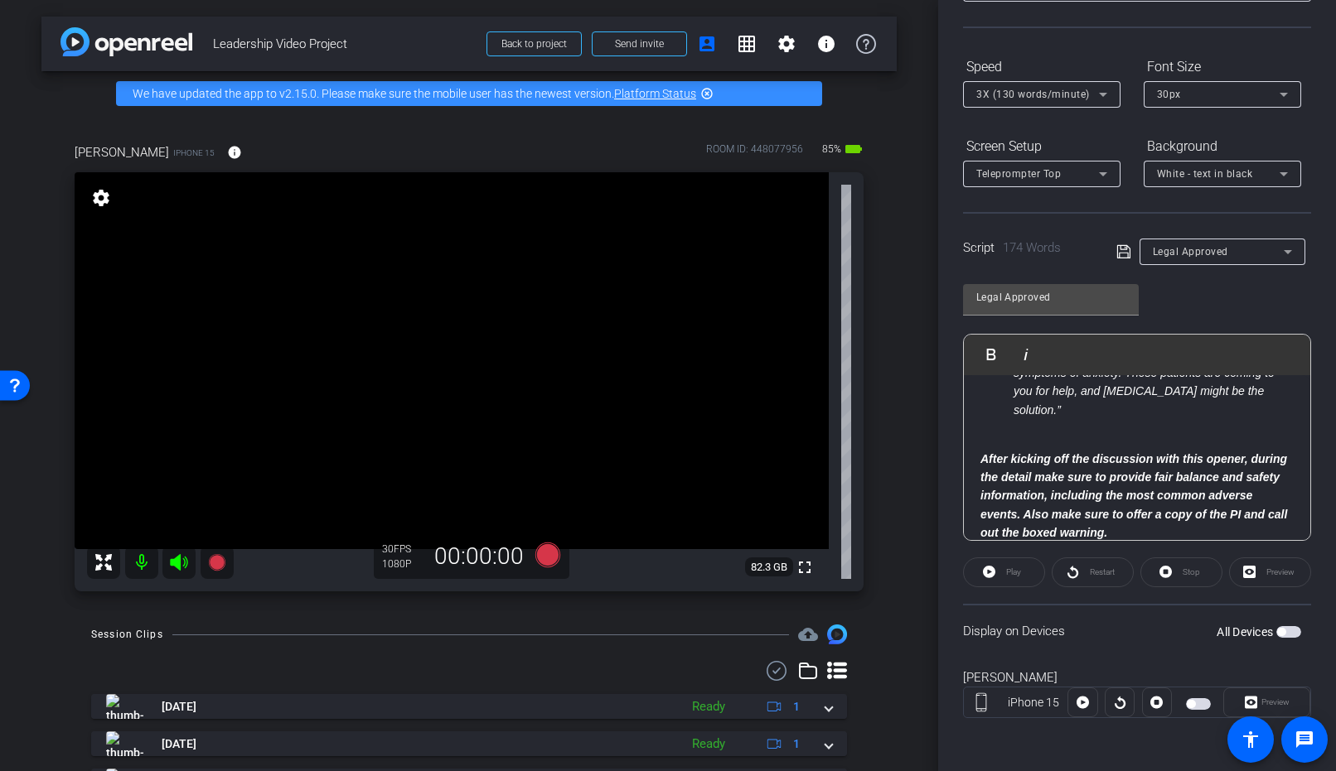
click at [1277, 631] on span "button" at bounding box center [1281, 632] width 8 height 8
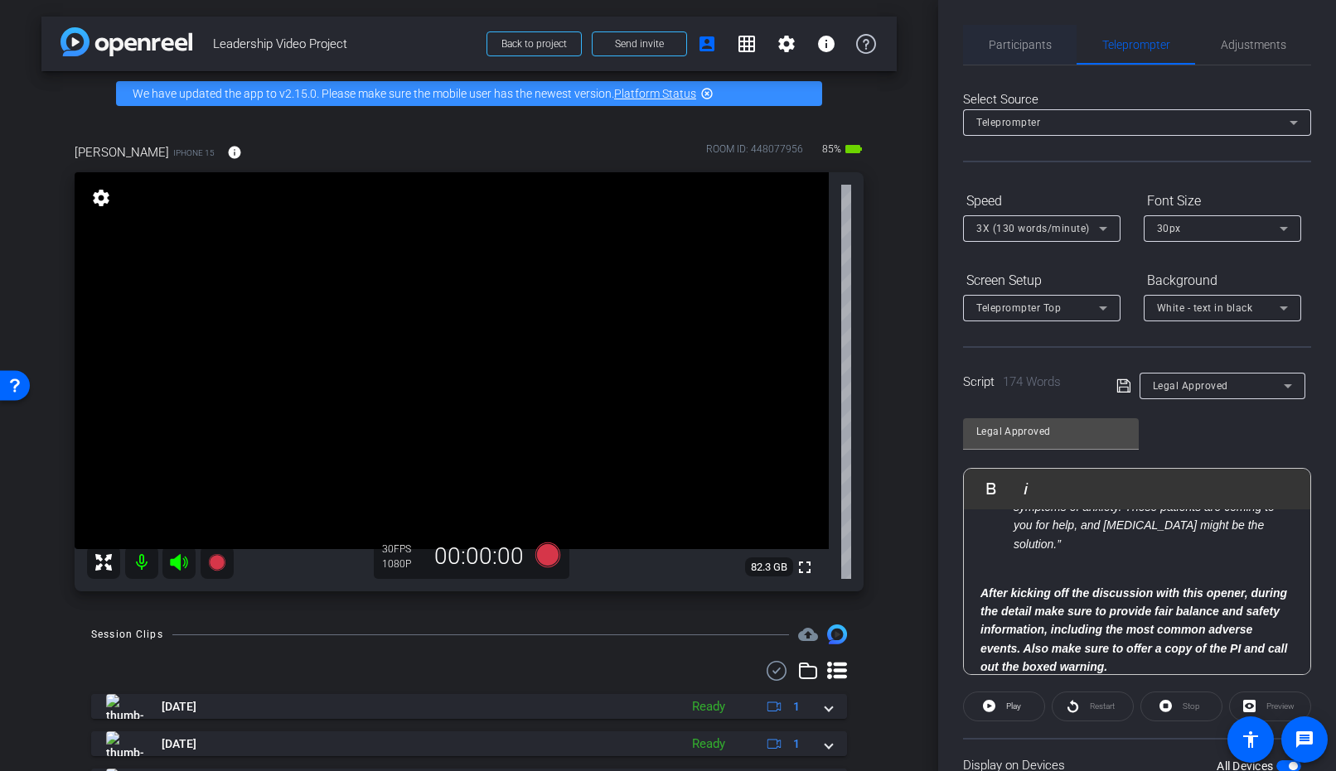
click at [1036, 47] on span "Participants" at bounding box center [1019, 45] width 63 height 12
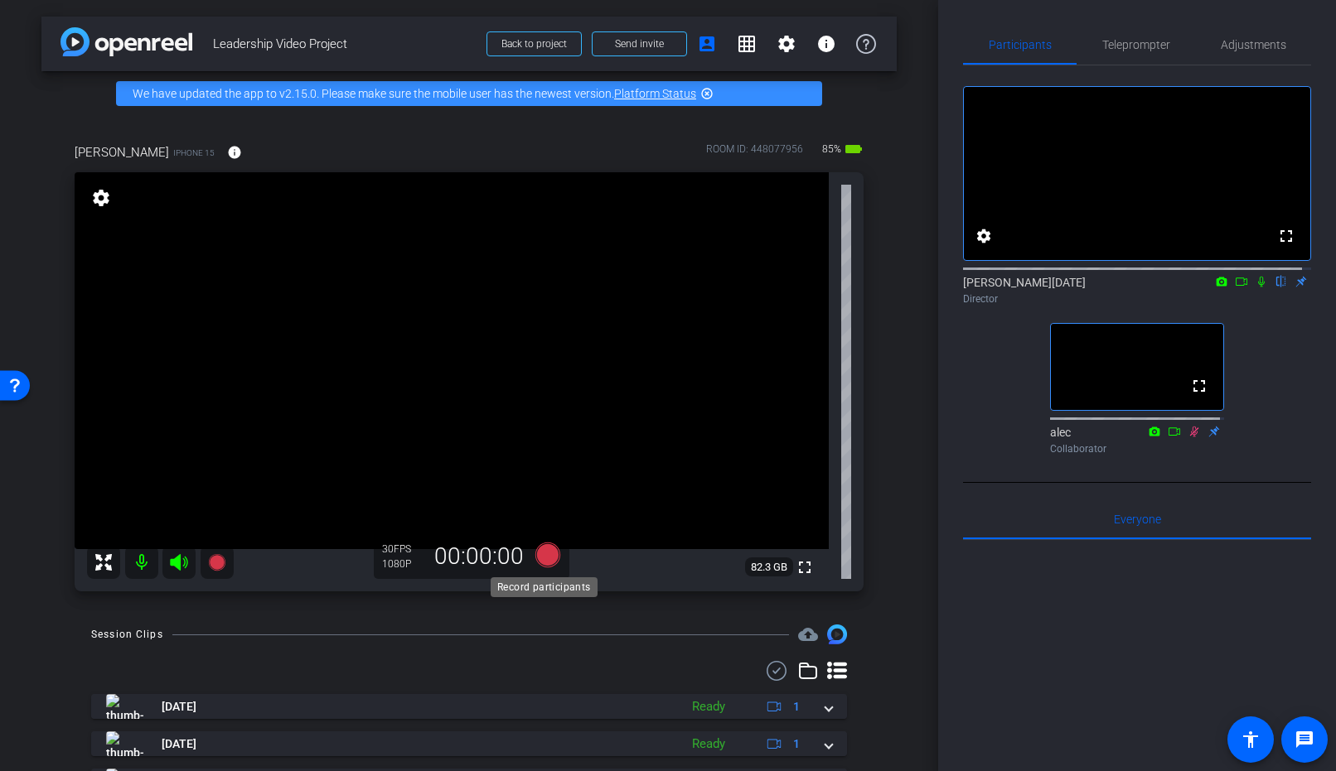
click at [547, 554] on icon at bounding box center [547, 555] width 25 height 25
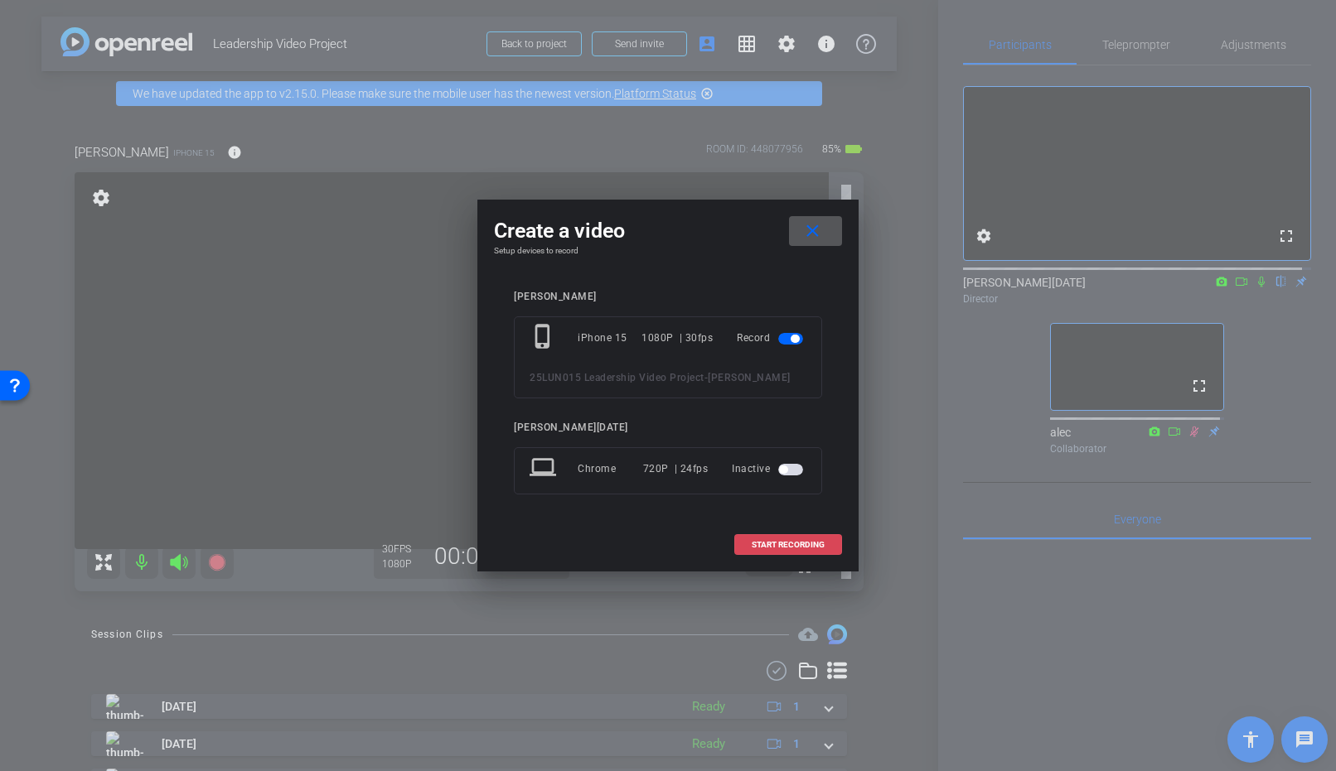
click at [793, 544] on span "START RECORDING" at bounding box center [787, 545] width 73 height 8
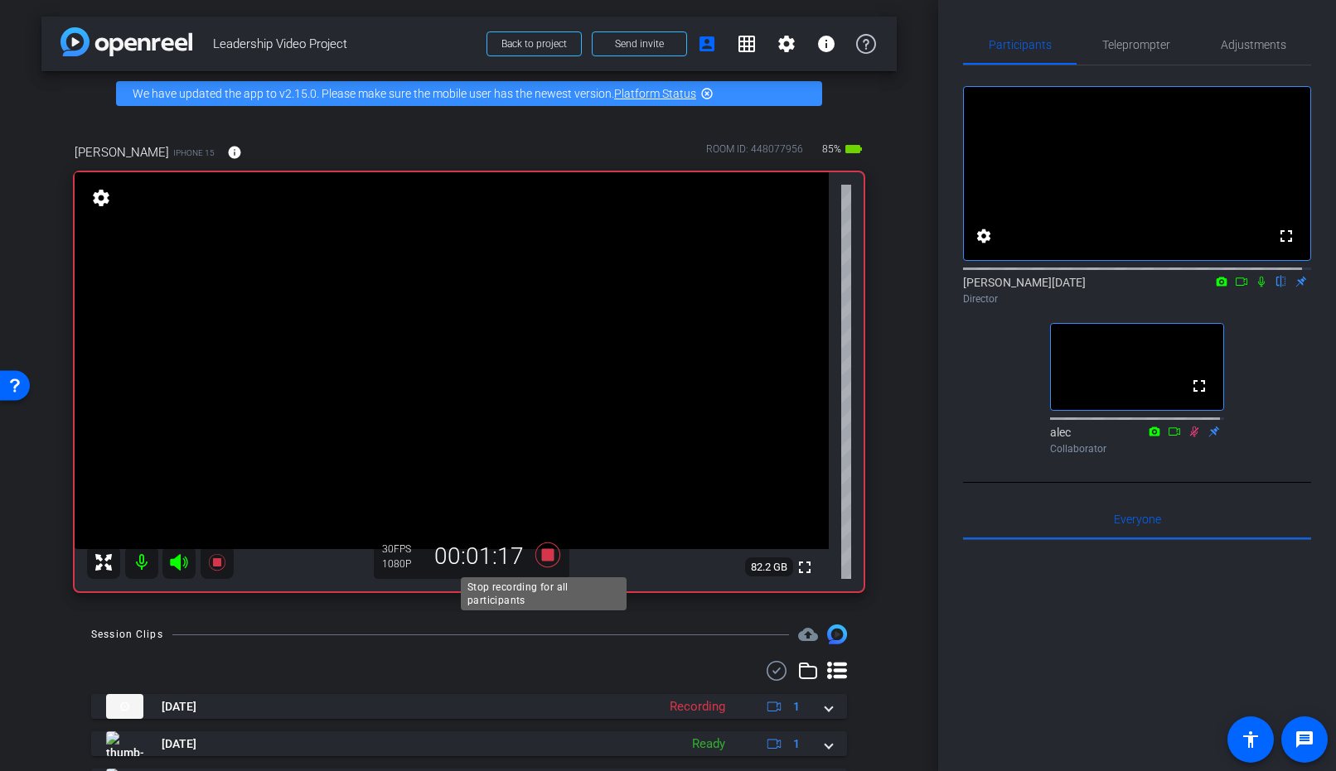
click at [543, 554] on icon at bounding box center [547, 555] width 25 height 25
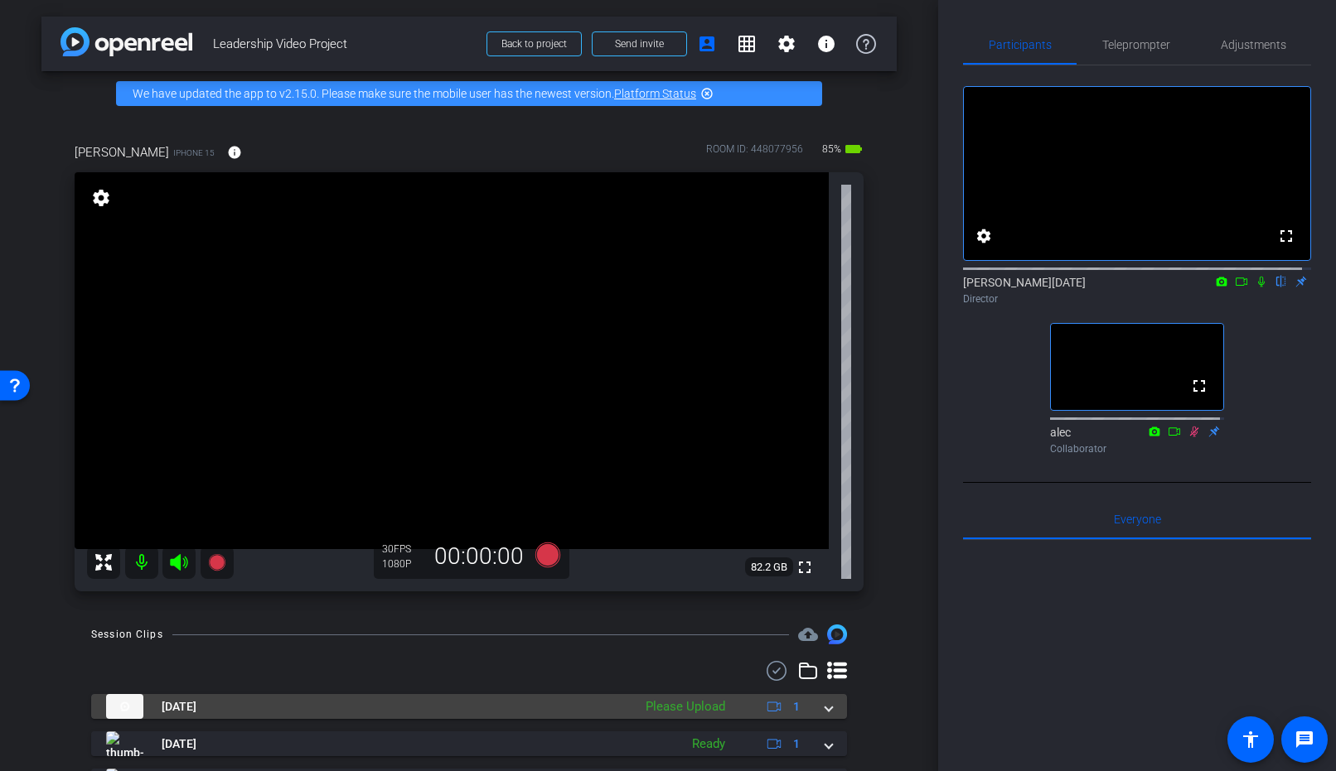
click at [825, 703] on span at bounding box center [828, 706] width 7 height 17
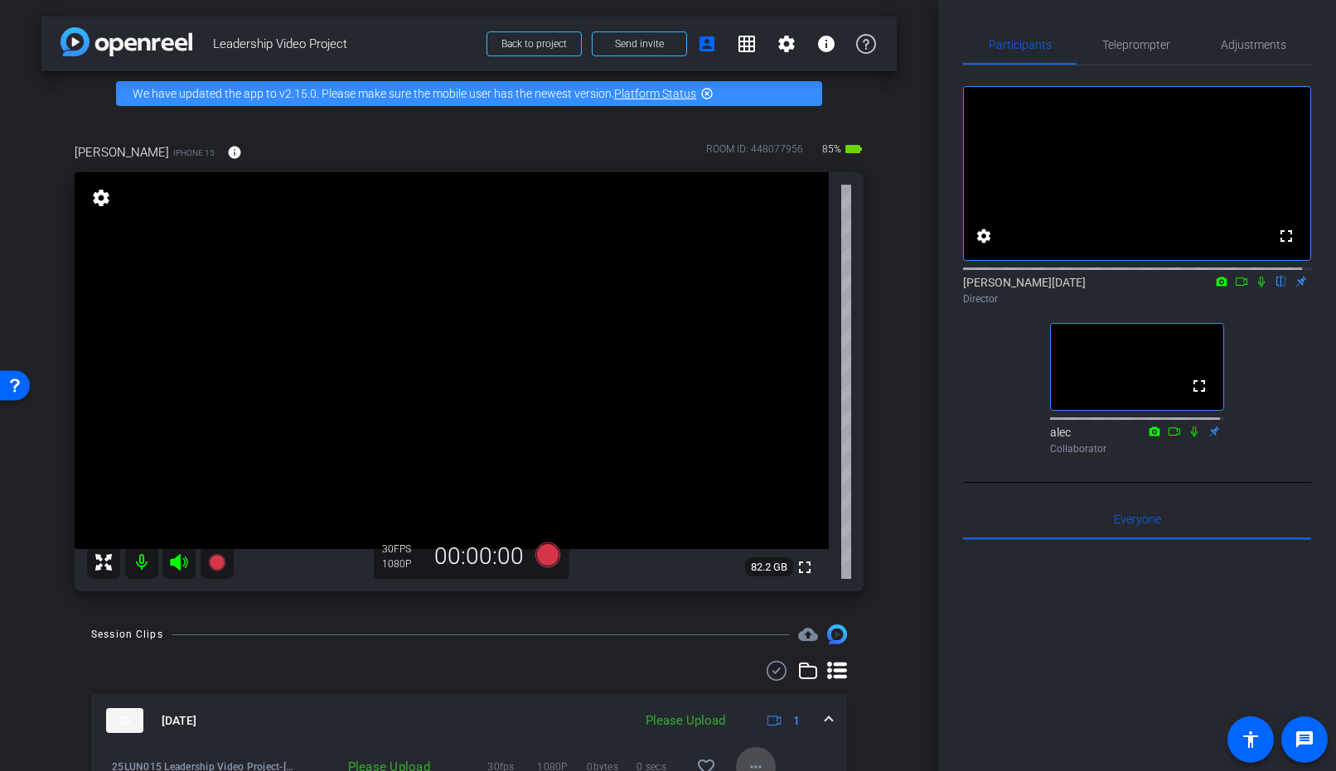
click at [749, 754] on span at bounding box center [756, 767] width 40 height 40
click at [772, 690] on span "Upload" at bounding box center [774, 692] width 66 height 20
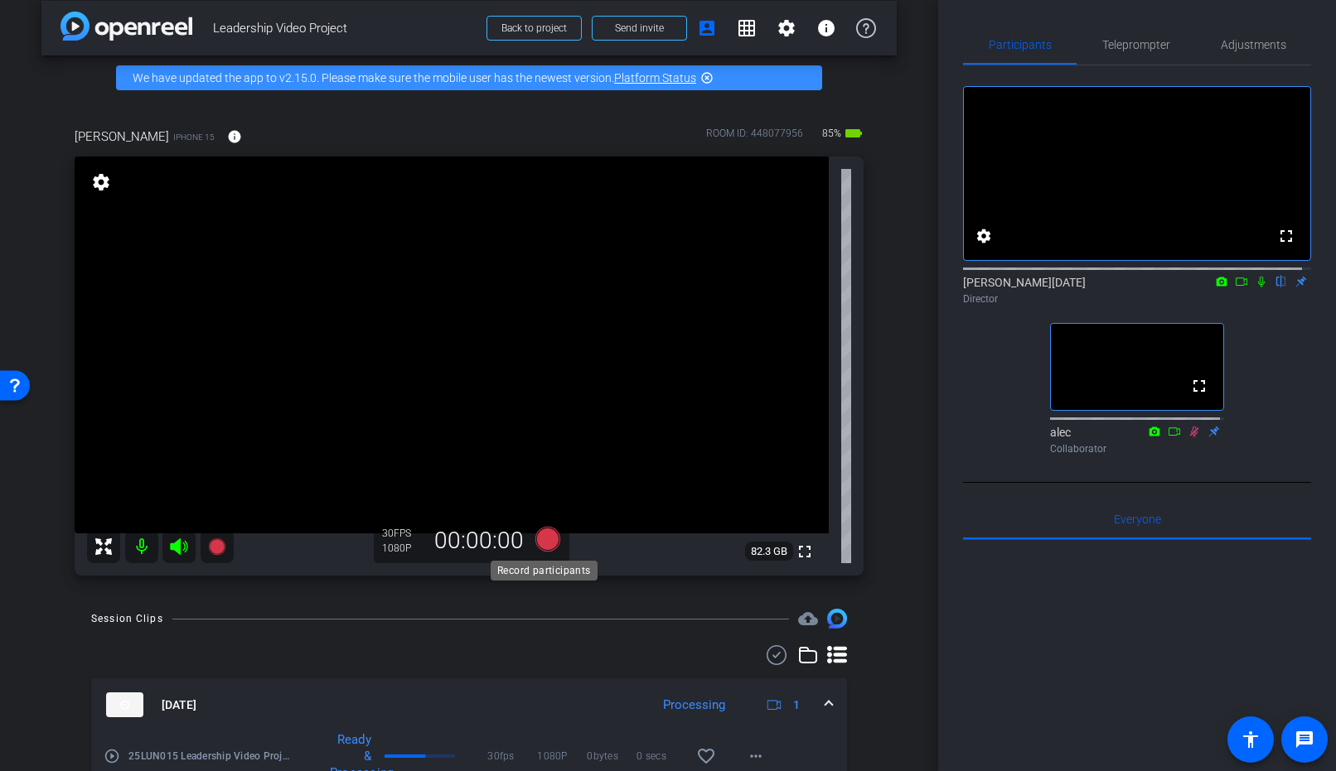
click at [545, 539] on icon at bounding box center [547, 539] width 25 height 25
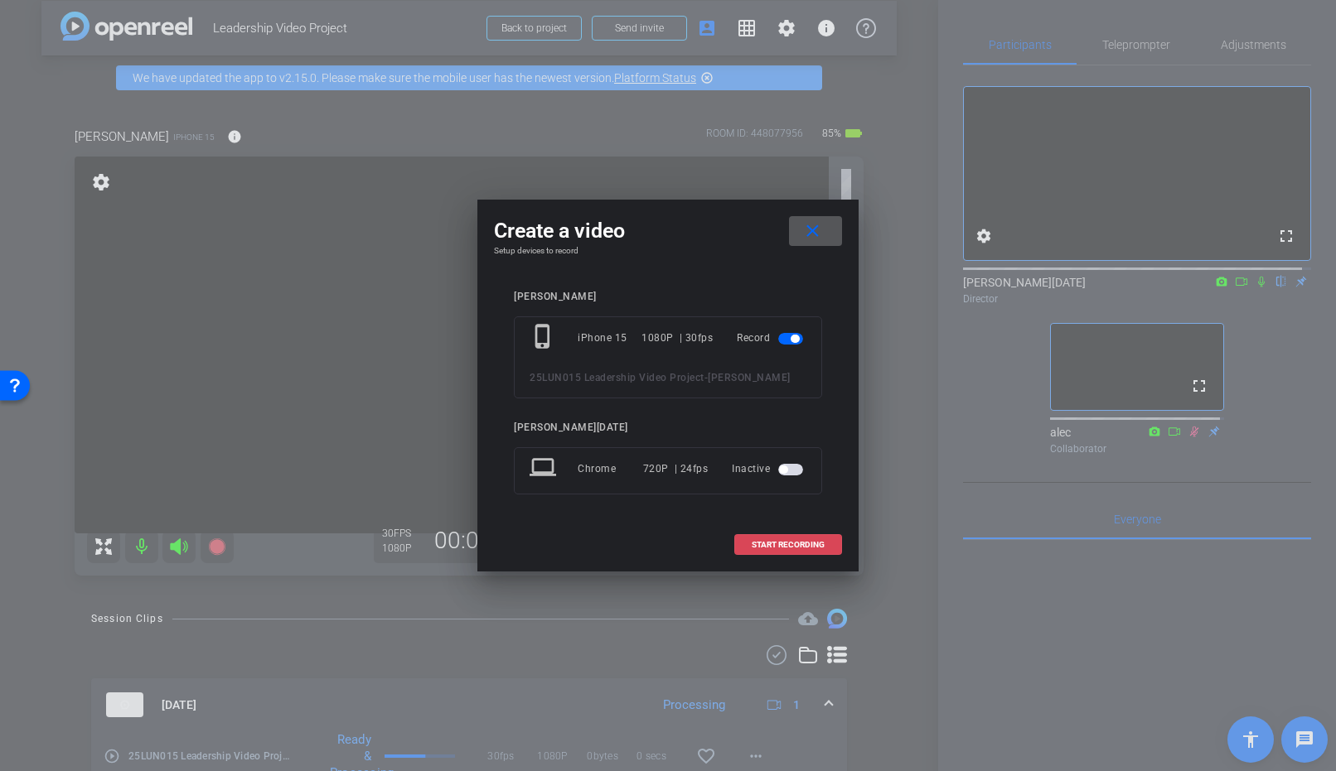
click at [789, 543] on span "START RECORDING" at bounding box center [787, 545] width 73 height 8
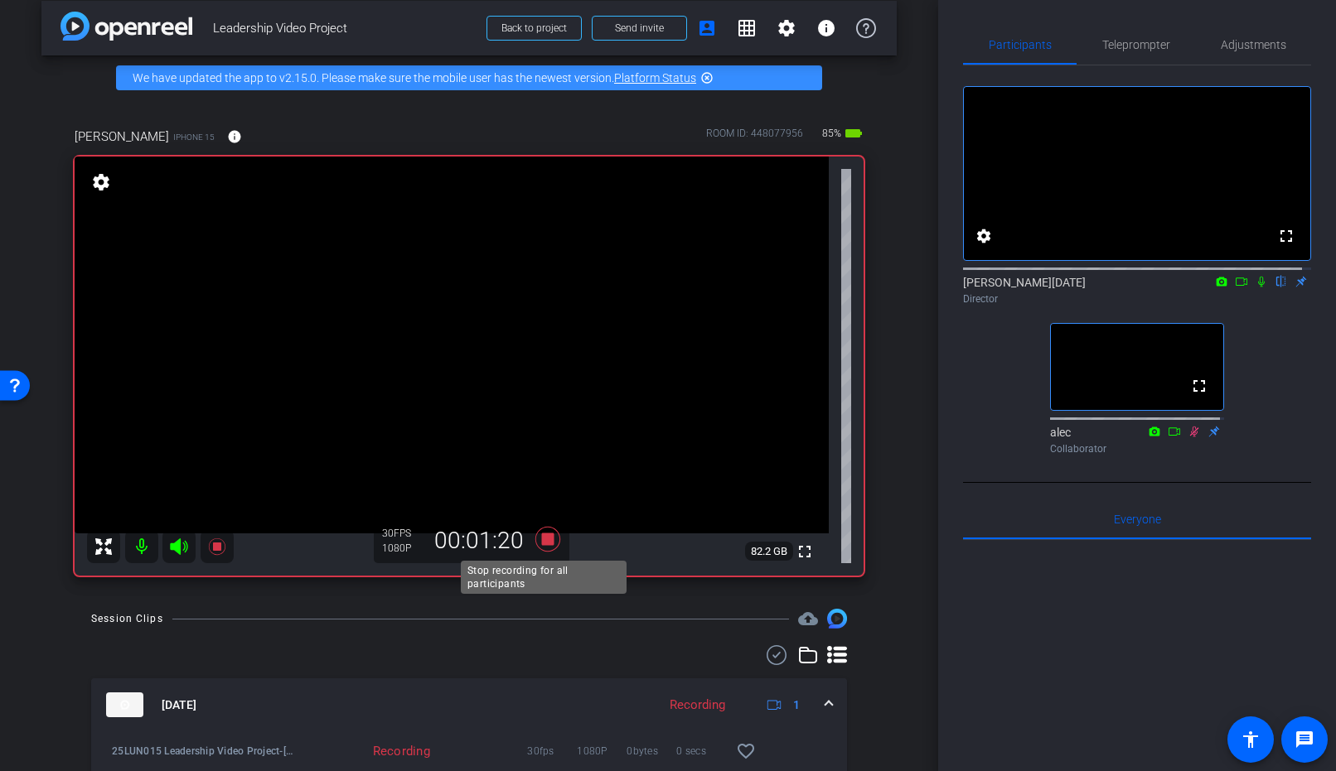
click at [548, 543] on icon at bounding box center [547, 539] width 25 height 25
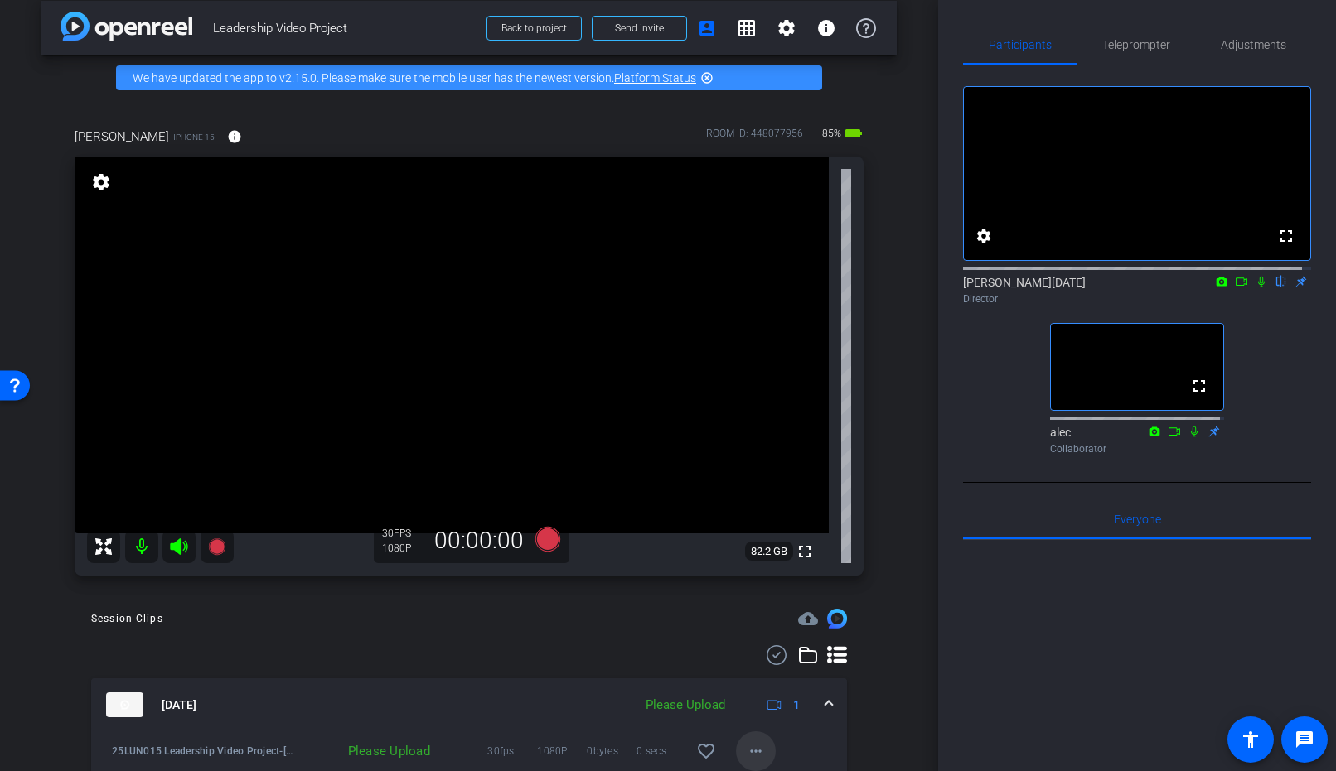
click at [746, 746] on mat-icon "more_horiz" at bounding box center [756, 752] width 20 height 20
click at [774, 681] on span "Upload" at bounding box center [774, 676] width 66 height 20
click at [1137, 49] on span "Teleprompter" at bounding box center [1136, 45] width 68 height 12
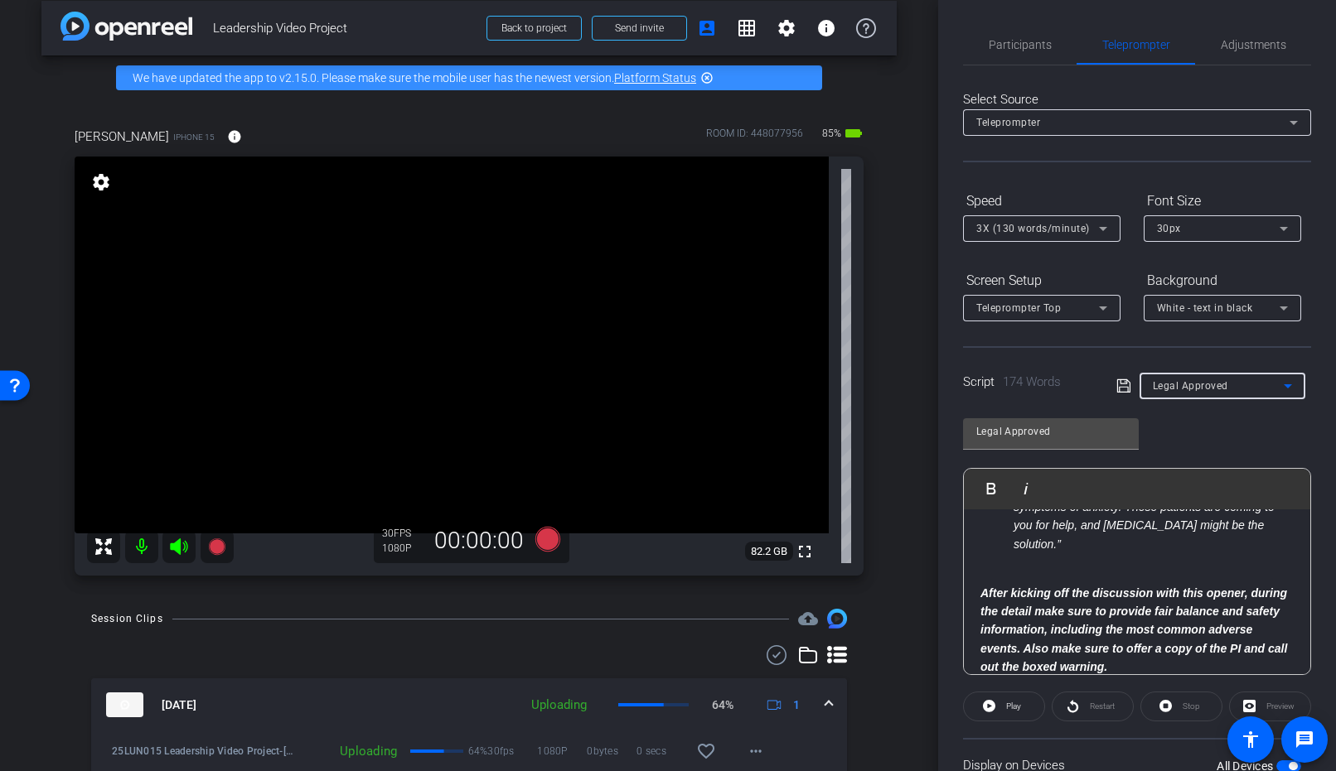
click at [1278, 387] on icon at bounding box center [1288, 386] width 20 height 20
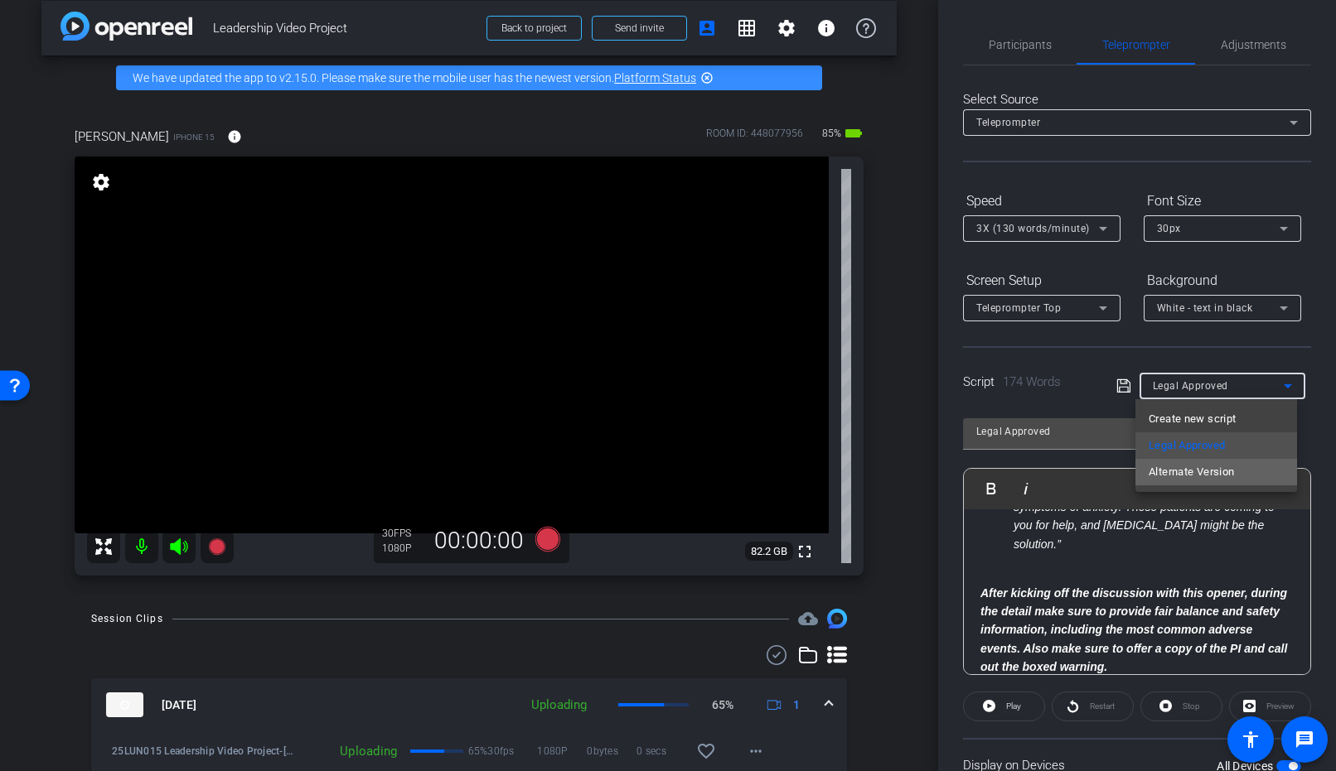
click at [1221, 469] on span "Alternate Version" at bounding box center [1190, 472] width 85 height 20
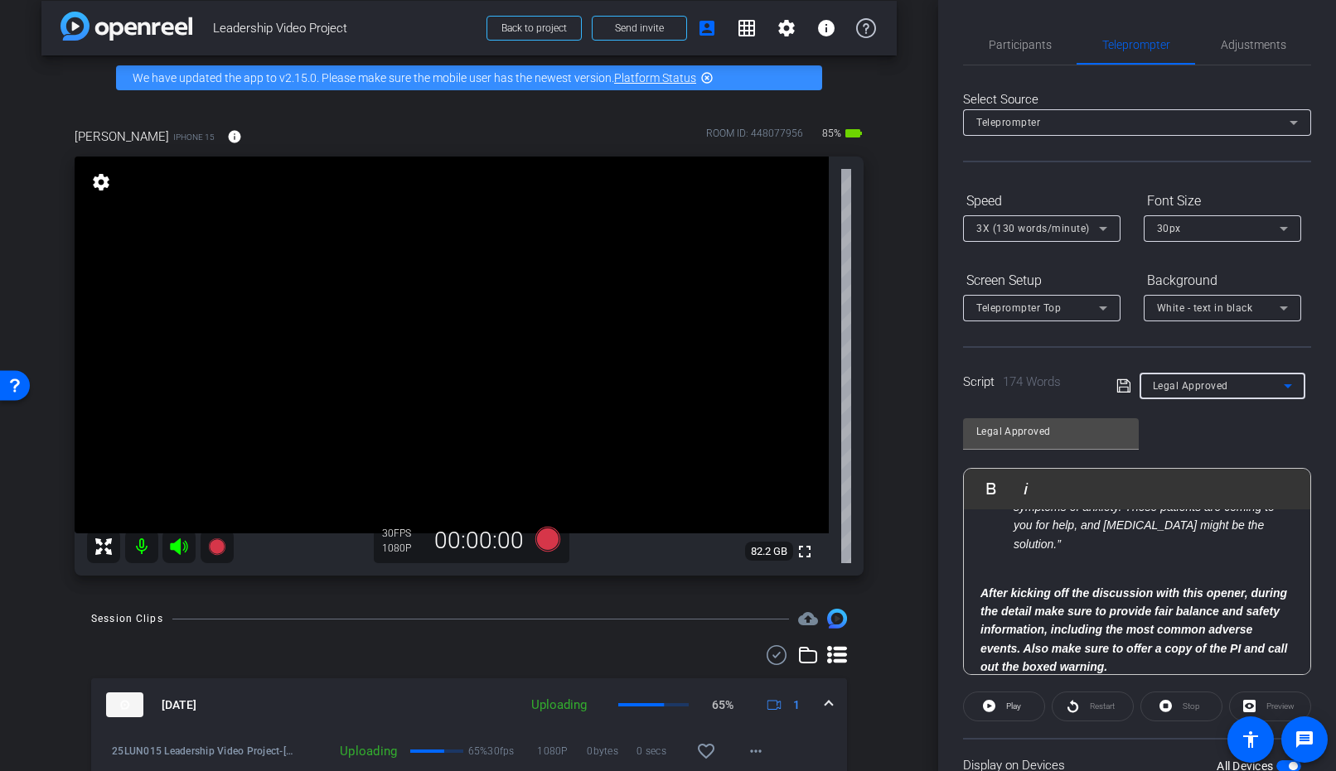
type input "Alternate Version"
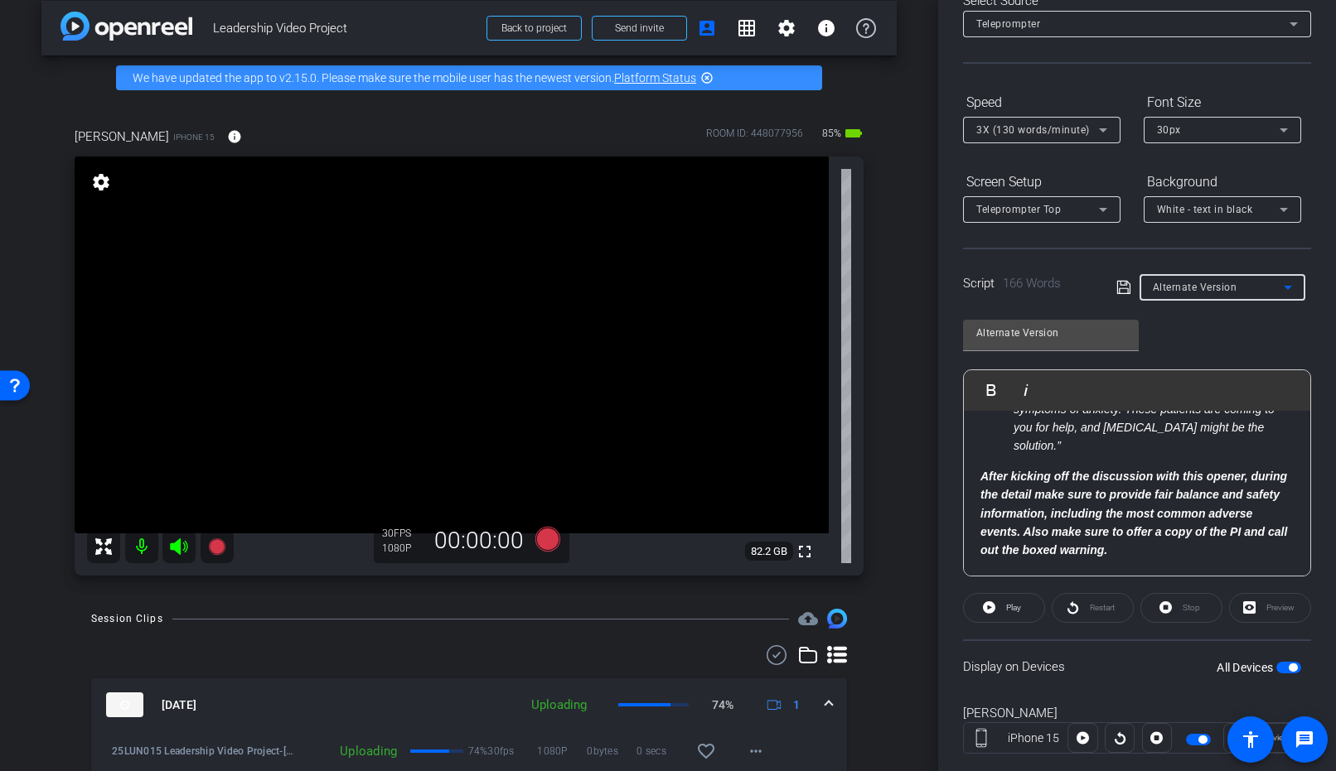
scroll to position [134, 0]
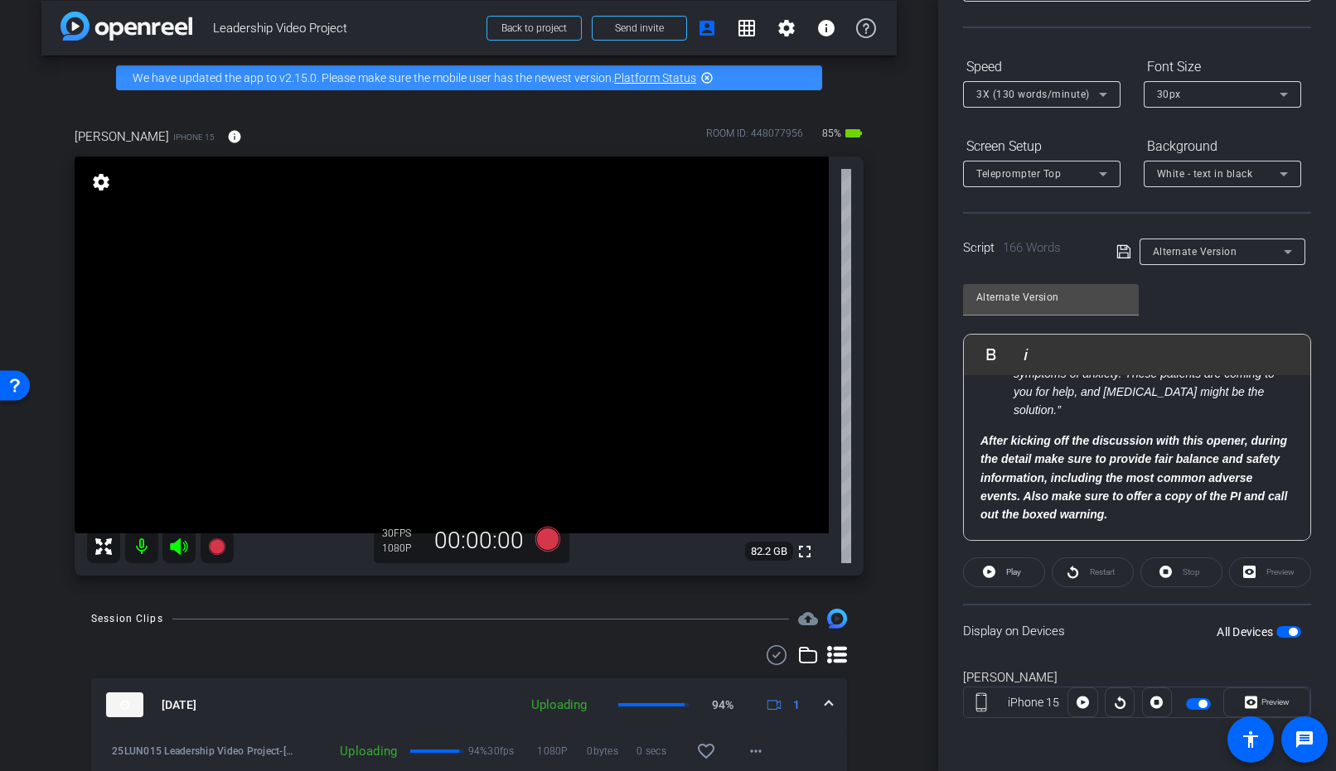
click at [1288, 635] on span "button" at bounding box center [1292, 632] width 8 height 8
click at [1276, 631] on span "button" at bounding box center [1288, 632] width 25 height 12
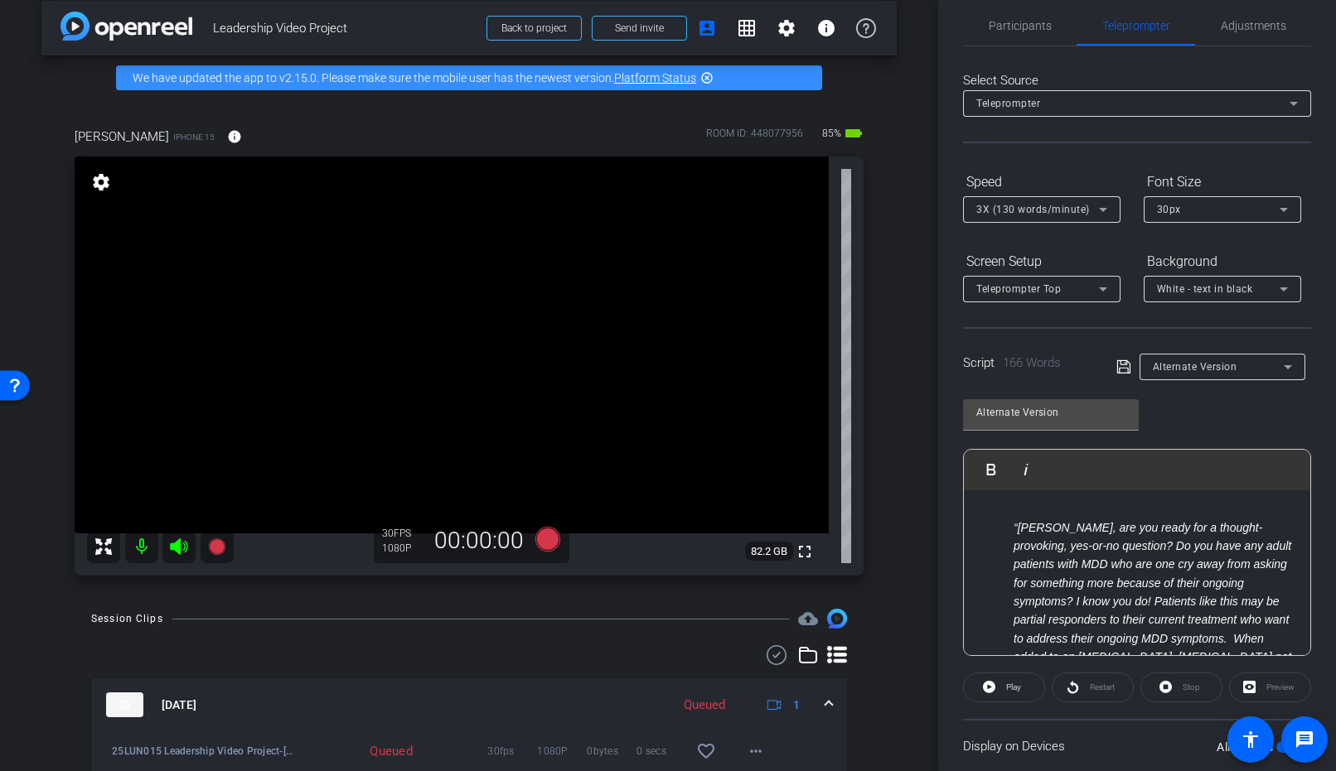
scroll to position [0, 0]
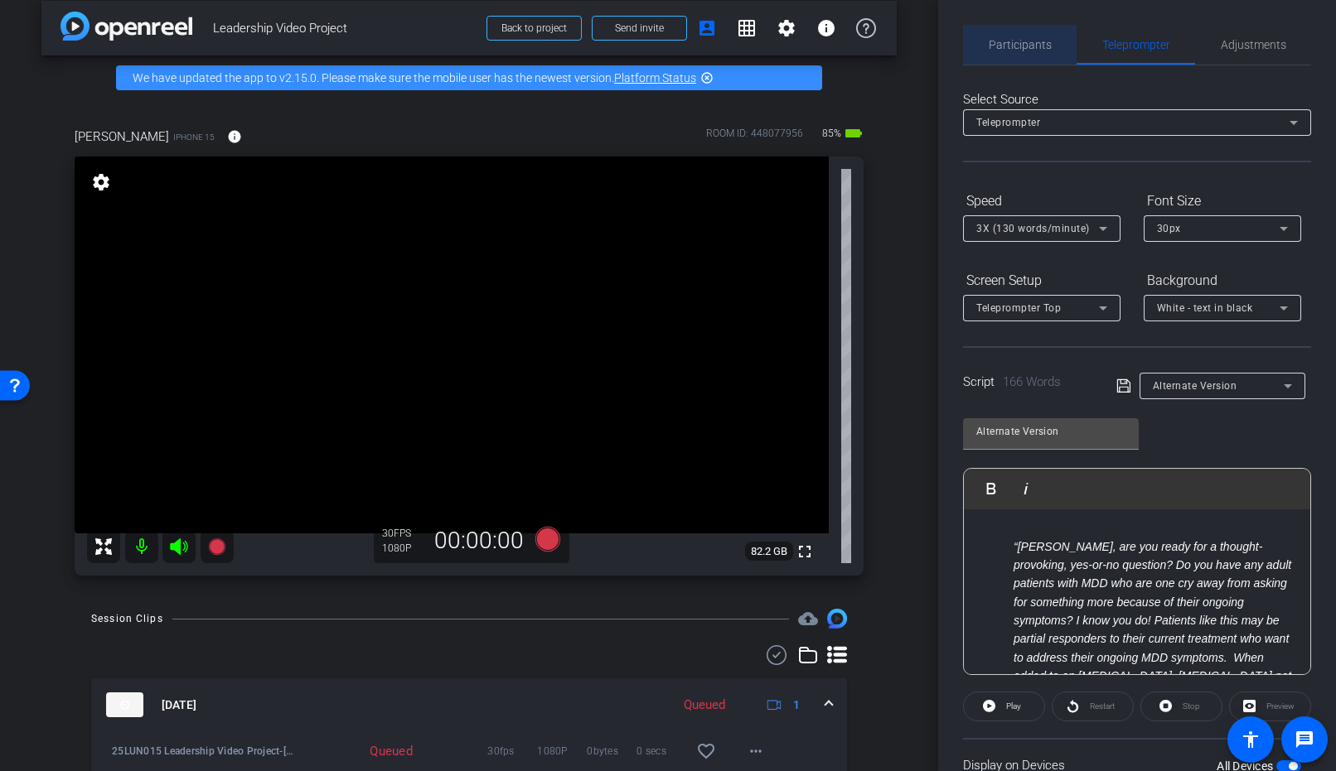
click at [1022, 42] on span "Participants" at bounding box center [1019, 45] width 63 height 12
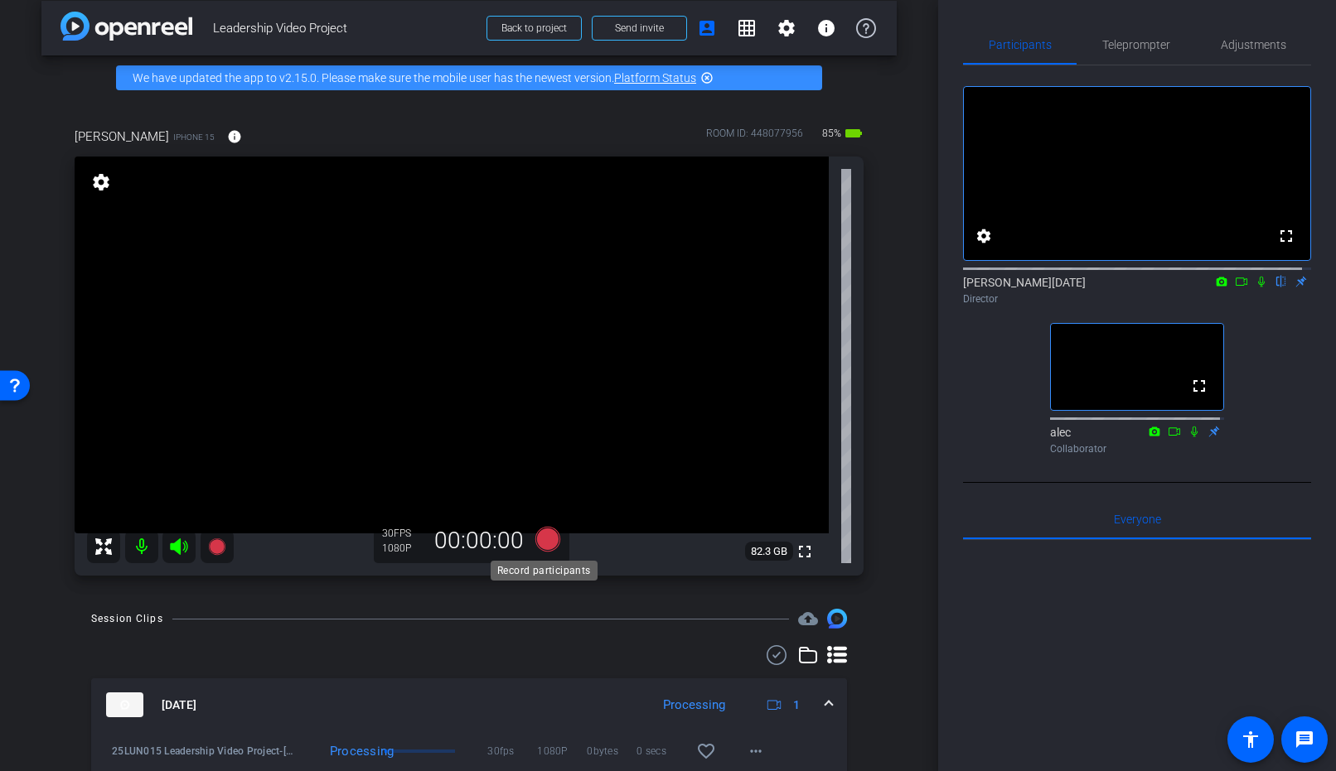
click at [544, 544] on icon at bounding box center [547, 539] width 25 height 25
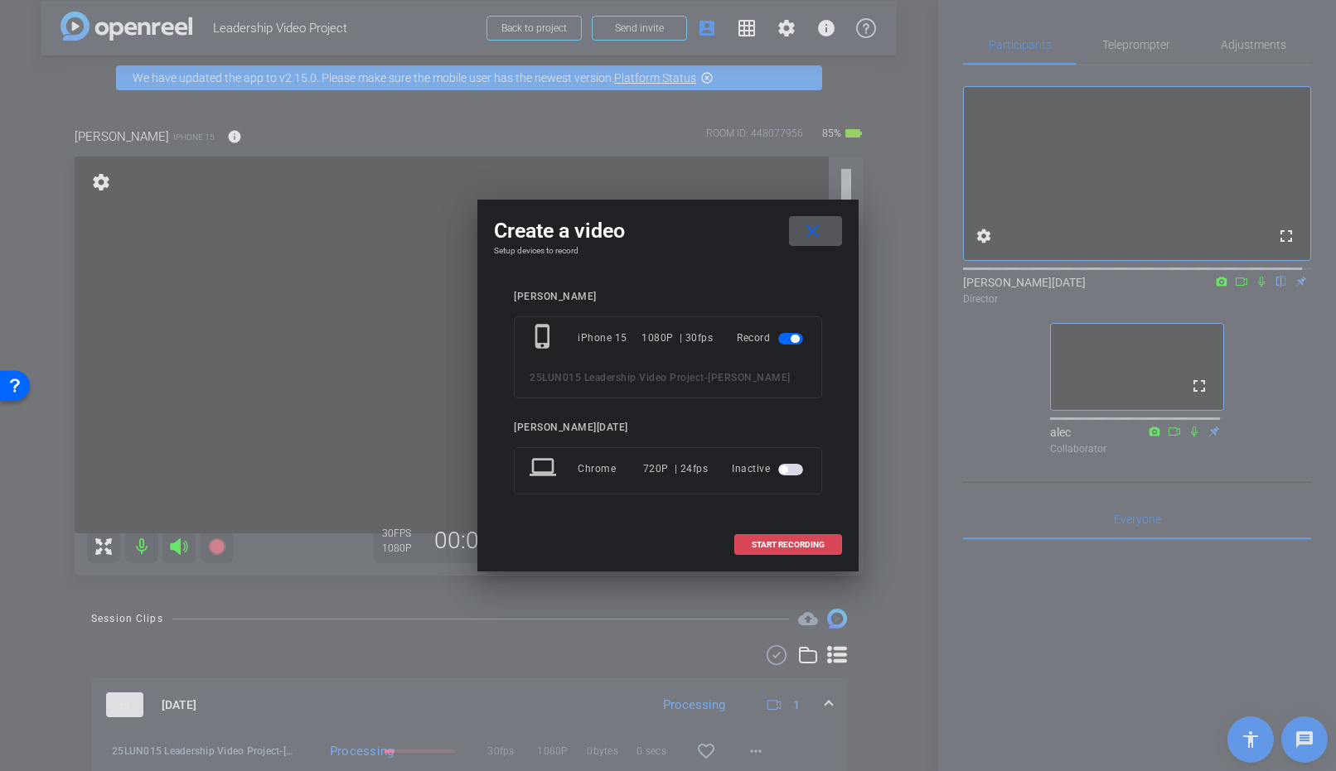
click at [809, 544] on span "START RECORDING" at bounding box center [787, 545] width 73 height 8
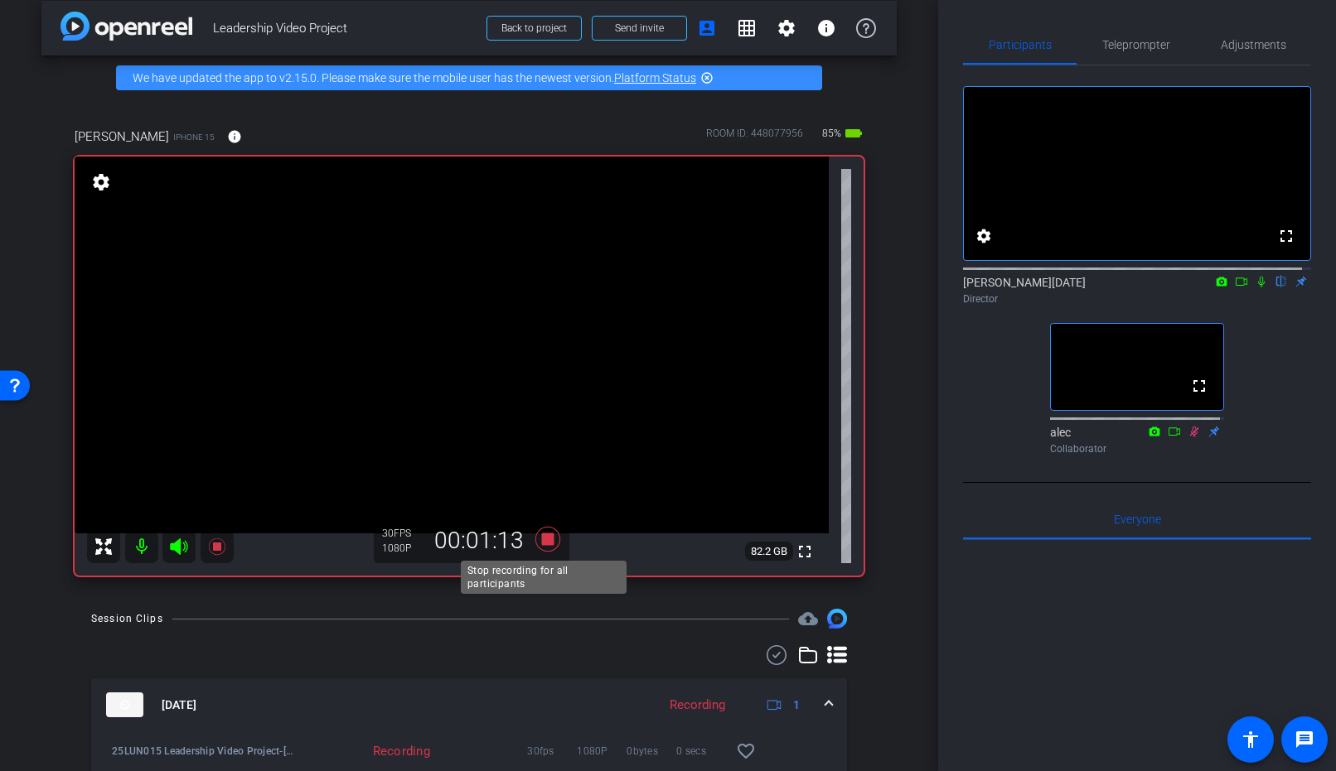
click at [540, 539] on icon at bounding box center [547, 539] width 25 height 25
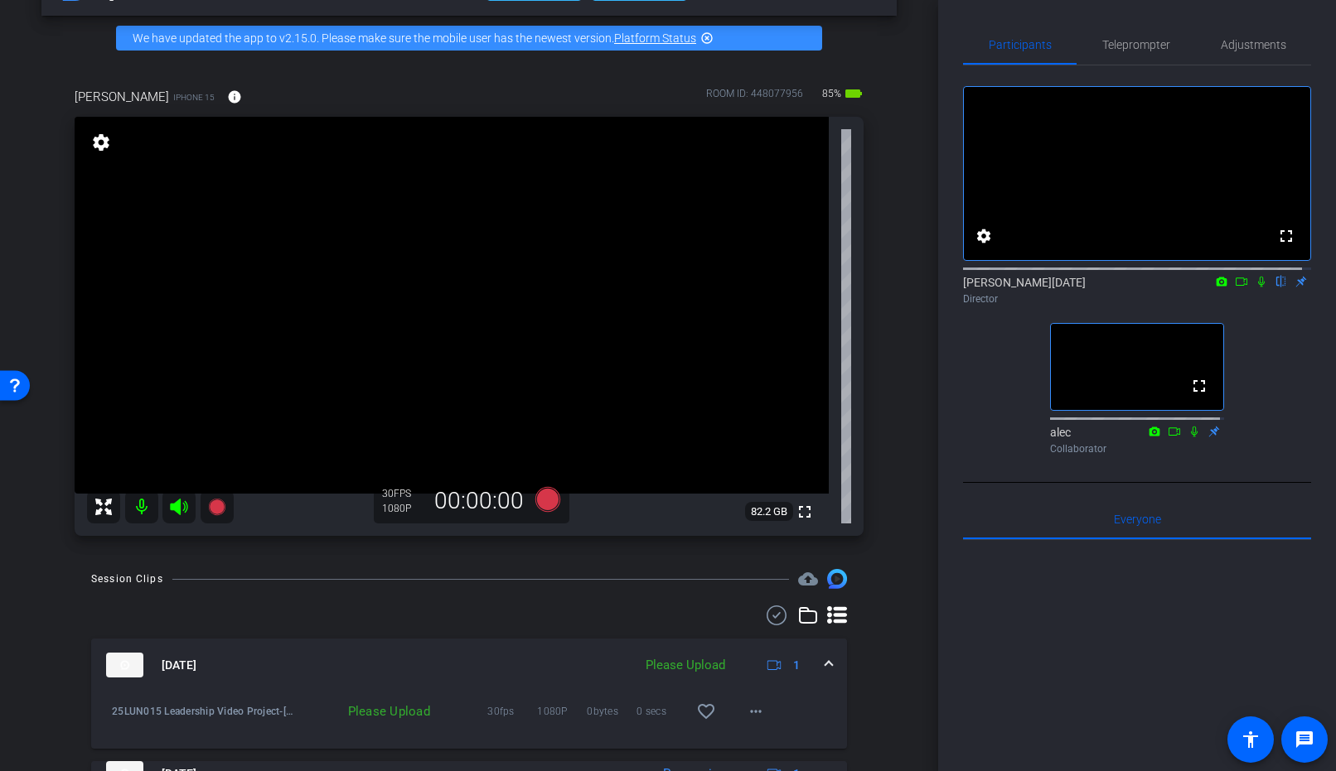
scroll to position [59, 0]
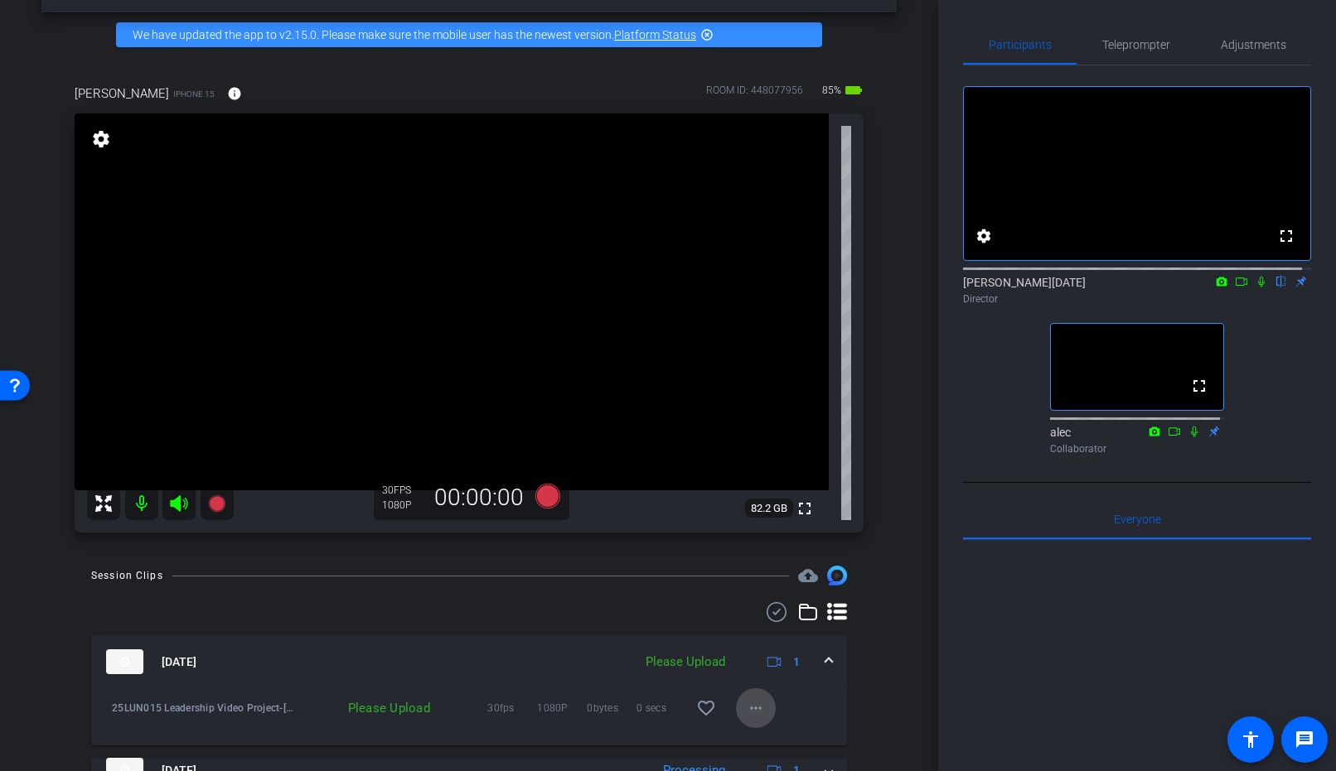
click at [748, 705] on mat-icon "more_horiz" at bounding box center [756, 708] width 20 height 20
click at [771, 635] on span "Upload" at bounding box center [774, 633] width 66 height 20
click at [1137, 44] on span "Teleprompter" at bounding box center [1136, 45] width 68 height 12
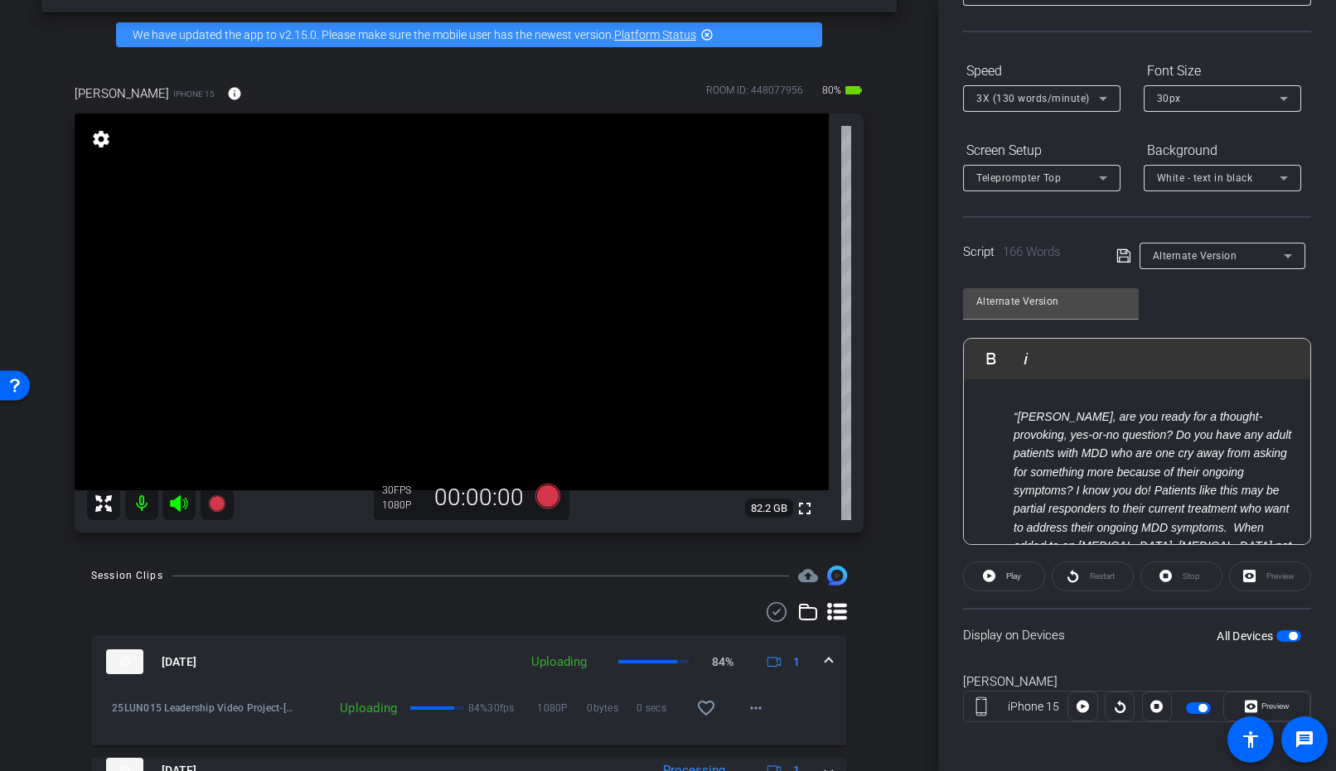
scroll to position [132, 0]
click at [1278, 633] on span "button" at bounding box center [1288, 635] width 25 height 12
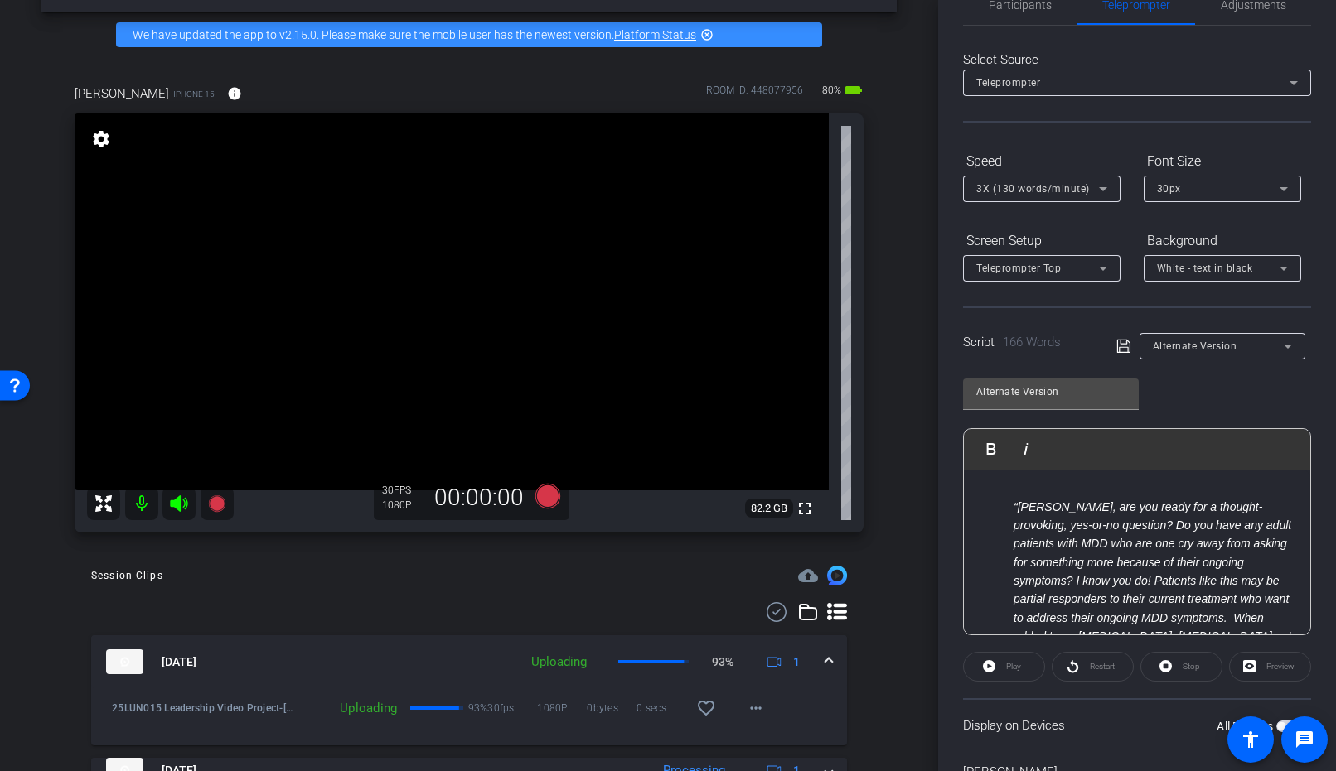
scroll to position [0, 0]
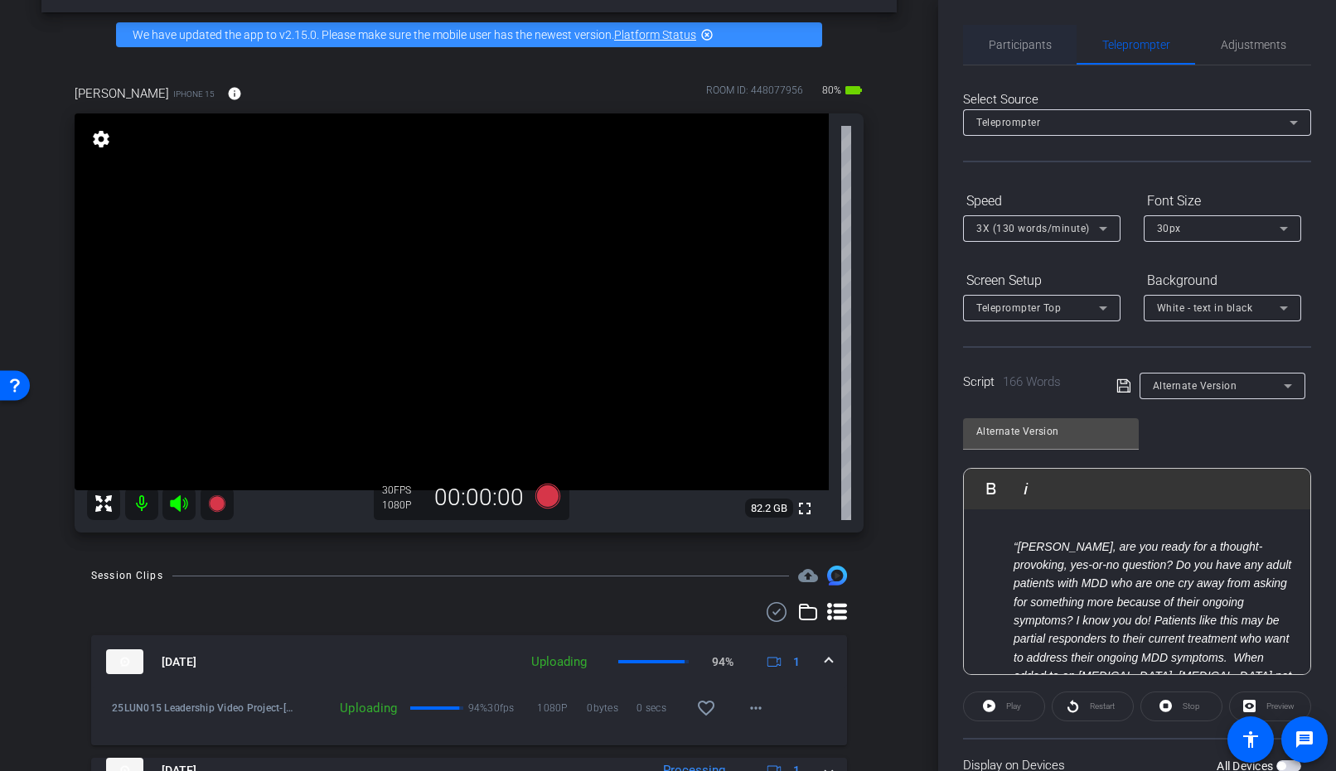
click at [1013, 41] on span "Participants" at bounding box center [1019, 45] width 63 height 12
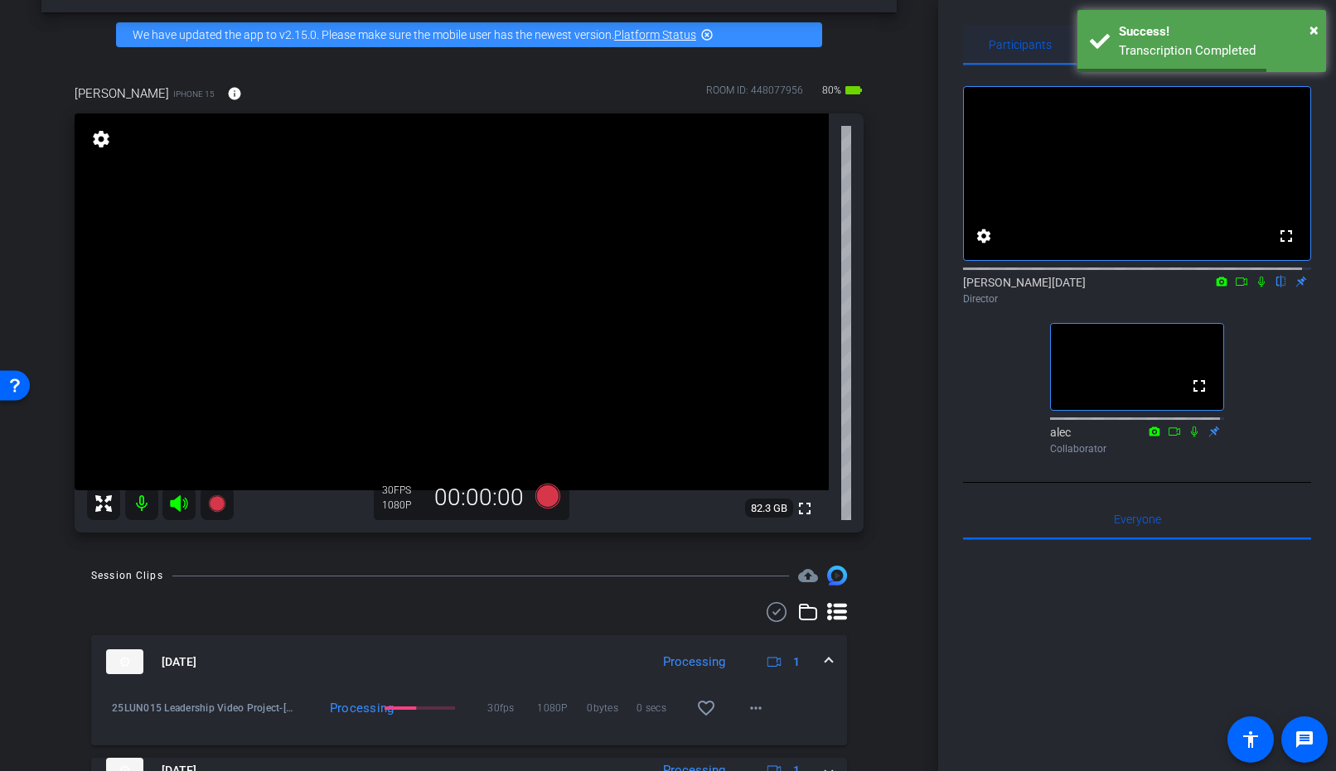
click at [1029, 39] on span "Participants" at bounding box center [1019, 45] width 63 height 12
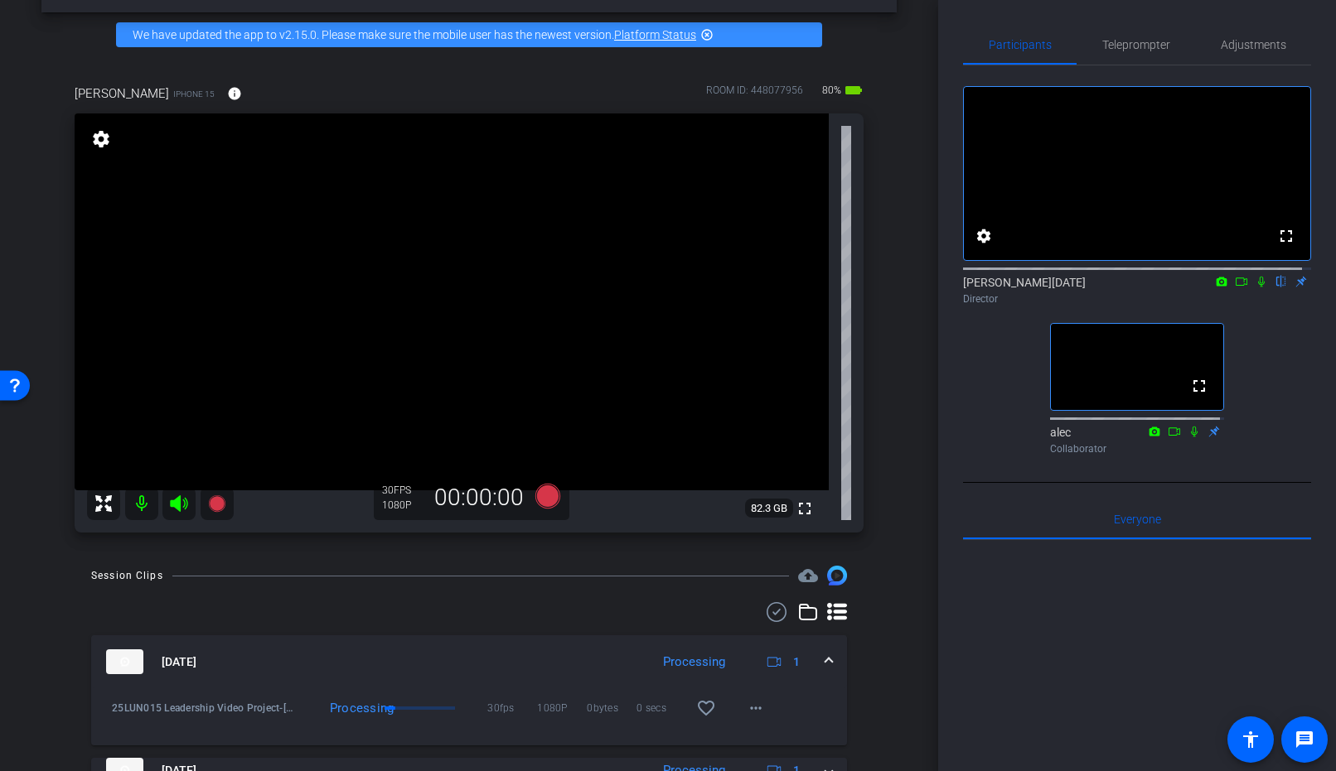
scroll to position [40, 0]
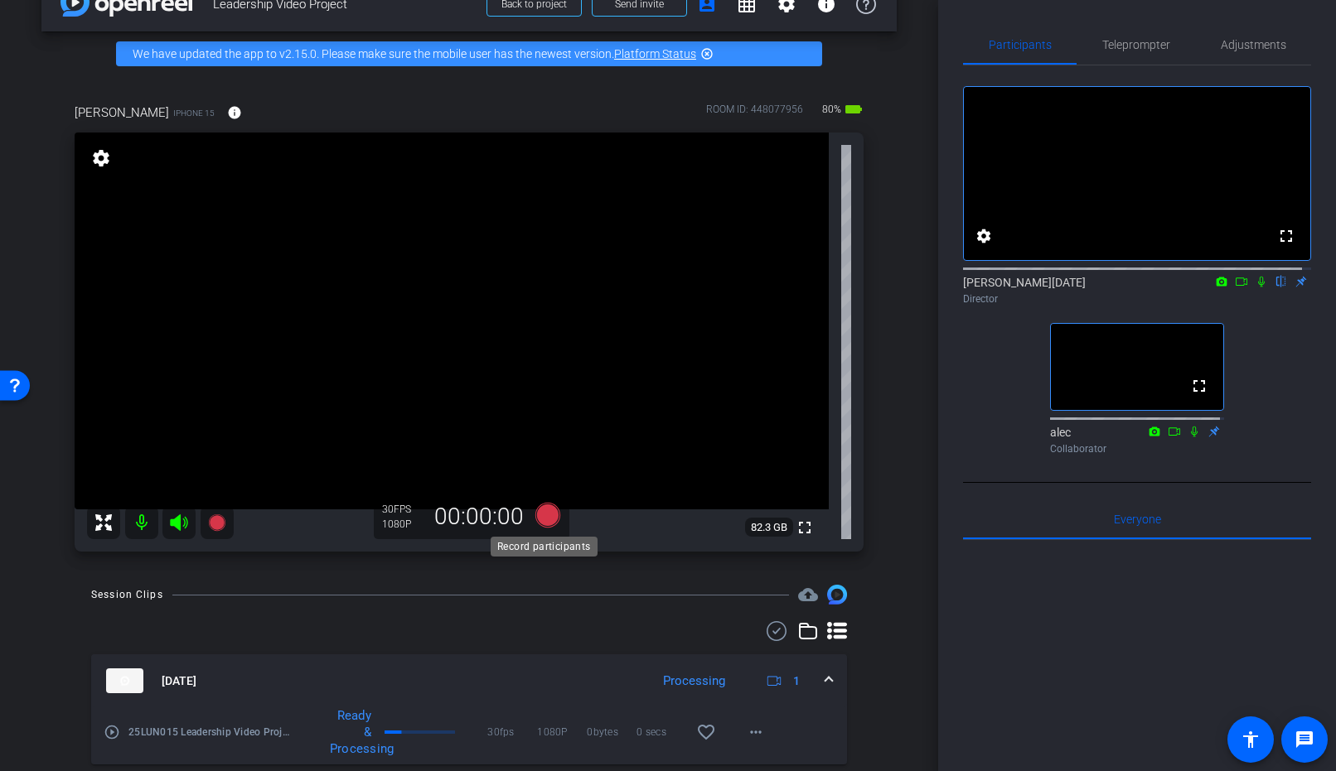
click at [545, 510] on icon at bounding box center [547, 515] width 25 height 25
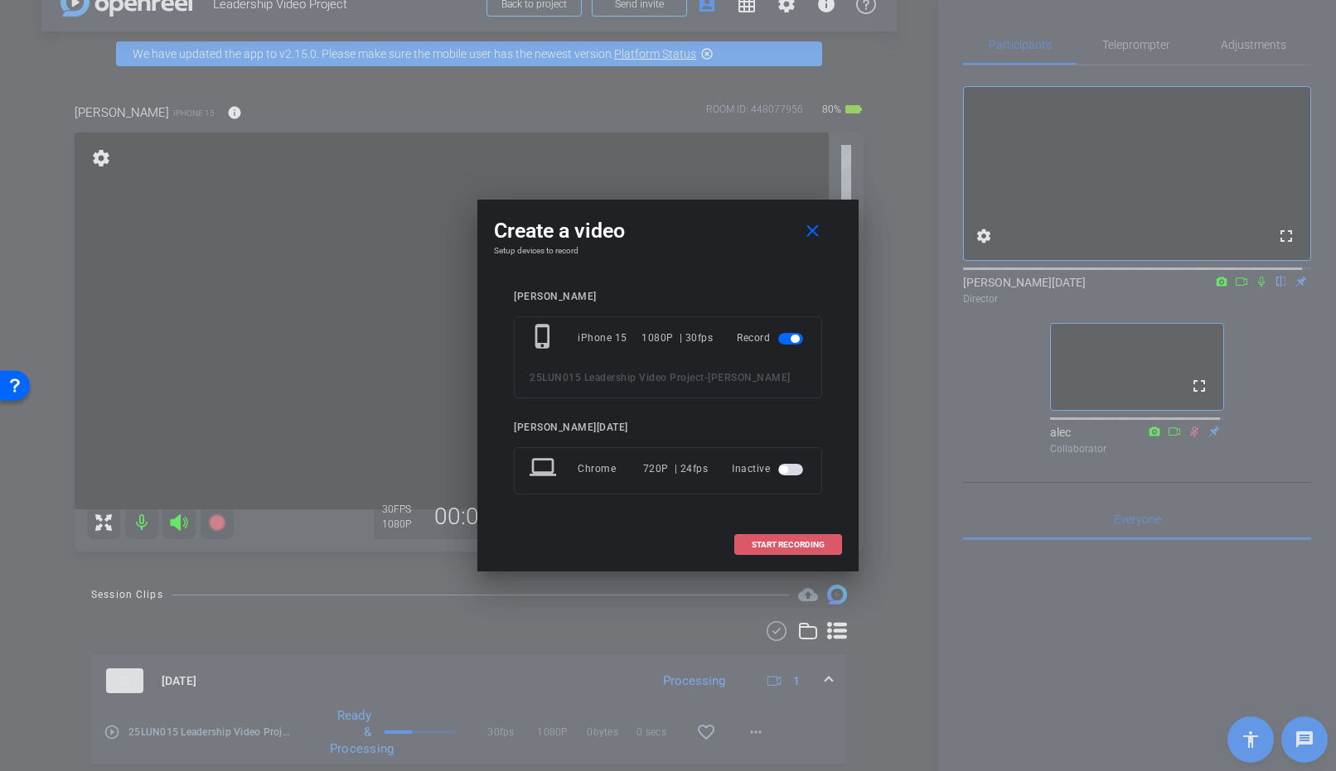
click at [774, 542] on span "START RECORDING" at bounding box center [787, 545] width 73 height 8
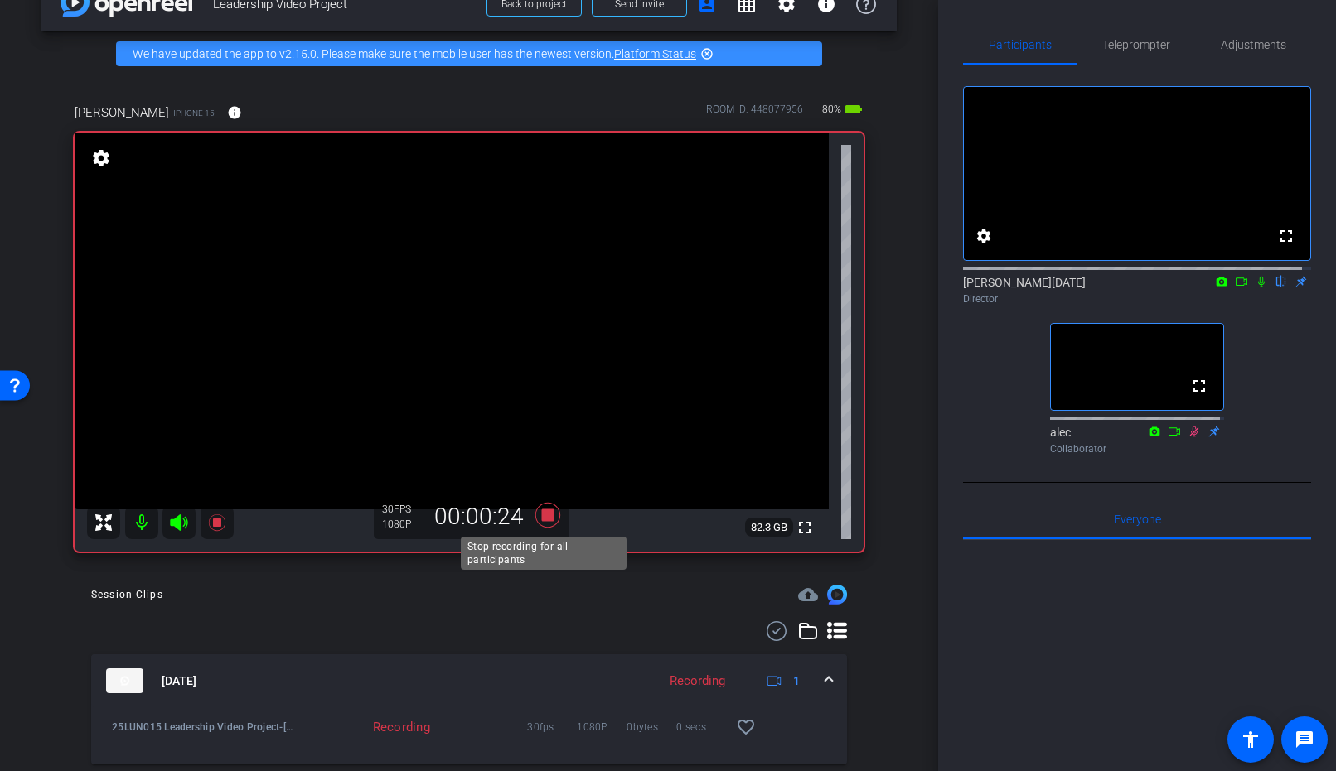
click at [543, 509] on icon at bounding box center [548, 515] width 40 height 30
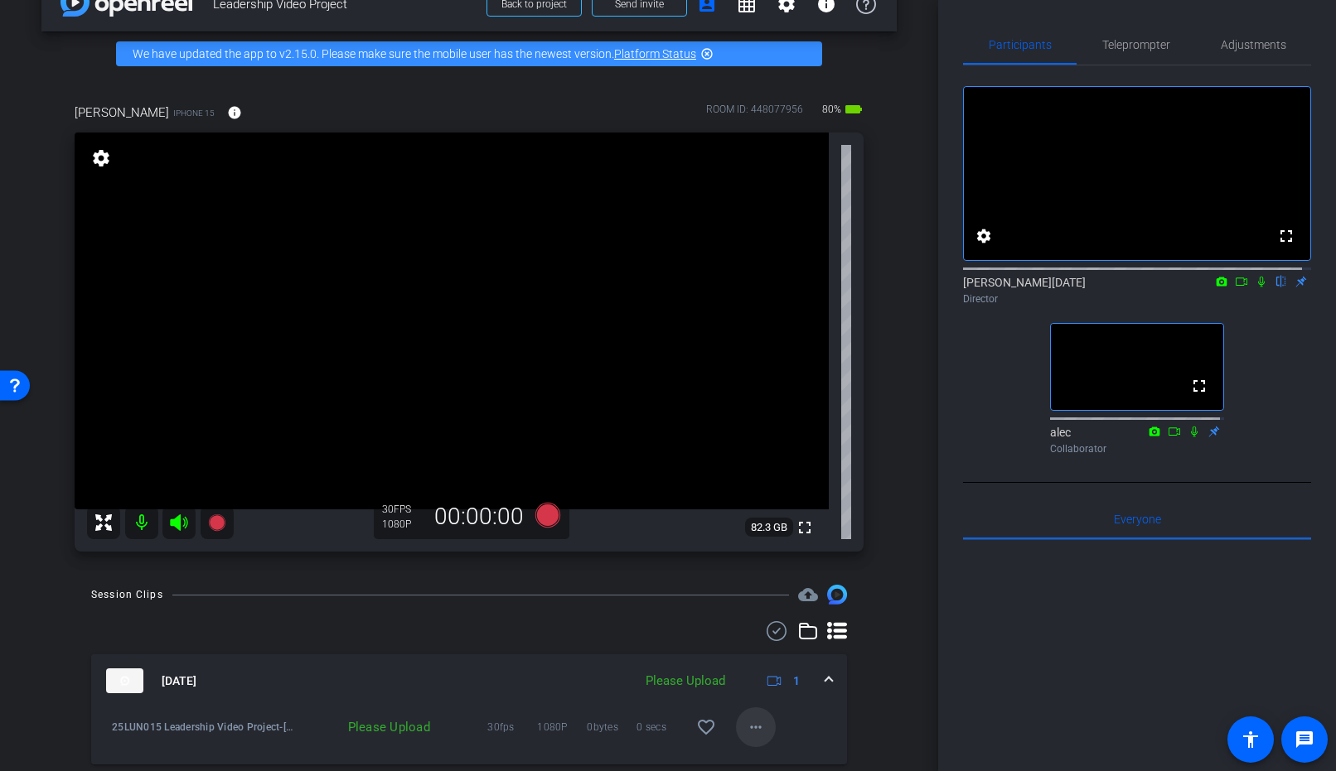
click at [746, 727] on mat-icon "more_horiz" at bounding box center [756, 728] width 20 height 20
click at [791, 658] on span "Upload" at bounding box center [774, 652] width 66 height 20
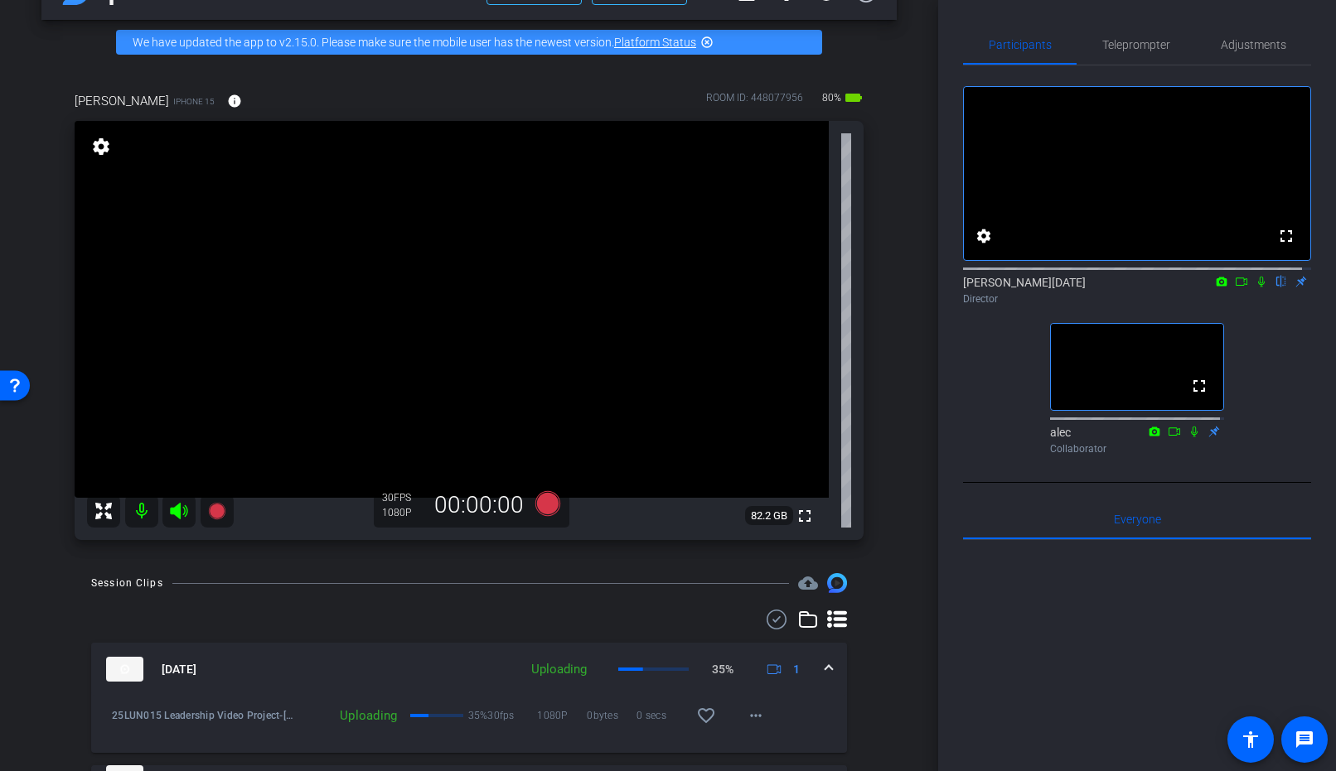
scroll to position [57, 0]
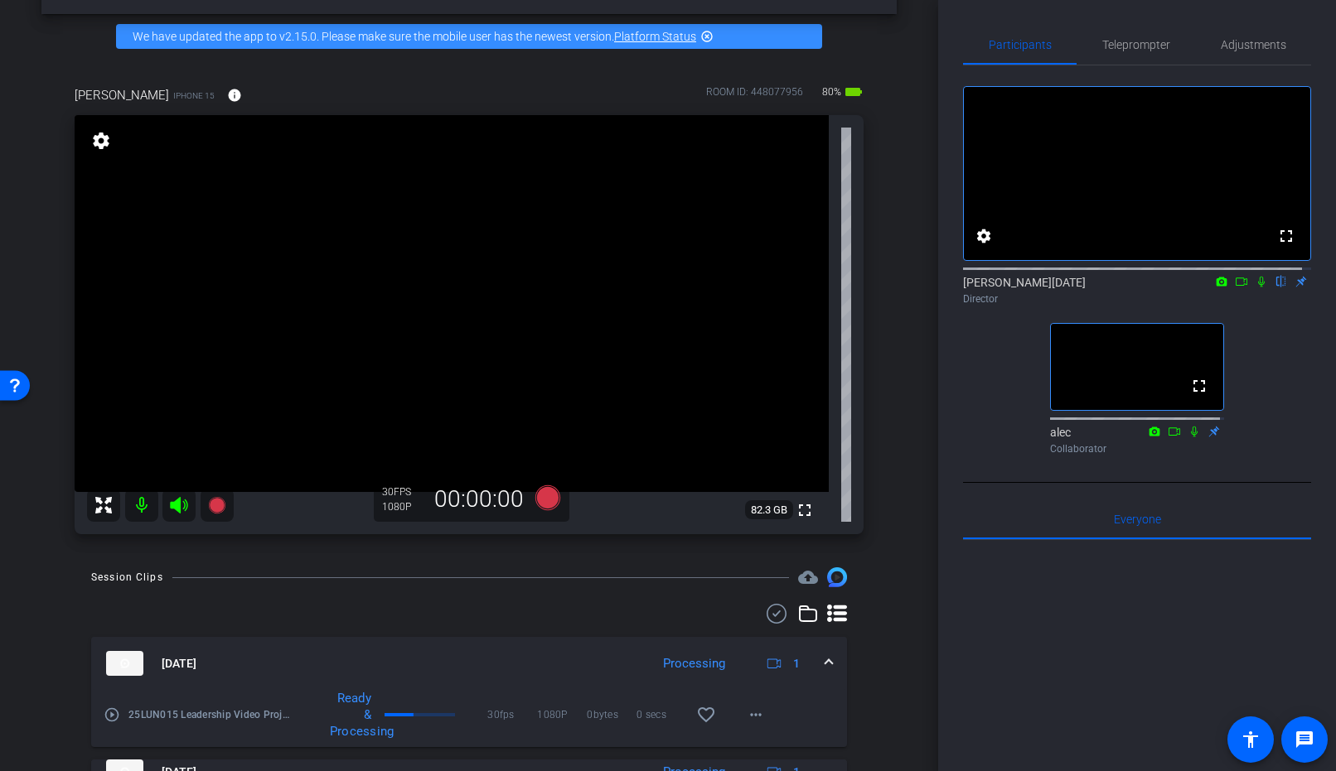
click at [825, 662] on mat-expansion-panel-header "Aug 21, 2025 Processing 1" at bounding box center [469, 663] width 756 height 53
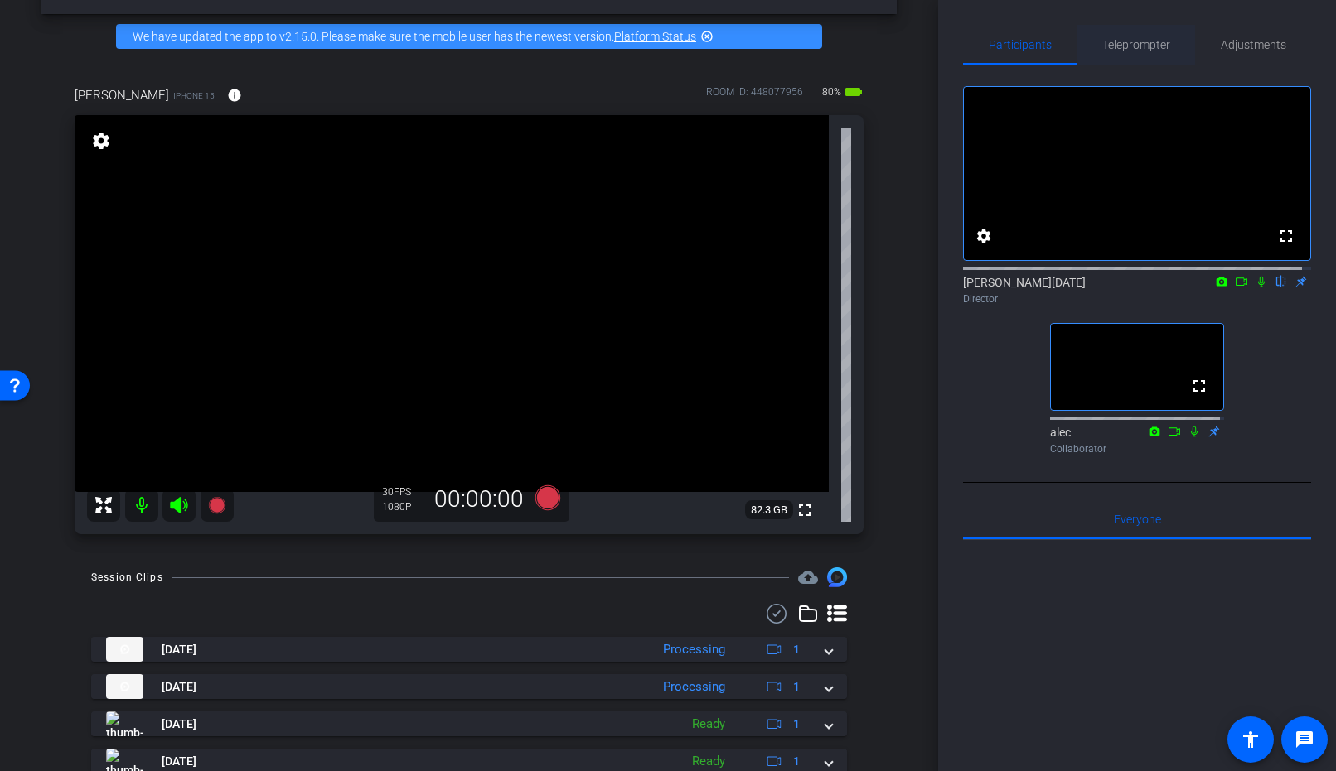
click at [1143, 49] on span "Teleprompter" at bounding box center [1136, 45] width 68 height 12
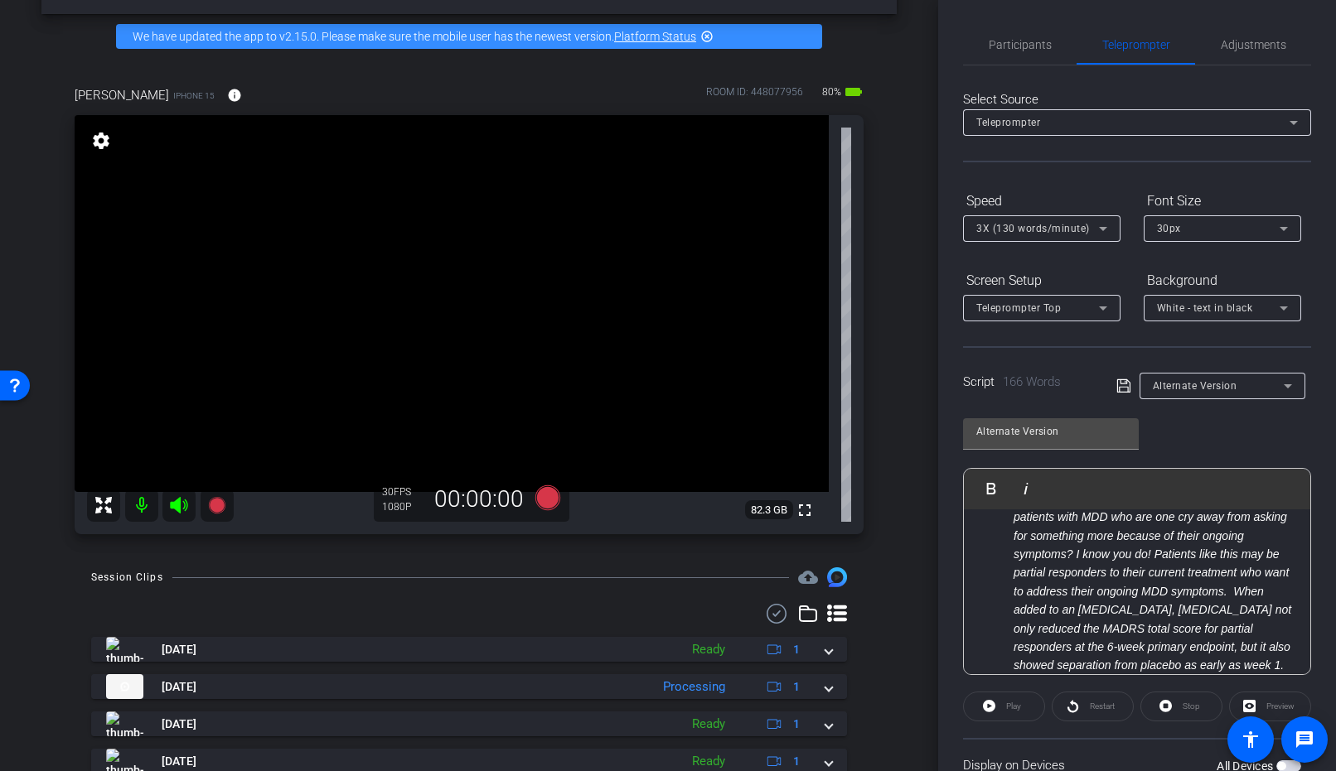
scroll to position [0, 0]
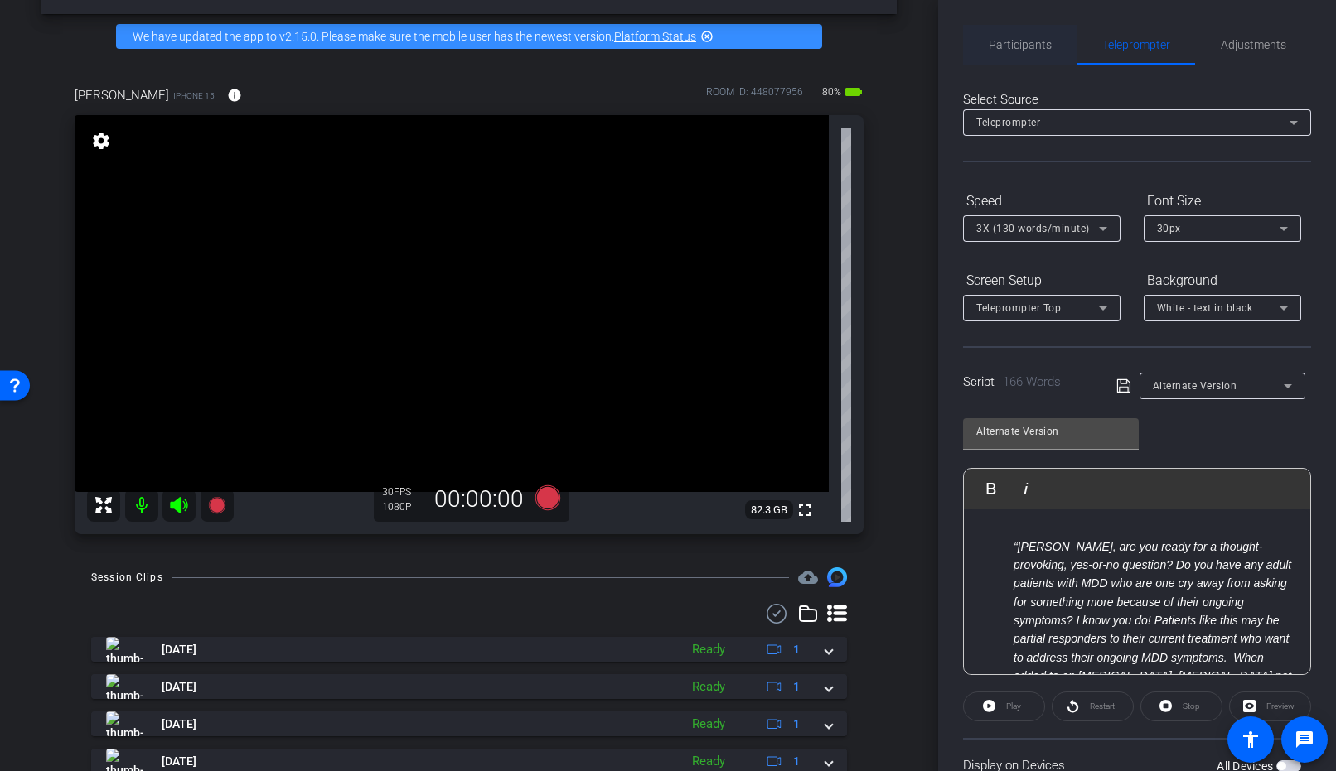
click at [1046, 46] on span "Participants" at bounding box center [1019, 45] width 63 height 12
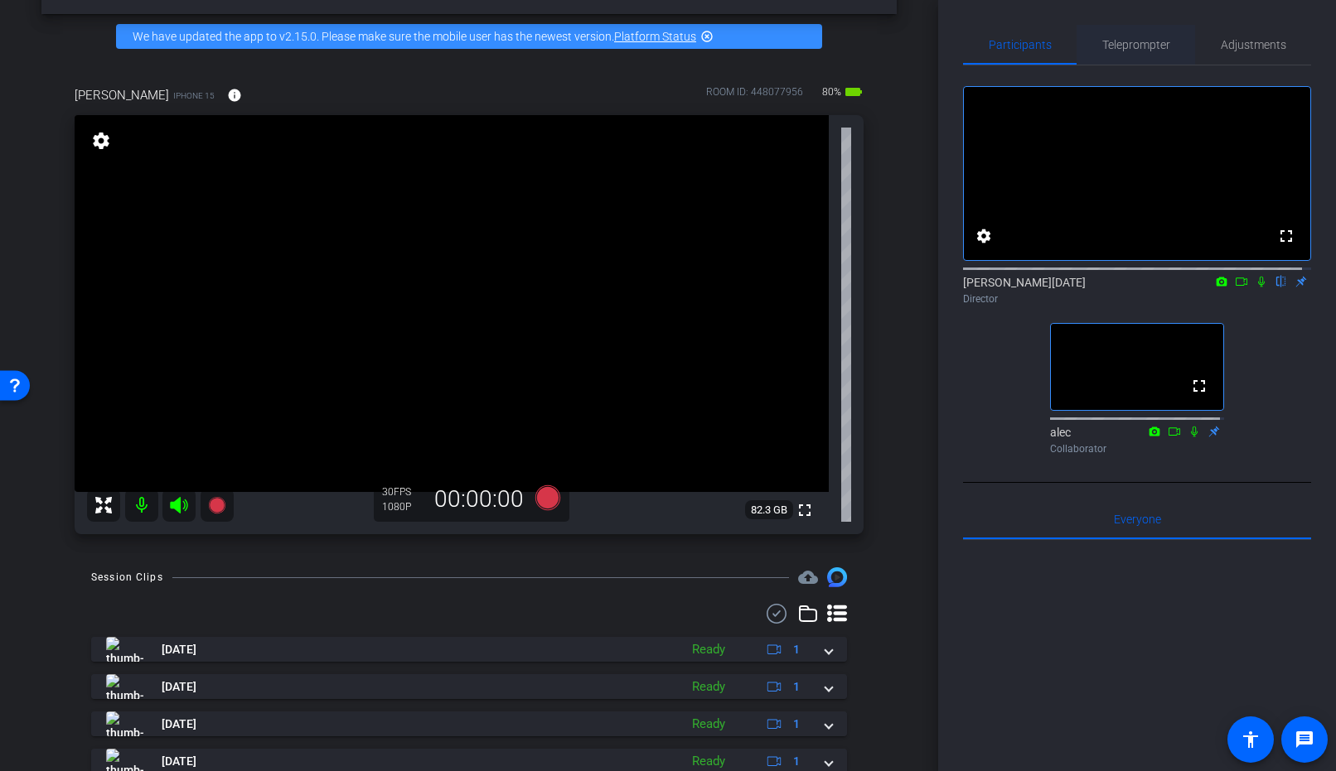
click at [1157, 36] on span "Teleprompter" at bounding box center [1136, 45] width 68 height 40
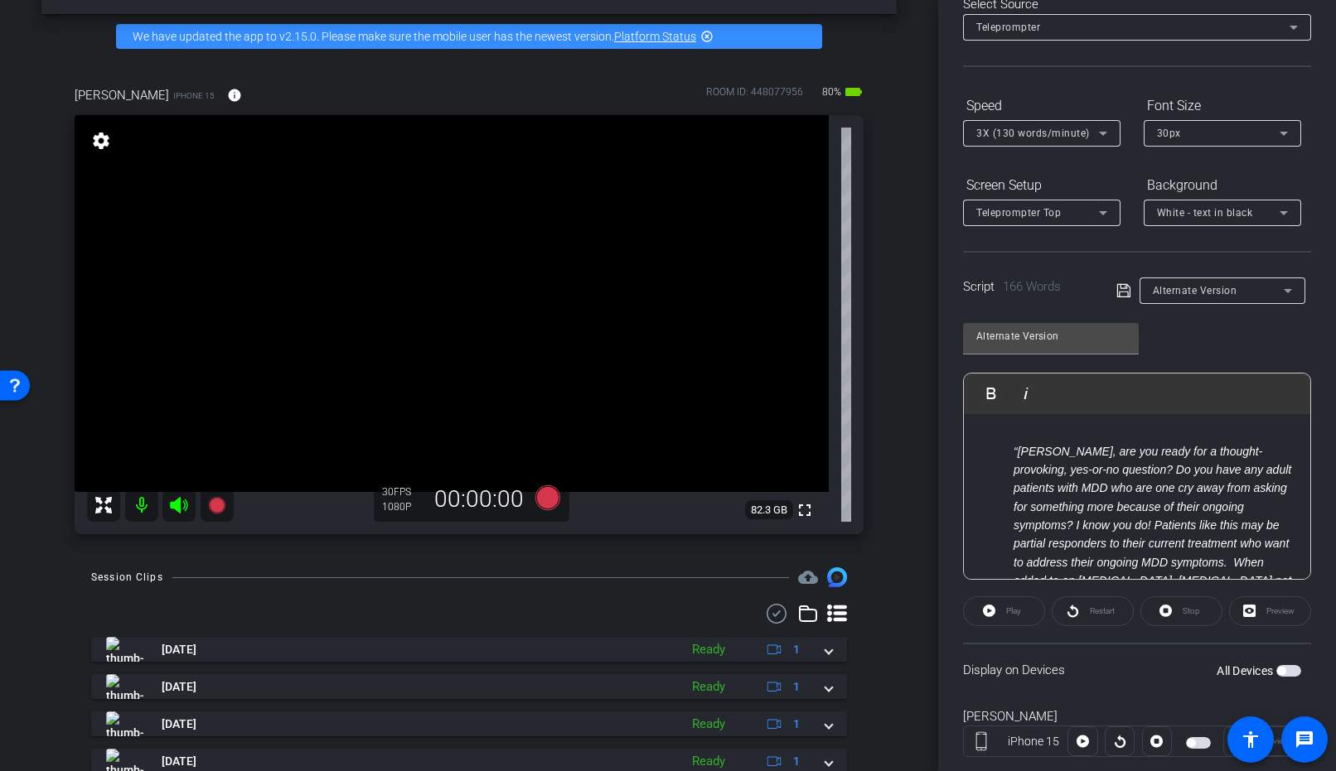
scroll to position [93, 0]
click at [1278, 676] on span "button" at bounding box center [1288, 674] width 25 height 12
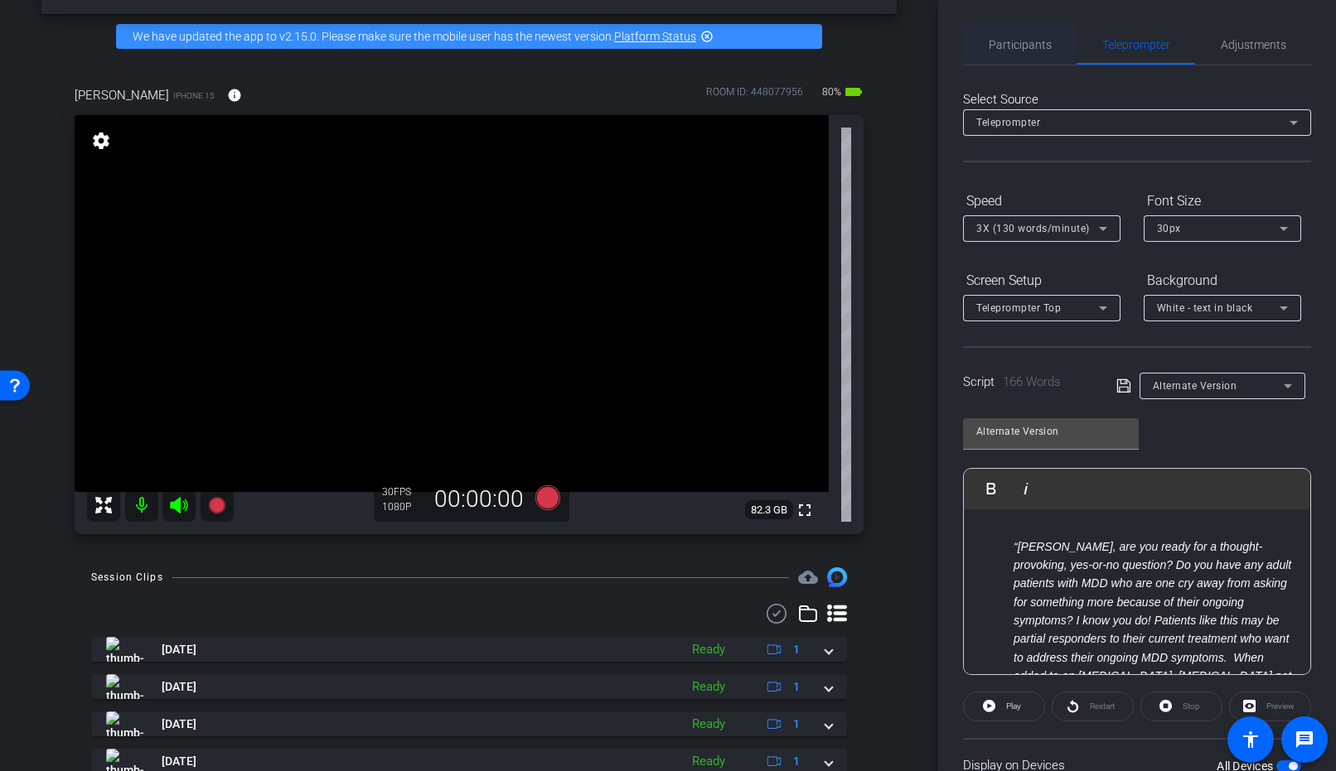
click at [1034, 39] on span "Participants" at bounding box center [1019, 45] width 63 height 12
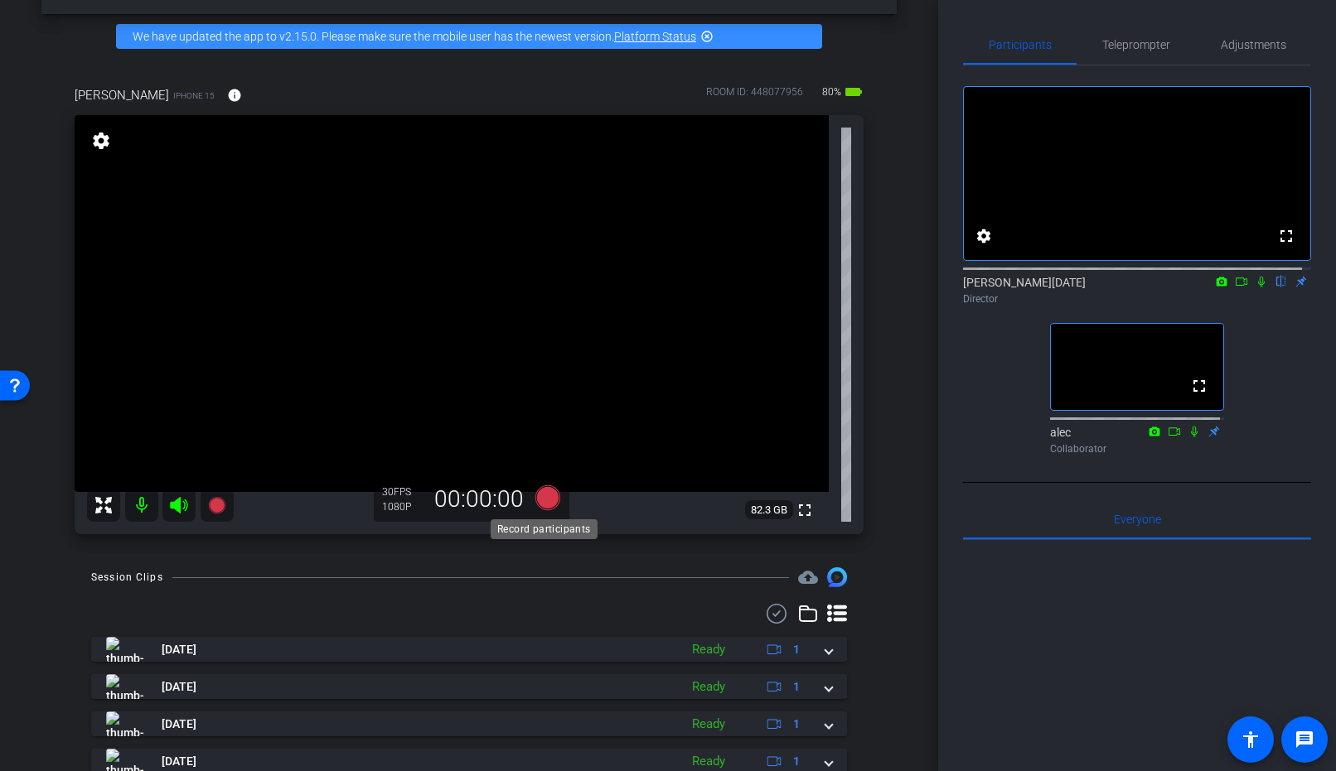
click at [549, 498] on icon at bounding box center [547, 498] width 25 height 25
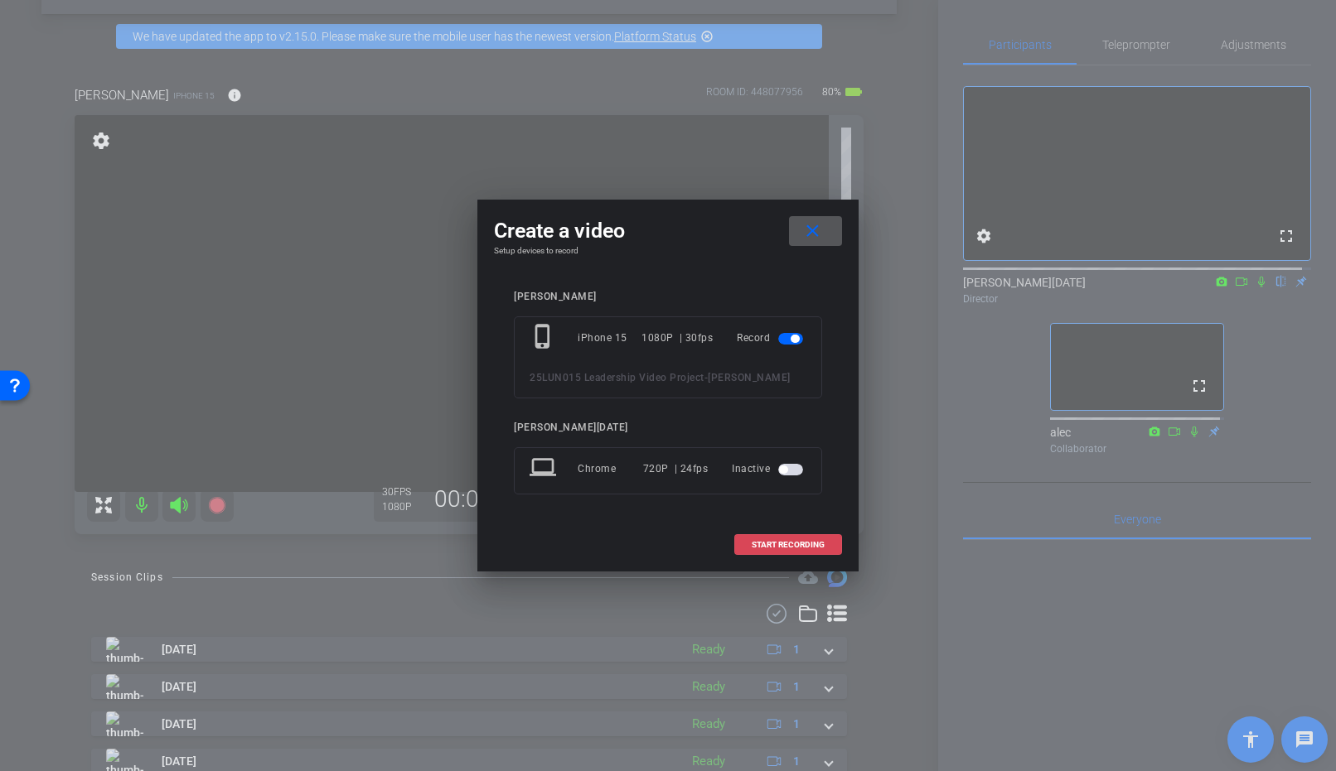
click at [788, 543] on span "START RECORDING" at bounding box center [787, 545] width 73 height 8
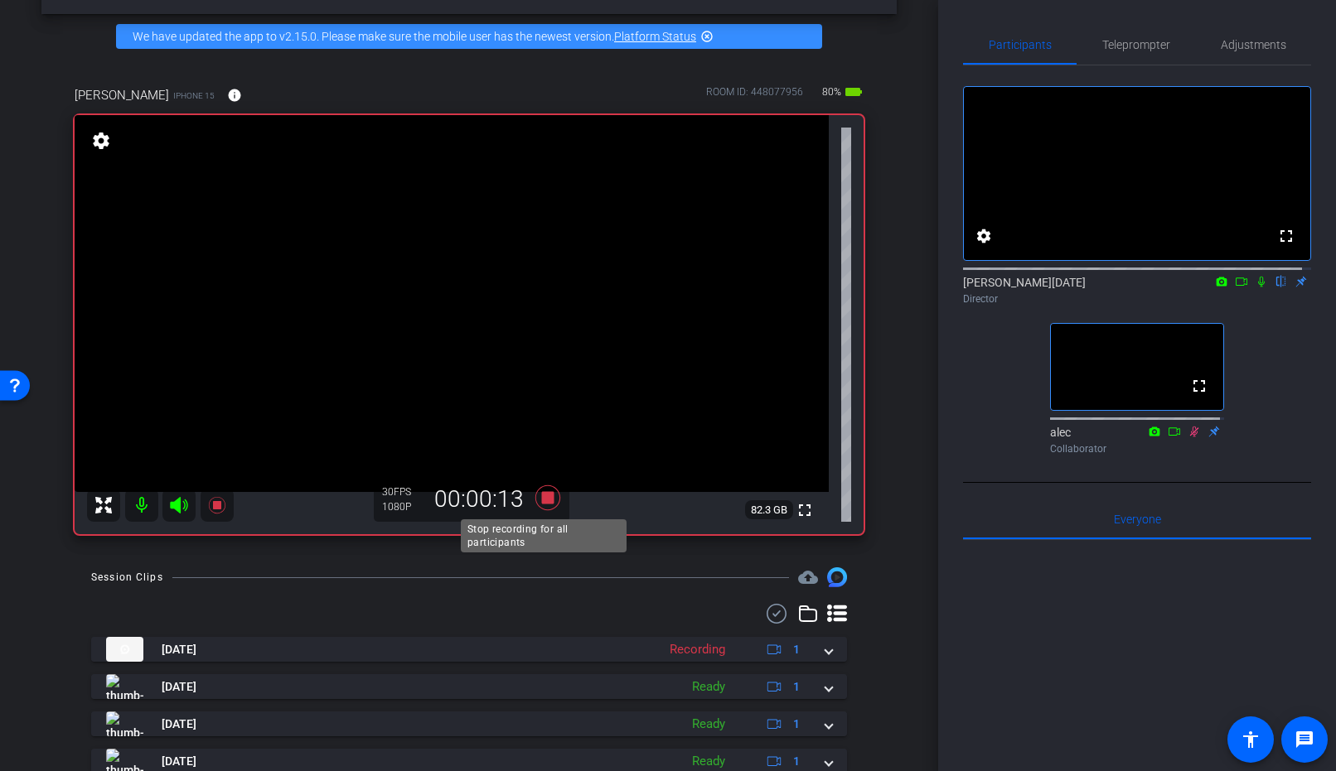
click at [548, 495] on icon at bounding box center [547, 498] width 25 height 25
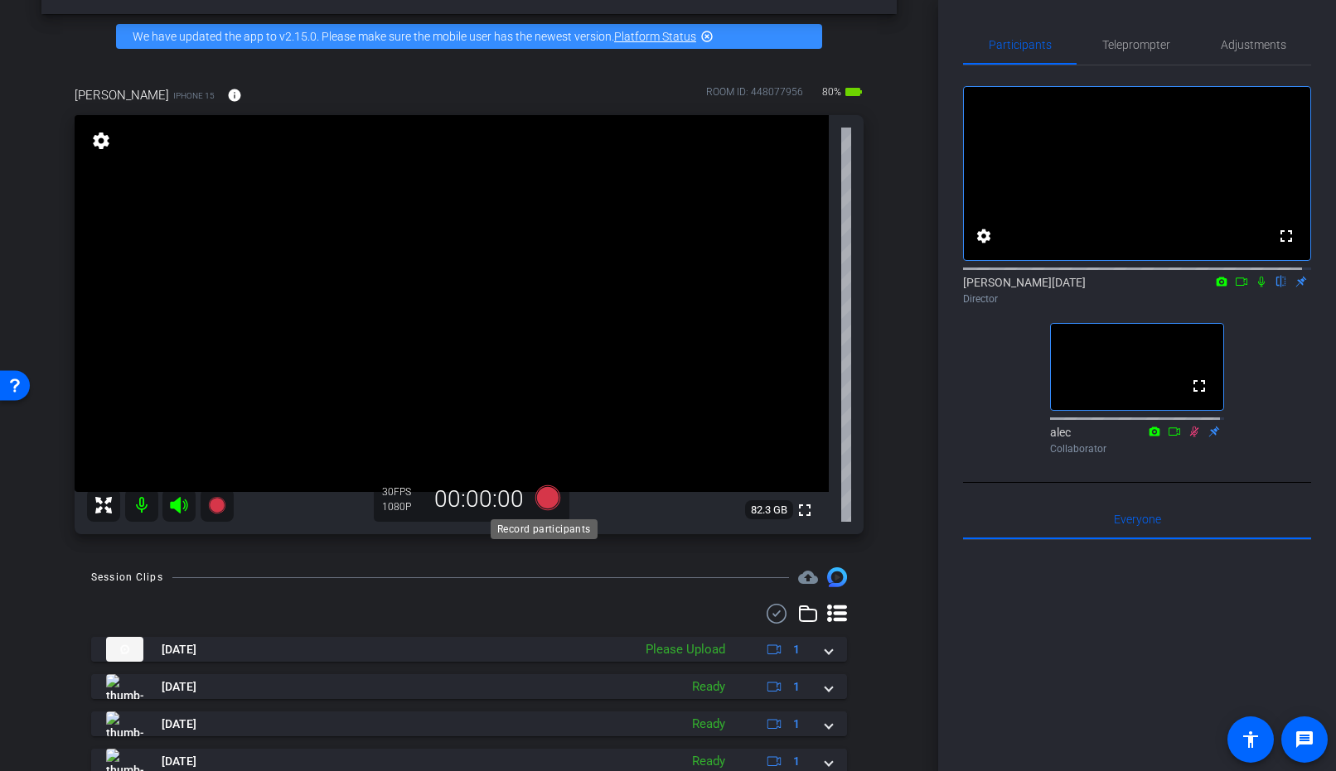
click at [541, 500] on icon at bounding box center [547, 498] width 25 height 25
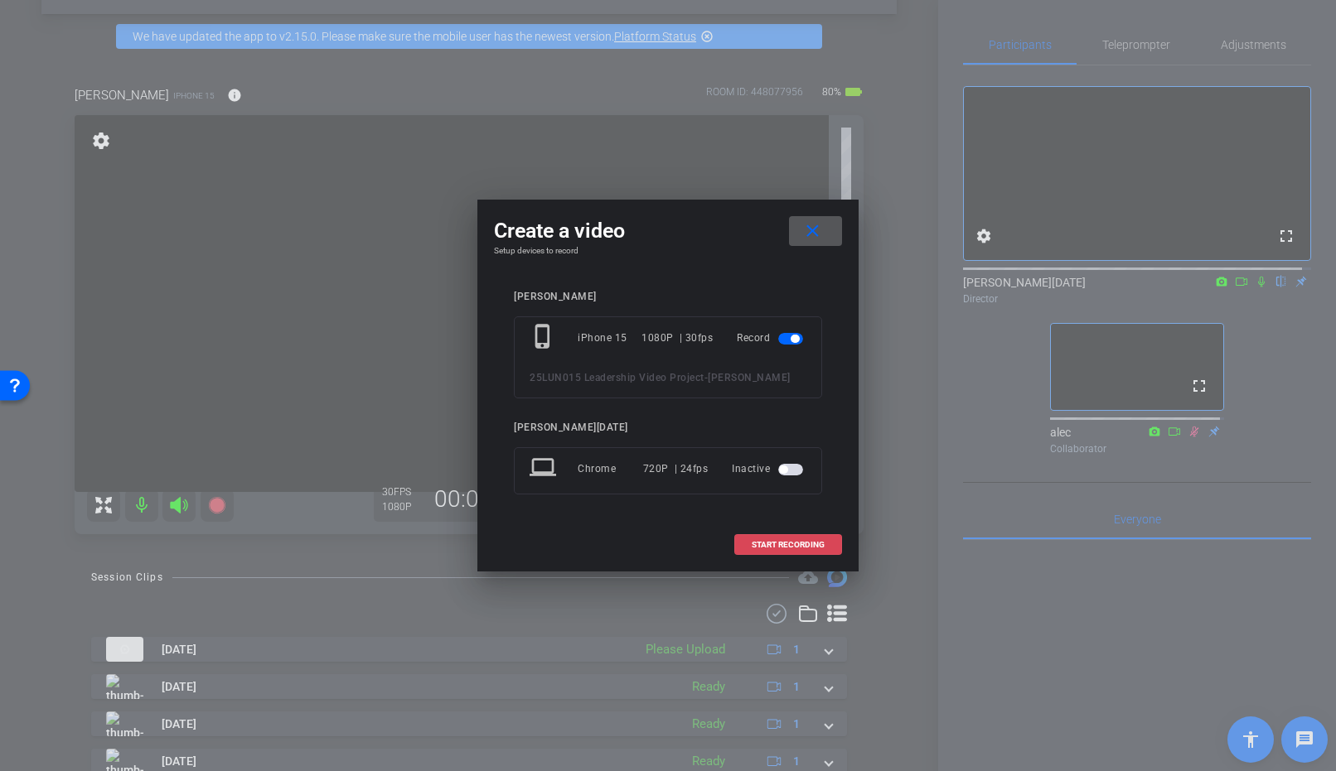
click at [747, 534] on span at bounding box center [788, 545] width 106 height 40
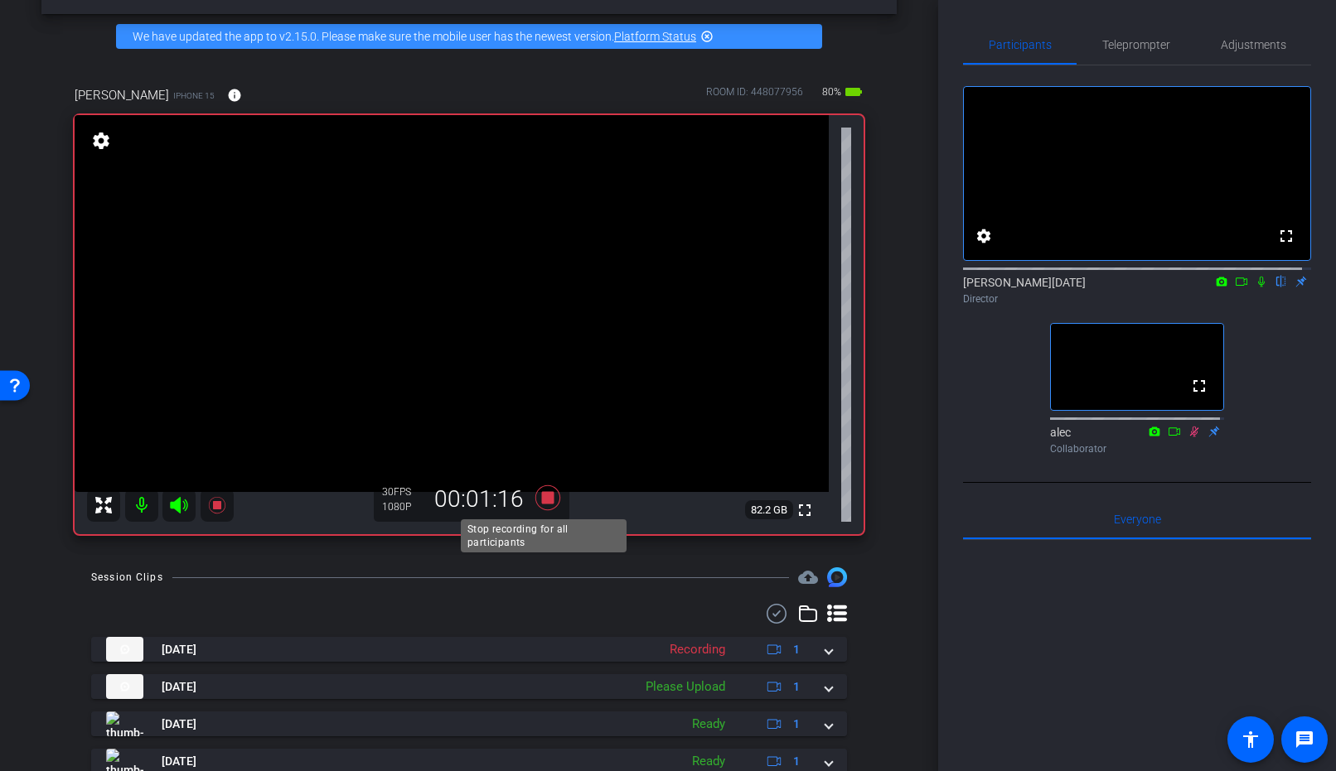
click at [542, 495] on icon at bounding box center [547, 498] width 25 height 25
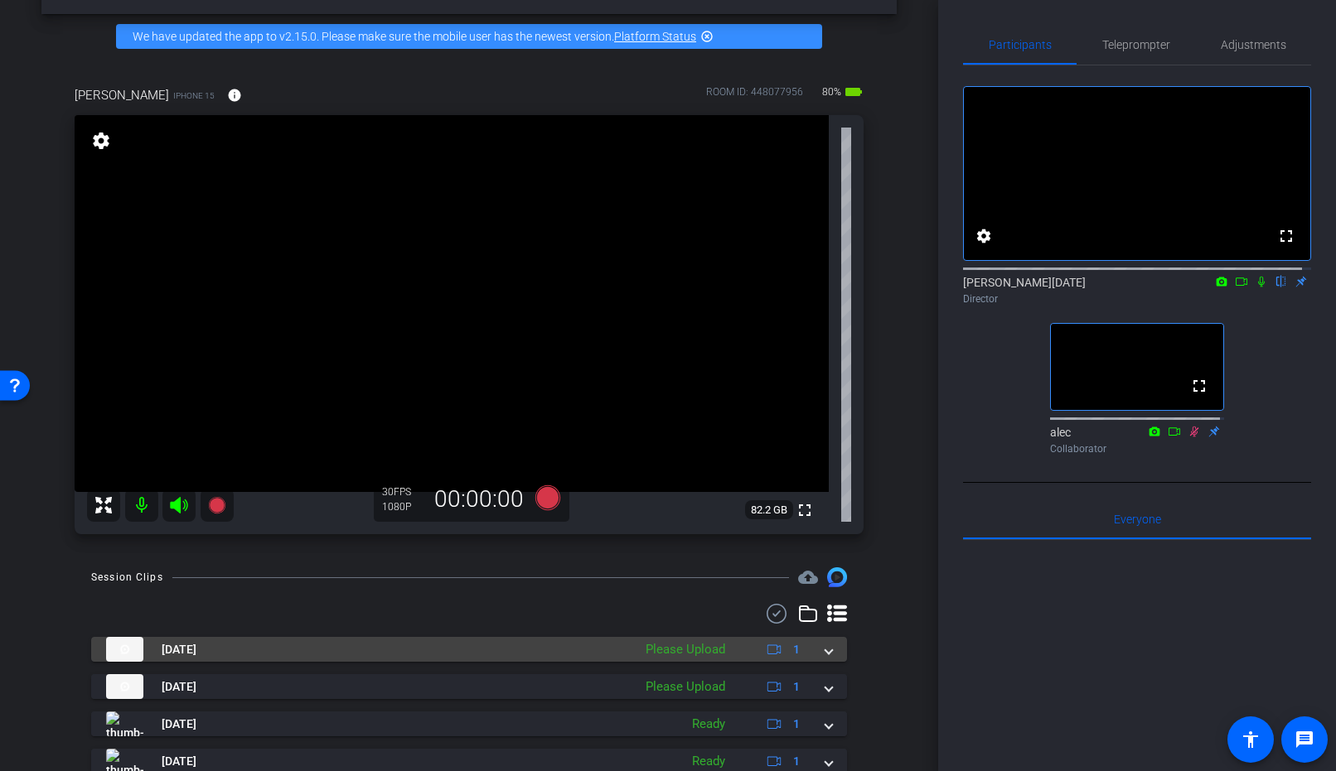
click at [826, 647] on mat-expansion-panel-header "Aug 21, 2025 Please Upload 1" at bounding box center [469, 649] width 756 height 25
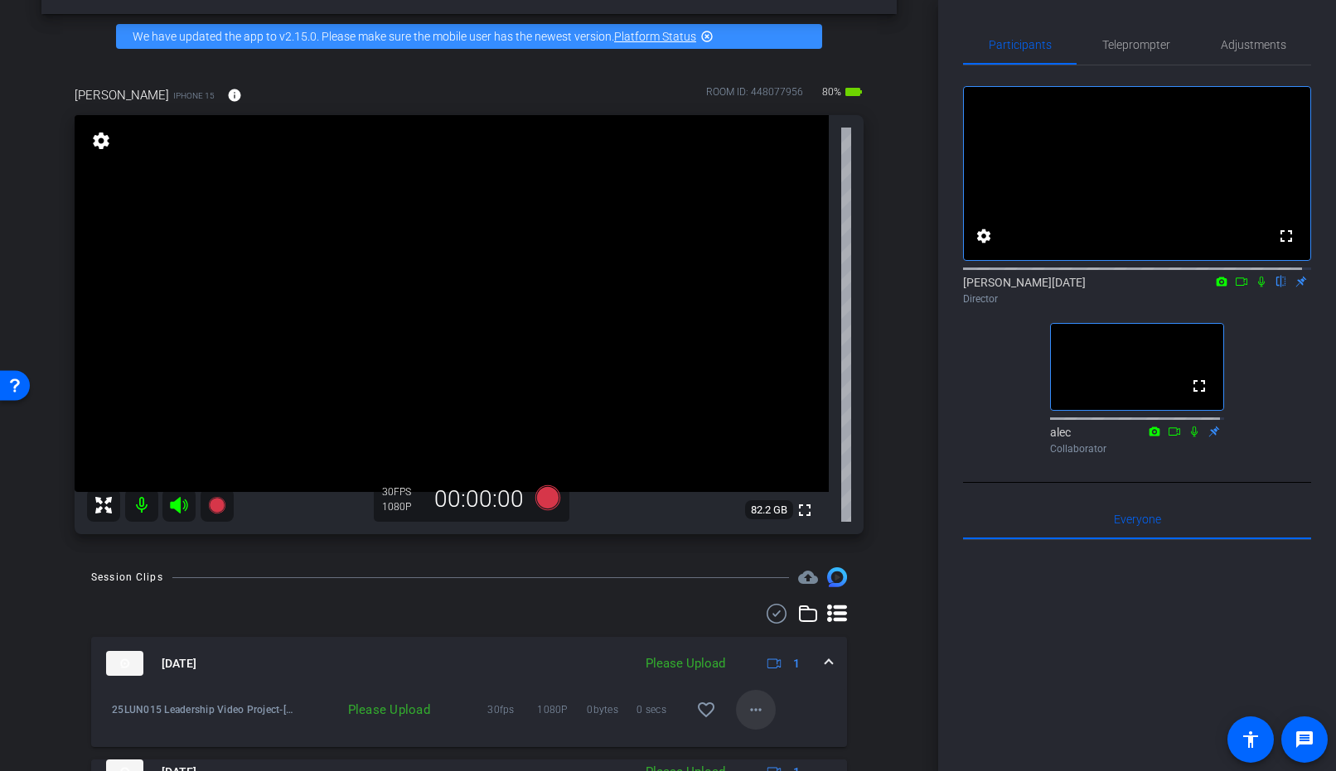
click at [746, 712] on mat-icon "more_horiz" at bounding box center [756, 710] width 20 height 20
click at [767, 631] on span "Upload" at bounding box center [774, 635] width 66 height 20
click at [825, 664] on span at bounding box center [828, 663] width 7 height 17
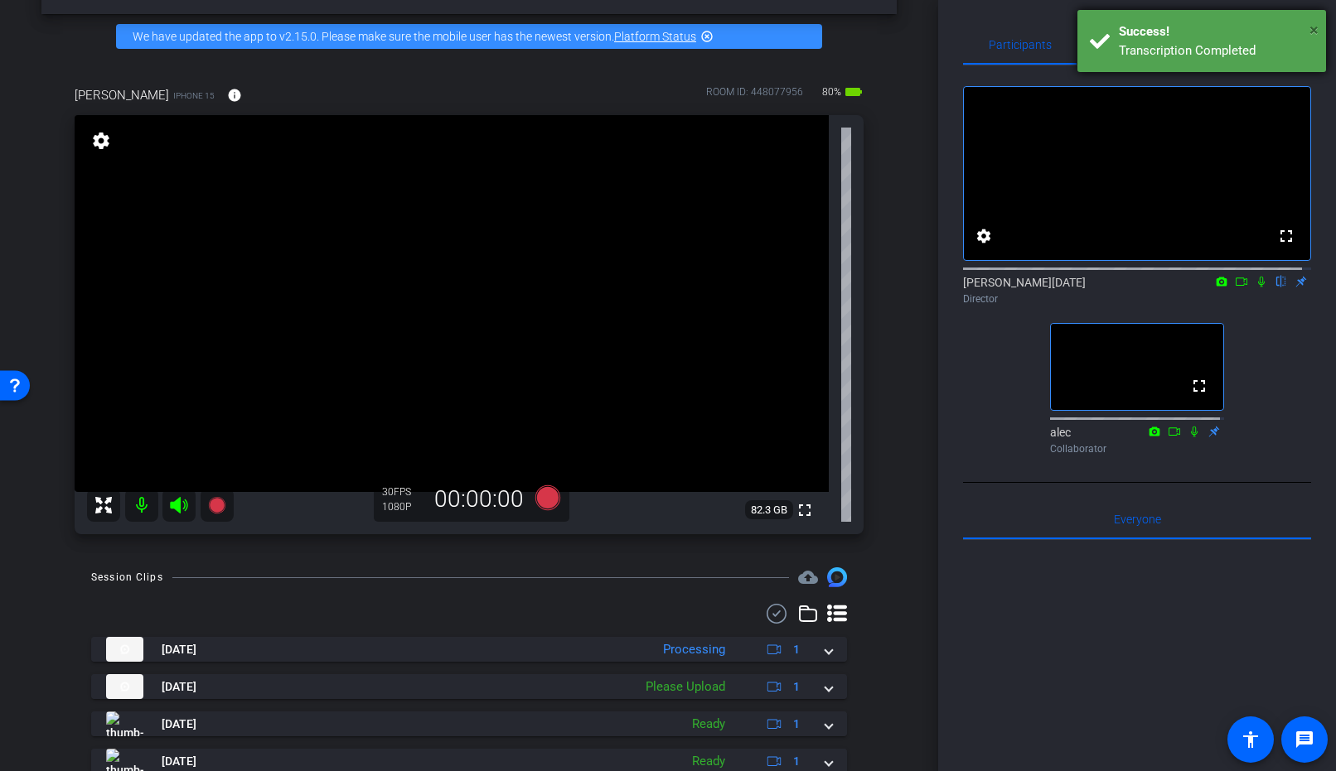
click at [1317, 31] on span "×" at bounding box center [1313, 30] width 9 height 20
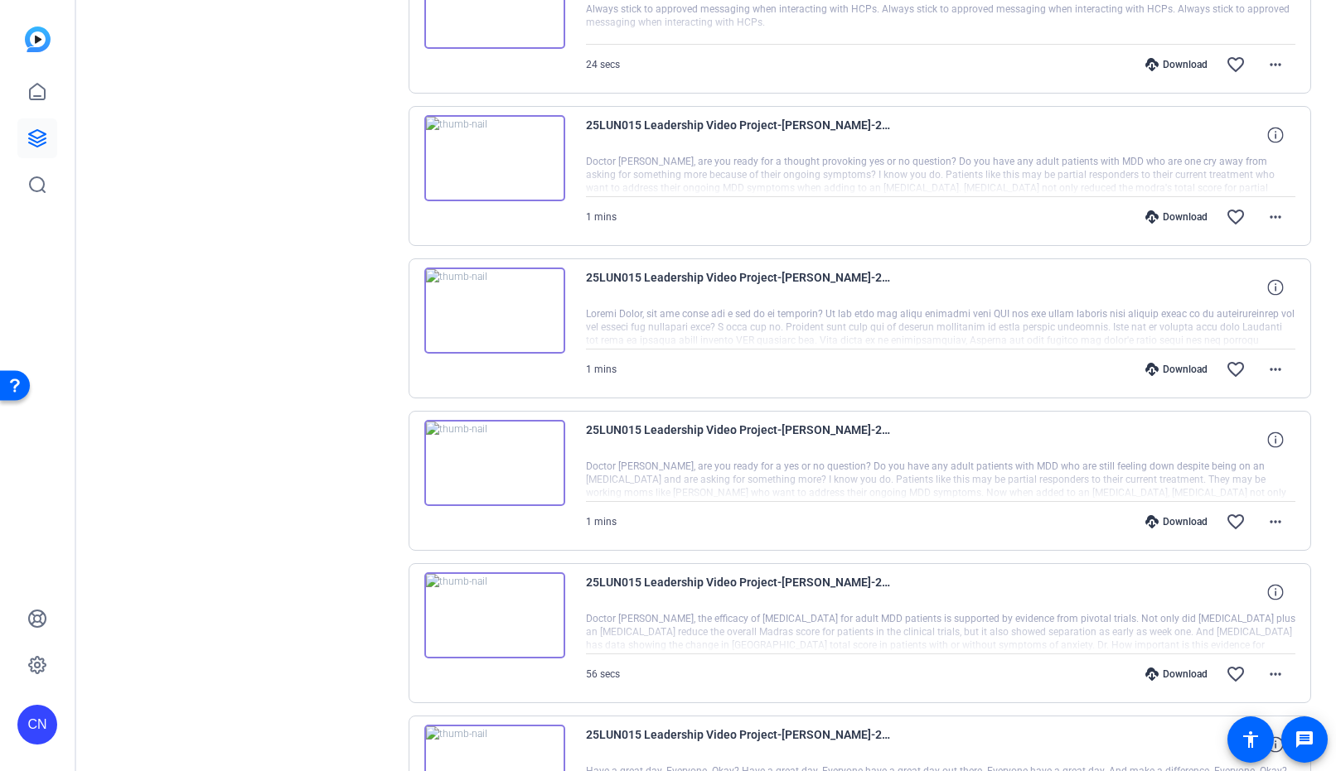
scroll to position [804, 0]
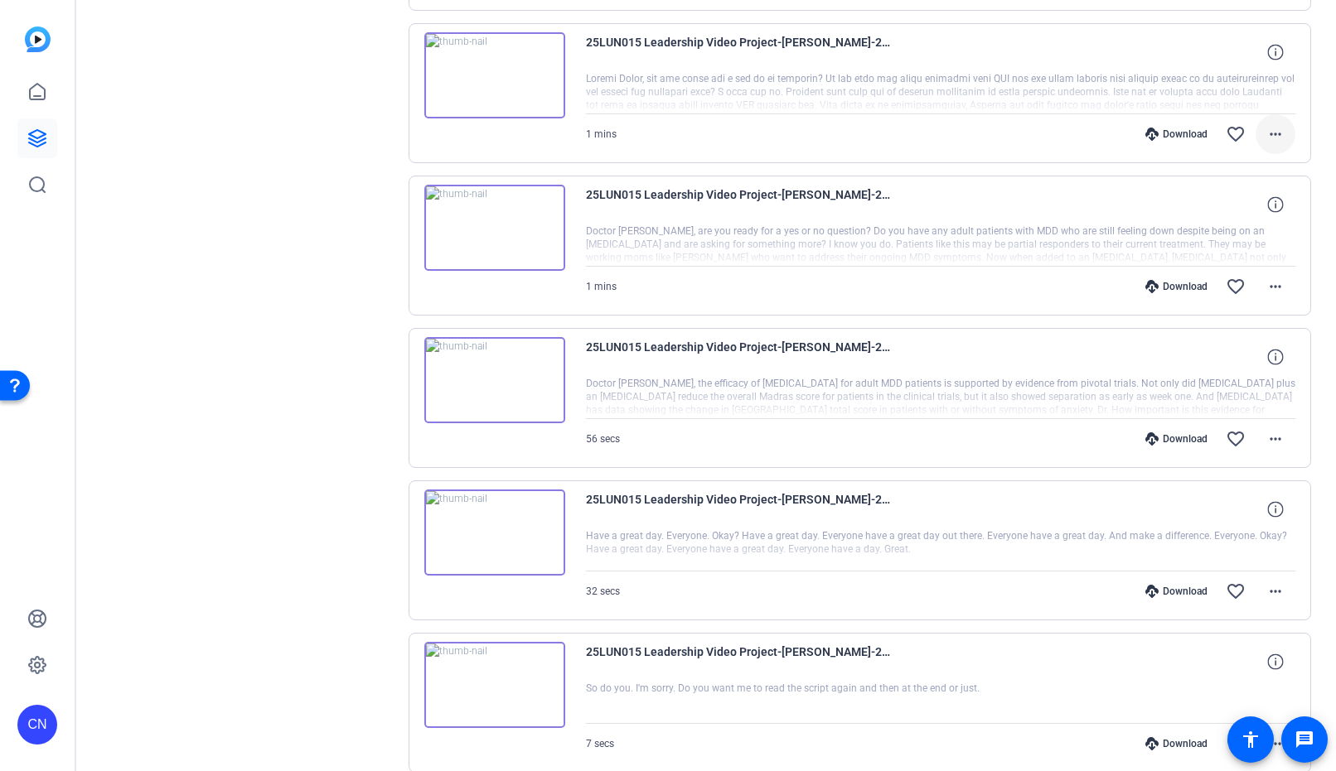
click at [1269, 130] on mat-icon "more_horiz" at bounding box center [1275, 134] width 20 height 20
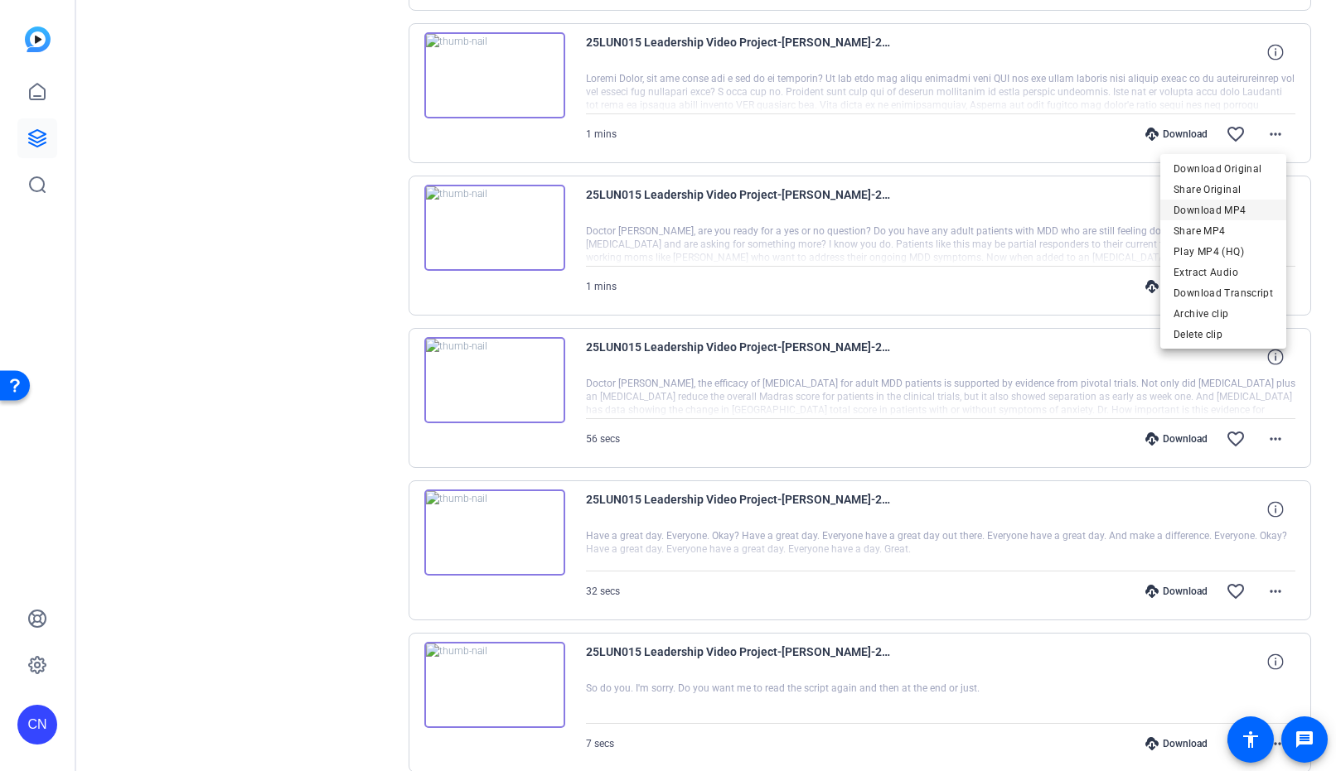
click at [1229, 213] on span "Download MP4" at bounding box center [1222, 211] width 99 height 20
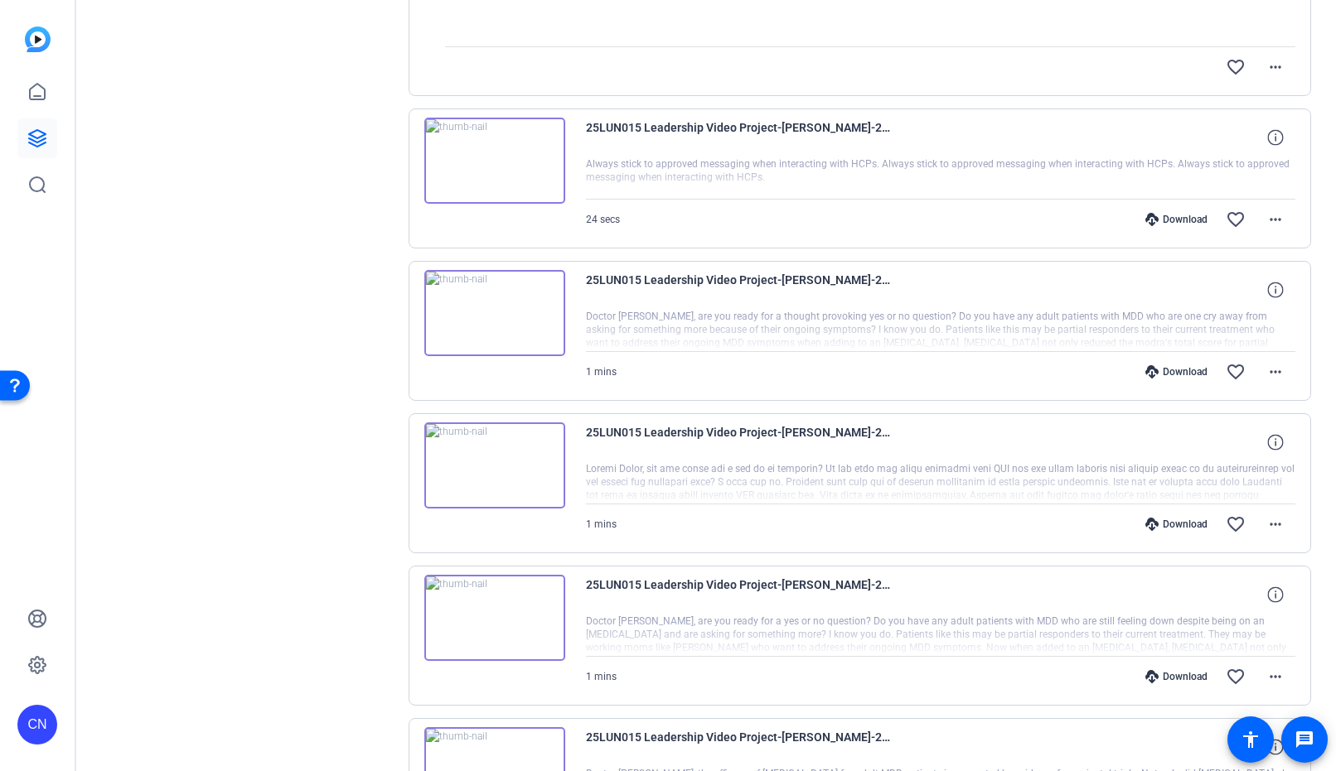
scroll to position [415, 0]
click at [1265, 368] on mat-icon "more_horiz" at bounding box center [1275, 370] width 20 height 20
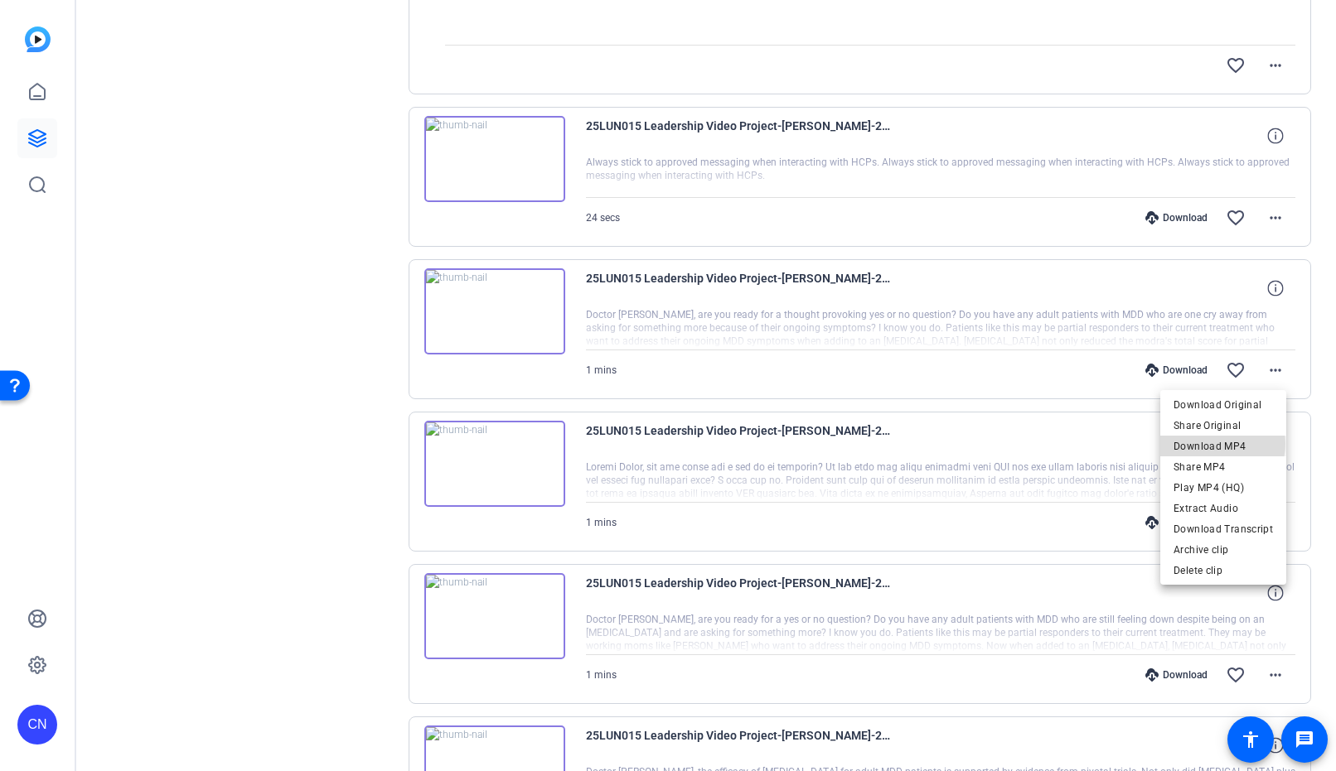
click at [1222, 444] on span "Download MP4" at bounding box center [1222, 447] width 99 height 20
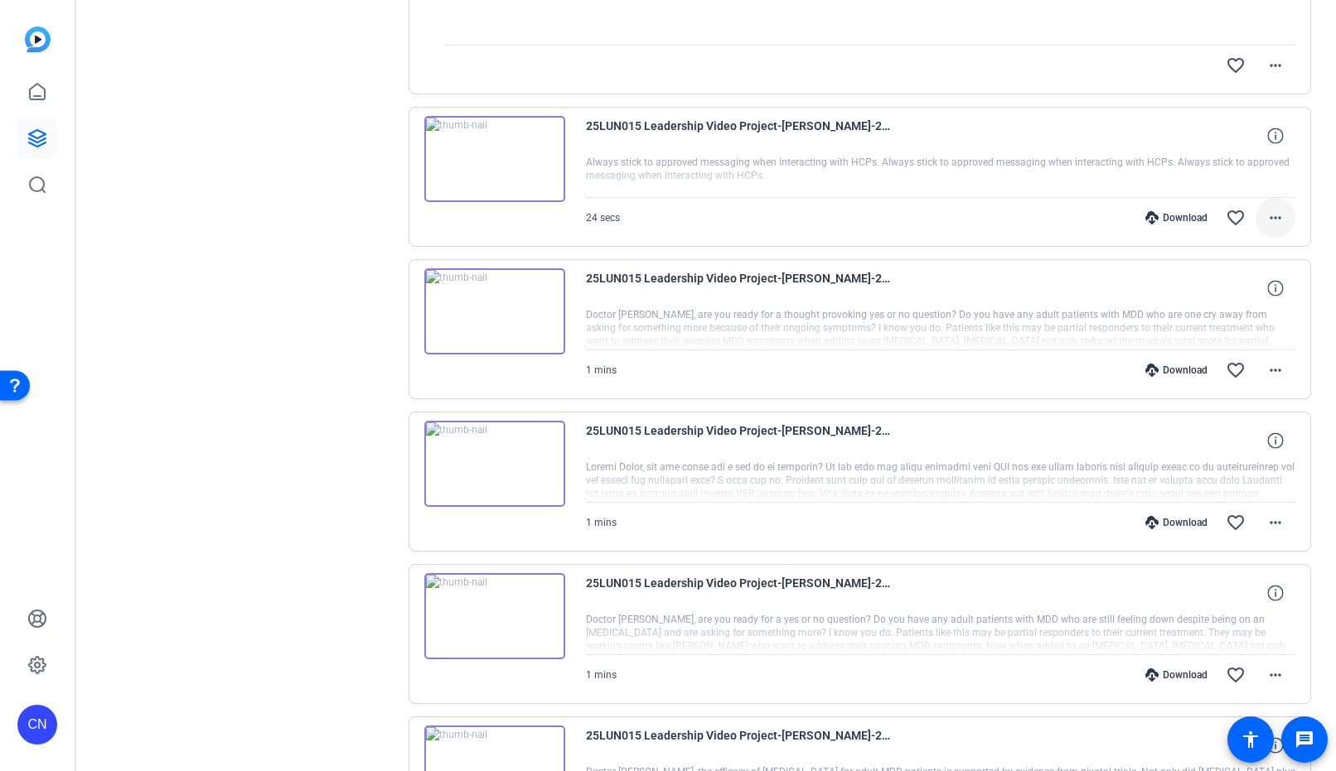
click at [1268, 219] on mat-icon "more_horiz" at bounding box center [1275, 218] width 20 height 20
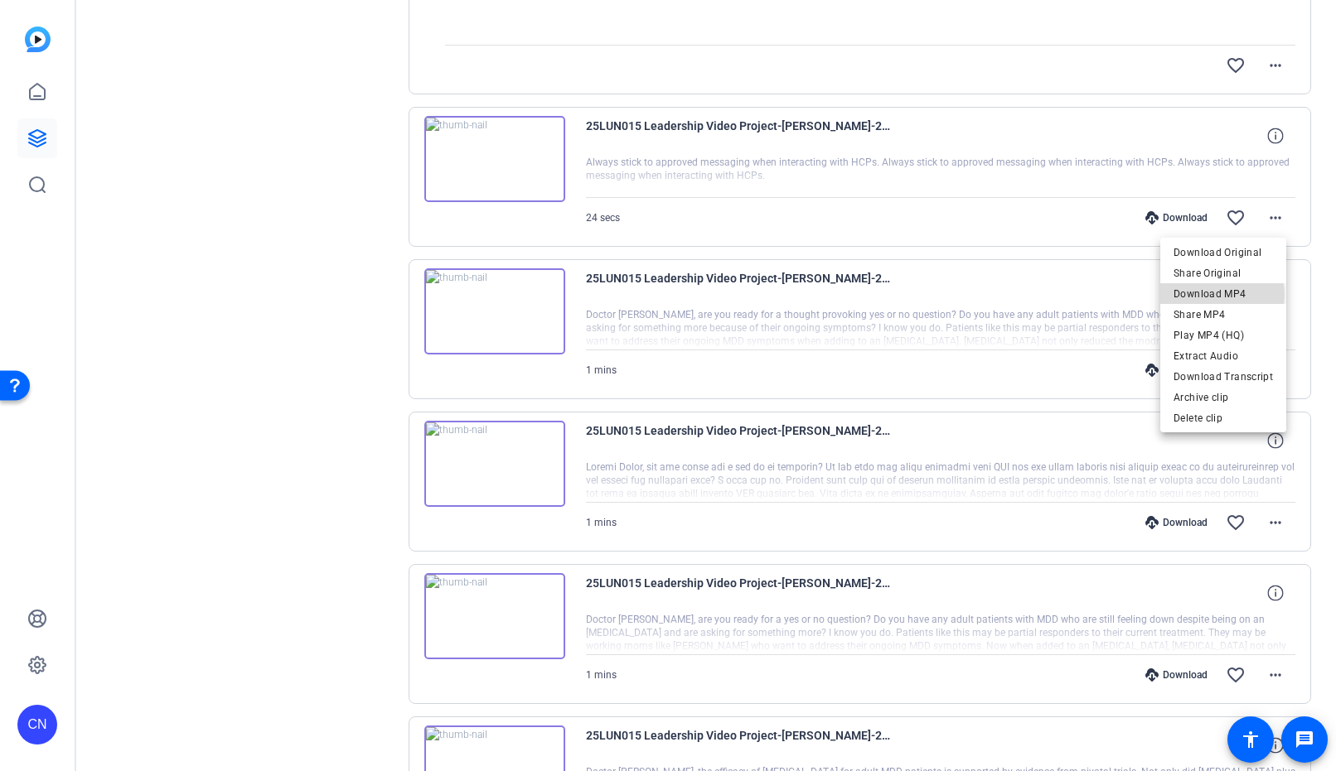
click at [1219, 295] on span "Download MP4" at bounding box center [1222, 294] width 99 height 20
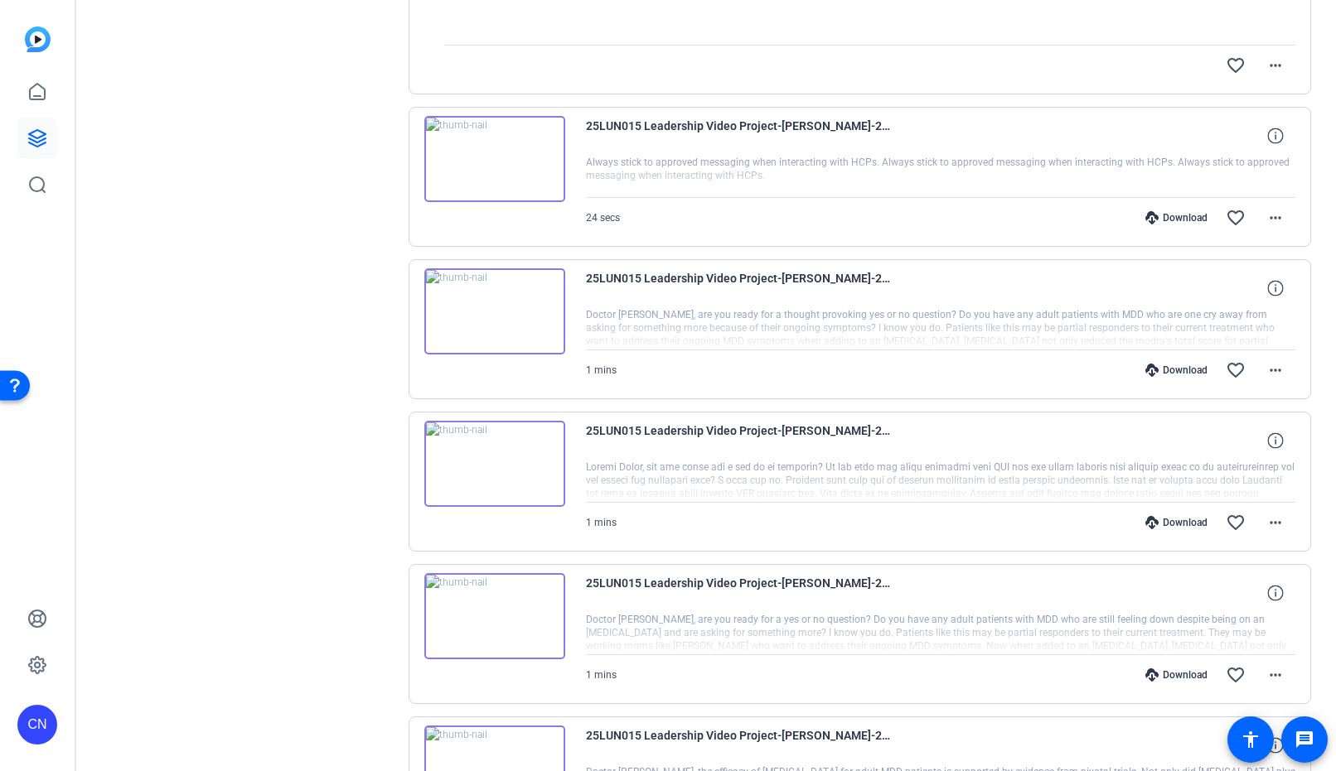
scroll to position [0, 0]
